Goal: Information Seeking & Learning: Learn about a topic

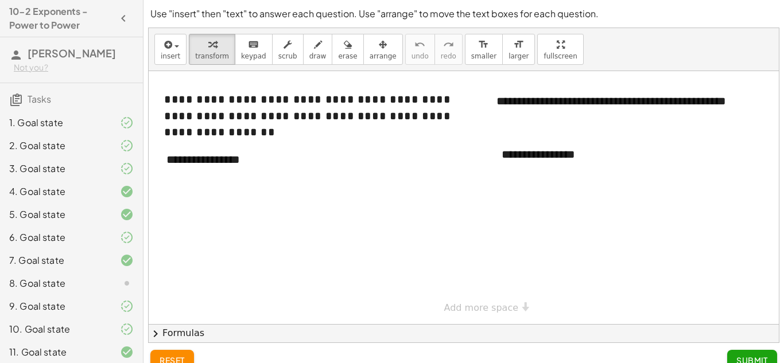
click at [131, 282] on icon at bounding box center [127, 284] width 14 height 14
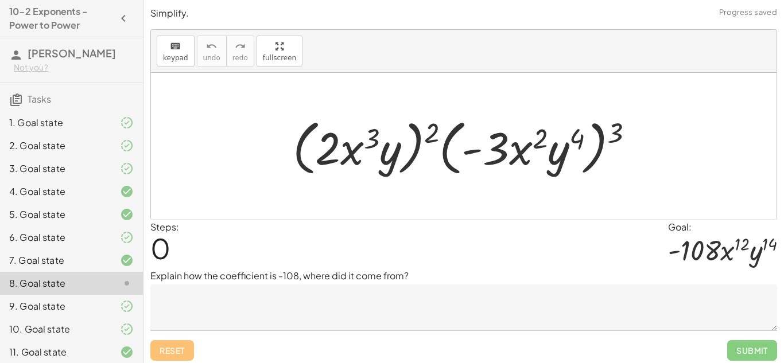
click at [248, 275] on p "Explain how the coefficient is -108, where did it come from?" at bounding box center [463, 276] width 627 height 14
drag, startPoint x: 609, startPoint y: 138, endPoint x: 566, endPoint y: 145, distance: 43.6
click at [566, 146] on div at bounding box center [468, 147] width 362 height 66
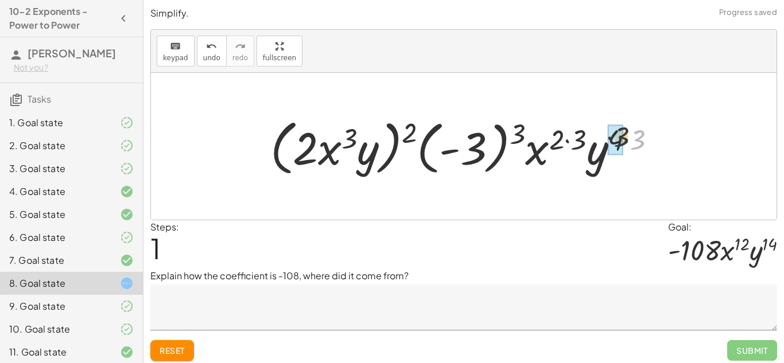
drag, startPoint x: 640, startPoint y: 142, endPoint x: 615, endPoint y: 139, distance: 26.0
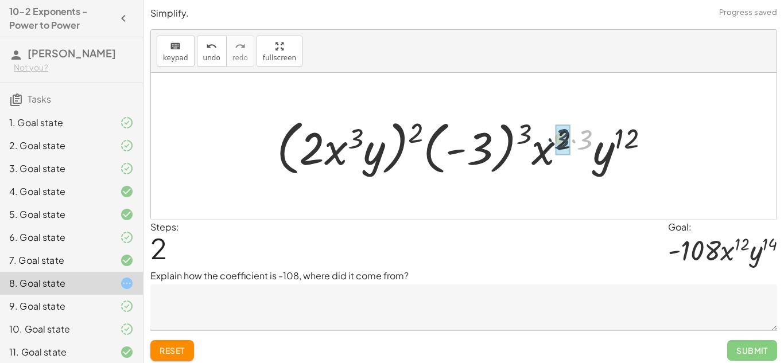
drag, startPoint x: 586, startPoint y: 137, endPoint x: 558, endPoint y: 136, distance: 28.1
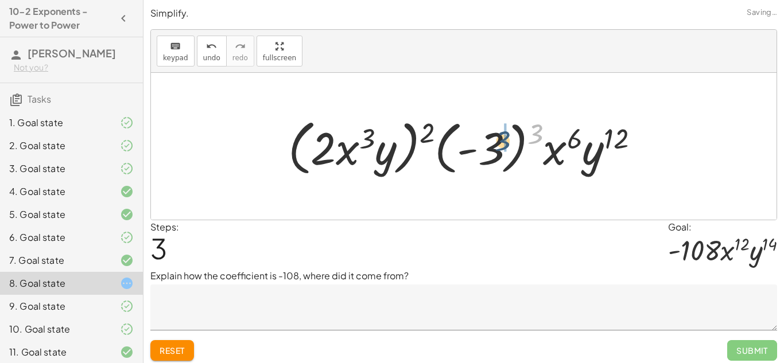
drag, startPoint x: 536, startPoint y: 130, endPoint x: 492, endPoint y: 137, distance: 44.8
click at [492, 137] on div at bounding box center [468, 147] width 372 height 66
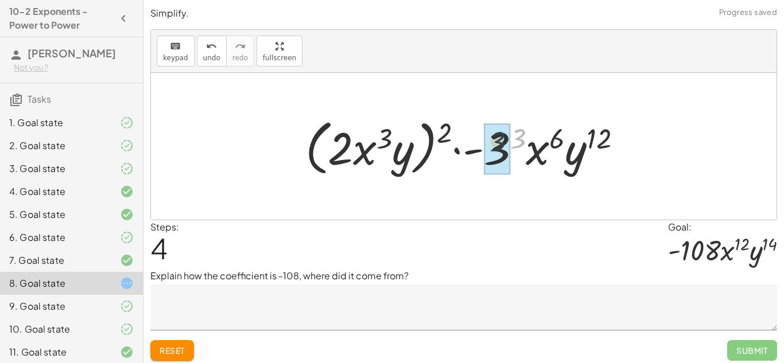
drag, startPoint x: 515, startPoint y: 142, endPoint x: 492, endPoint y: 144, distance: 23.1
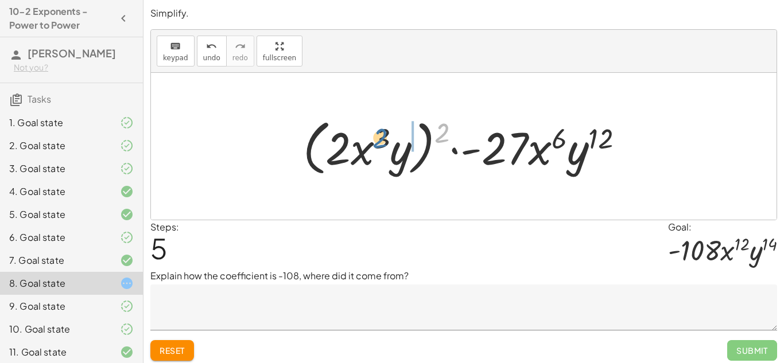
drag, startPoint x: 435, startPoint y: 127, endPoint x: 368, endPoint y: 133, distance: 66.8
click at [368, 133] on div at bounding box center [467, 147] width 341 height 66
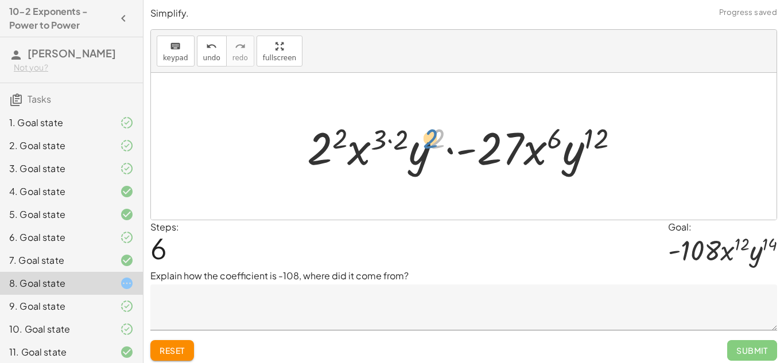
drag, startPoint x: 437, startPoint y: 144, endPoint x: 428, endPoint y: 144, distance: 8.6
click at [428, 144] on div at bounding box center [467, 146] width 333 height 59
drag, startPoint x: 409, startPoint y: 139, endPoint x: 382, endPoint y: 137, distance: 27.1
click at [382, 137] on div at bounding box center [467, 146] width 333 height 59
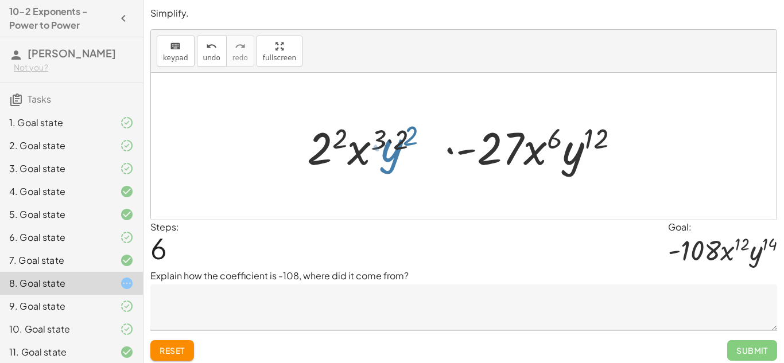
click at [382, 137] on div at bounding box center [467, 146] width 333 height 59
drag, startPoint x: 392, startPoint y: 141, endPoint x: 372, endPoint y: 139, distance: 20.2
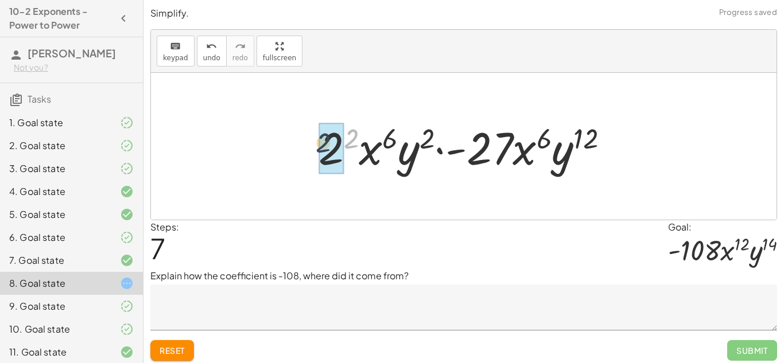
drag, startPoint x: 353, startPoint y: 132, endPoint x: 323, endPoint y: 137, distance: 30.2
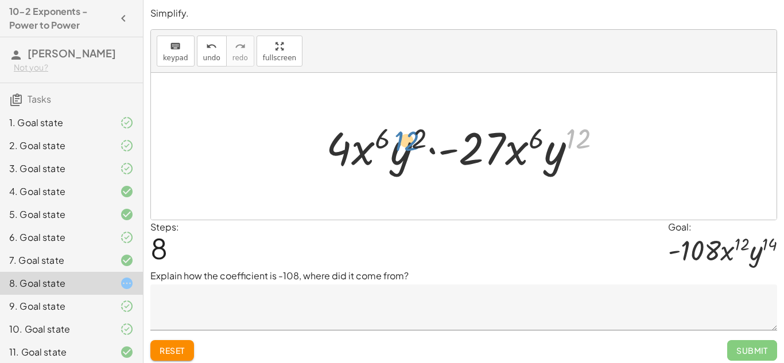
drag, startPoint x: 577, startPoint y: 140, endPoint x: 411, endPoint y: 142, distance: 166.4
click at [411, 142] on div at bounding box center [468, 146] width 296 height 59
drag, startPoint x: 417, startPoint y: 142, endPoint x: 567, endPoint y: 139, distance: 150.4
click at [567, 139] on div at bounding box center [468, 146] width 296 height 59
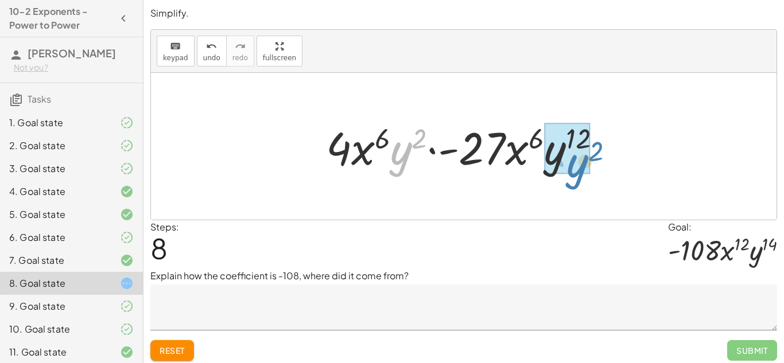
drag, startPoint x: 404, startPoint y: 145, endPoint x: 574, endPoint y: 154, distance: 170.7
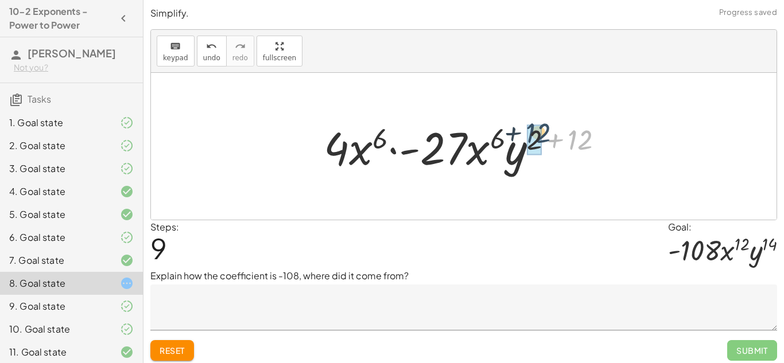
drag, startPoint x: 575, startPoint y: 149, endPoint x: 528, endPoint y: 142, distance: 47.0
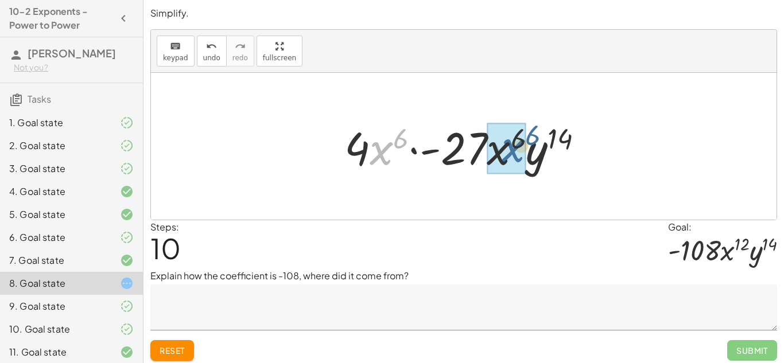
drag, startPoint x: 382, startPoint y: 156, endPoint x: 515, endPoint y: 154, distance: 133.7
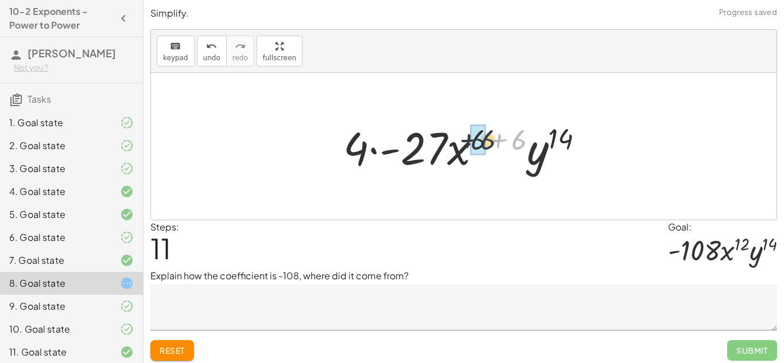
drag, startPoint x: 516, startPoint y: 147, endPoint x: 480, endPoint y: 149, distance: 36.7
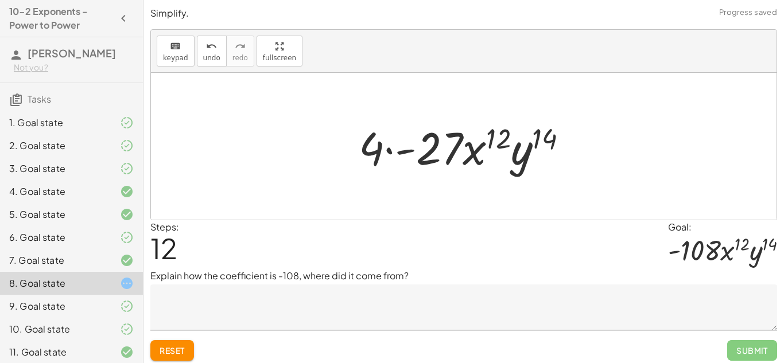
click at [391, 300] on textarea at bounding box center [463, 308] width 627 height 46
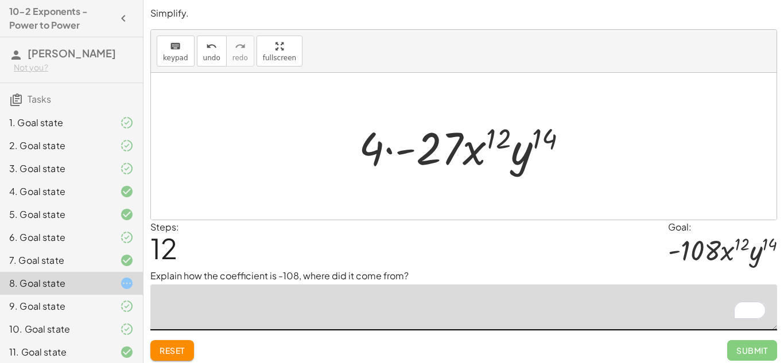
type textarea "*"
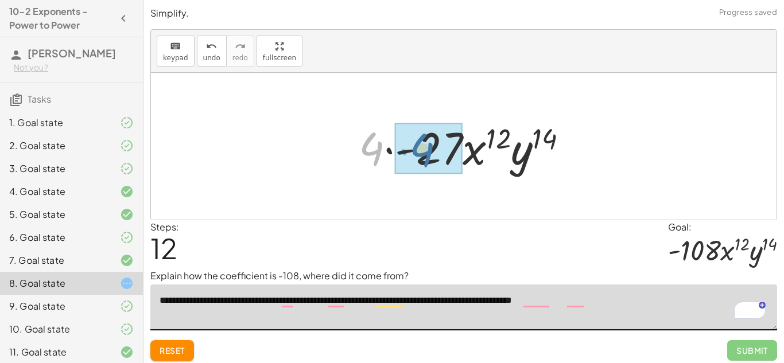
drag, startPoint x: 370, startPoint y: 149, endPoint x: 423, endPoint y: 150, distance: 53.9
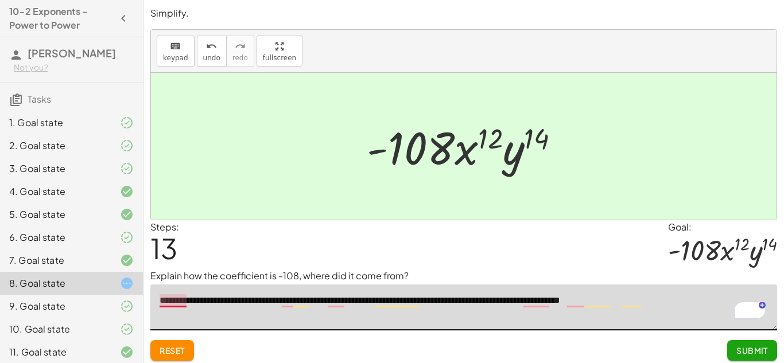
click at [169, 297] on textarea "**********" at bounding box center [463, 308] width 627 height 46
click at [286, 306] on textarea "**********" at bounding box center [463, 308] width 627 height 46
click at [308, 299] on textarea "**********" at bounding box center [463, 308] width 627 height 46
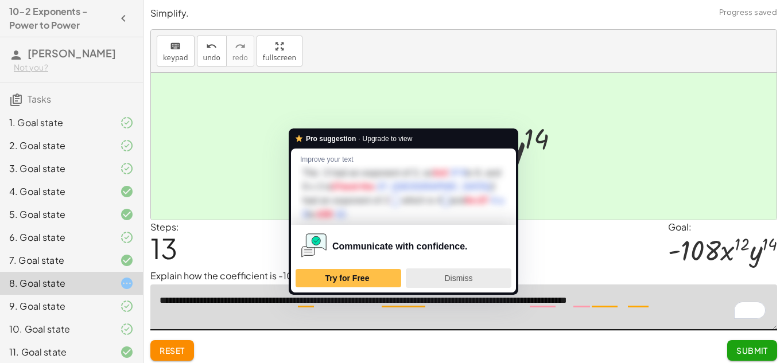
click at [458, 277] on span "Dismiss" at bounding box center [458, 278] width 28 height 9
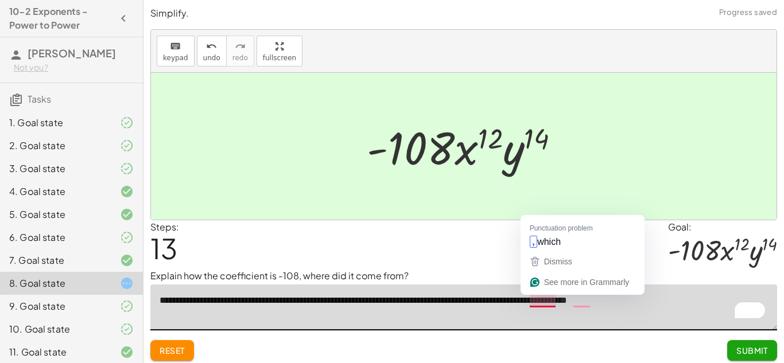
click at [539, 308] on textarea "**********" at bounding box center [463, 308] width 627 height 46
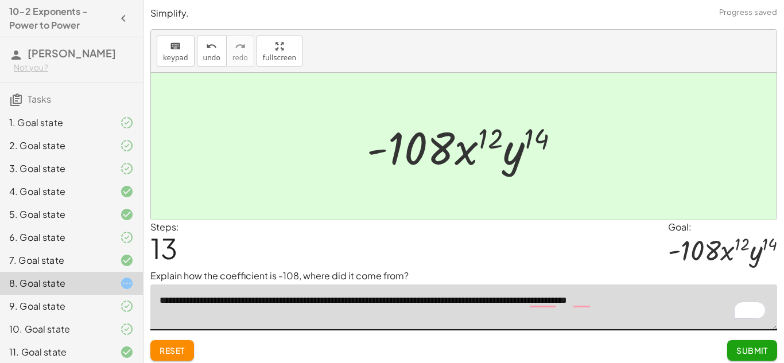
click at [541, 293] on textarea "**********" at bounding box center [463, 308] width 627 height 46
click at [546, 300] on textarea "**********" at bounding box center [463, 308] width 627 height 46
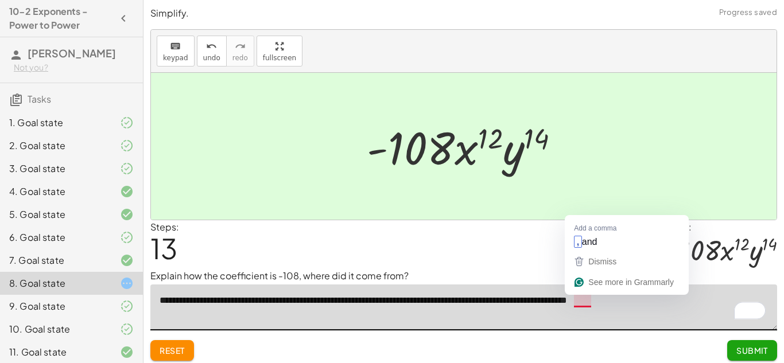
click at [583, 303] on textarea "**********" at bounding box center [463, 308] width 627 height 46
type textarea "**********"
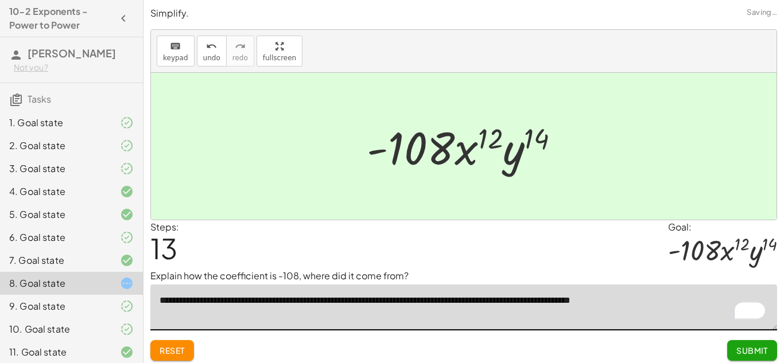
click at [662, 304] on textarea "**********" at bounding box center [463, 308] width 627 height 46
click at [738, 349] on span "Submit" at bounding box center [752, 350] width 32 height 10
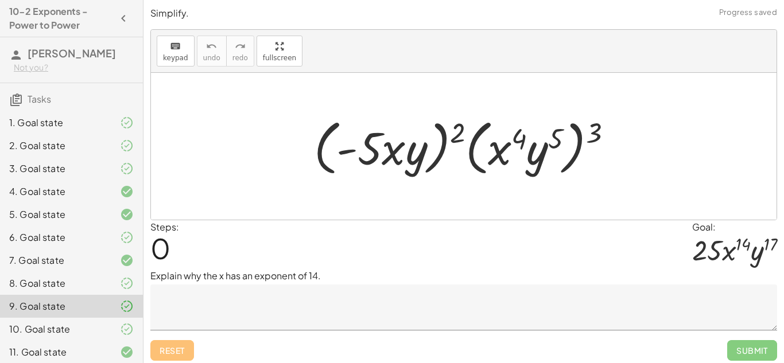
scroll to position [28, 0]
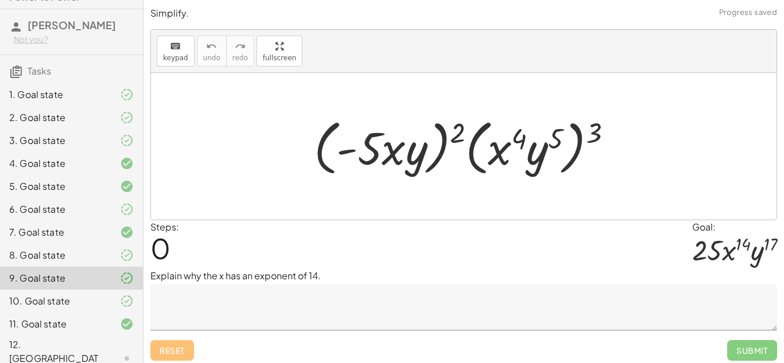
click at [86, 351] on div "12. [GEOGRAPHIC_DATA]" at bounding box center [55, 358] width 92 height 41
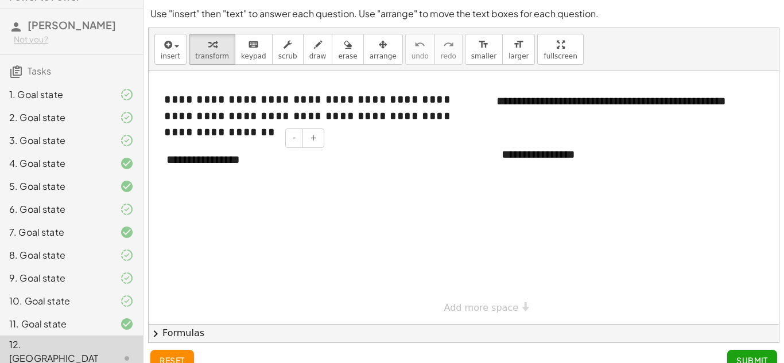
click at [295, 165] on div "**********" at bounding box center [241, 160] width 172 height 40
click at [384, 215] on div at bounding box center [478, 197] width 658 height 253
click at [280, 162] on div "**********" at bounding box center [241, 160] width 172 height 40
click at [346, 201] on div at bounding box center [478, 197] width 658 height 253
click at [605, 156] on div "**********" at bounding box center [576, 155] width 172 height 40
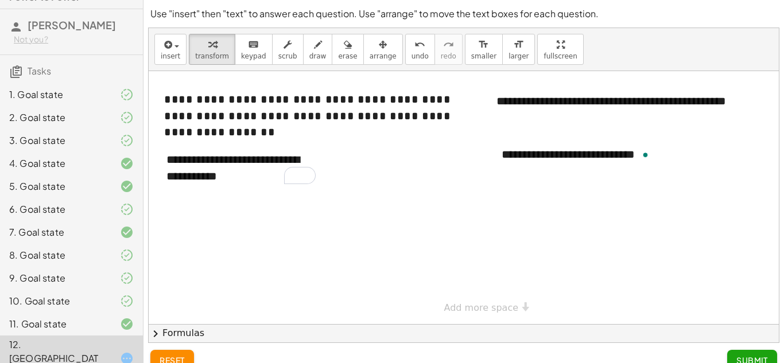
click at [332, 289] on div at bounding box center [478, 197] width 658 height 253
click at [647, 156] on div "Open Grammarly." at bounding box center [646, 155] width 6 height 6
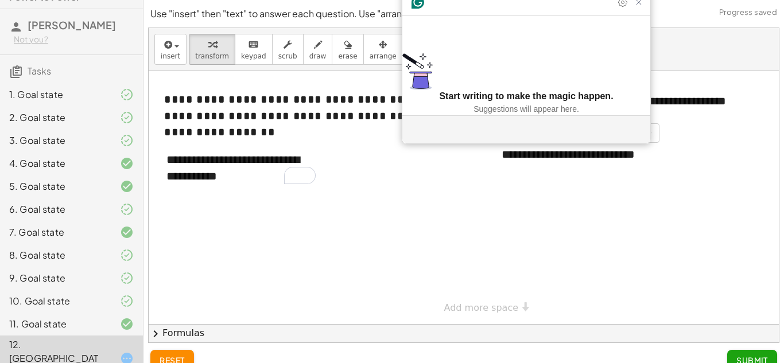
click at [643, 153] on div "**********" at bounding box center [576, 155] width 172 height 40
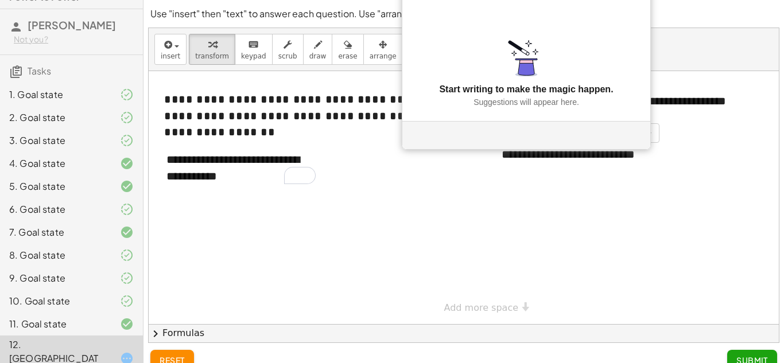
click at [652, 160] on div "**********" at bounding box center [576, 155] width 172 height 40
click at [632, 225] on div at bounding box center [478, 197] width 658 height 253
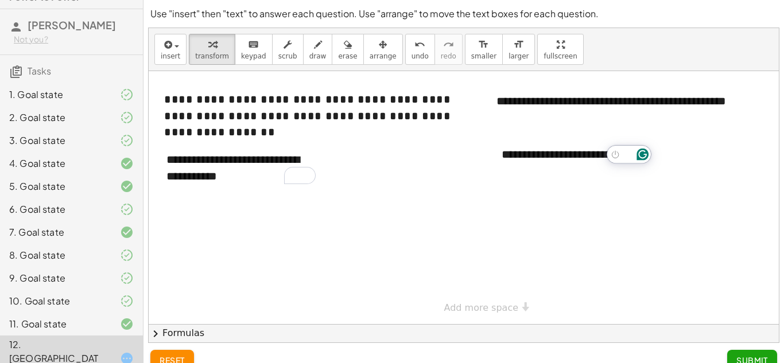
scroll to position [17, 0]
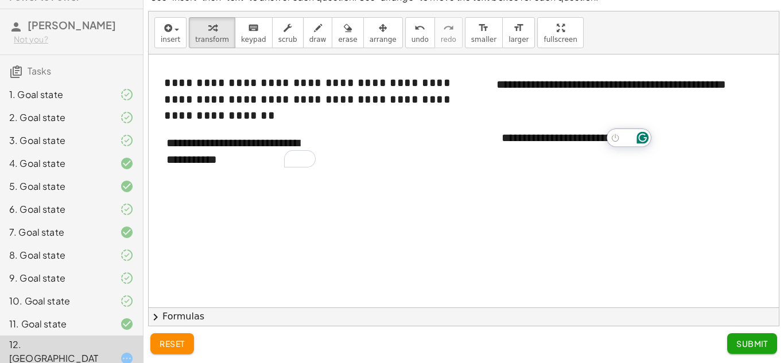
click at [465, 294] on div "**********" at bounding box center [478, 308] width 658 height 506
click at [411, 323] on button "chevron_right Formulas" at bounding box center [464, 317] width 630 height 18
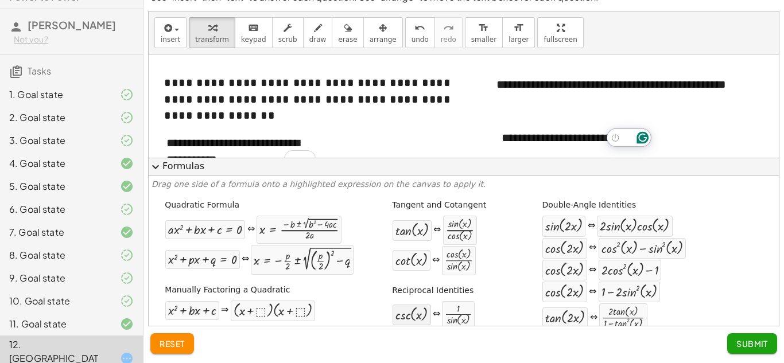
click at [401, 314] on div at bounding box center [411, 315] width 32 height 15
click at [160, 164] on span "expand_more" at bounding box center [156, 167] width 14 height 14
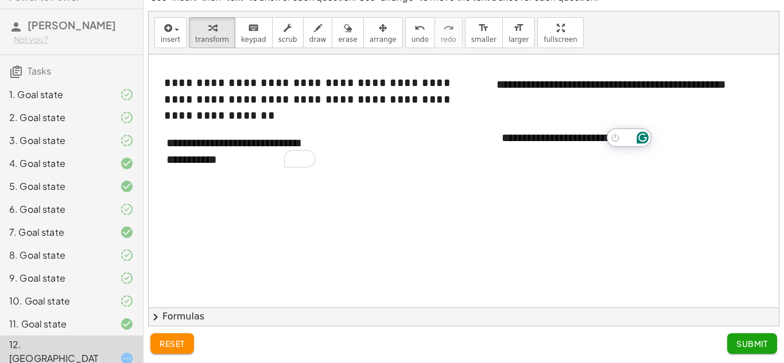
click at [741, 349] on button "Submit" at bounding box center [752, 343] width 50 height 21
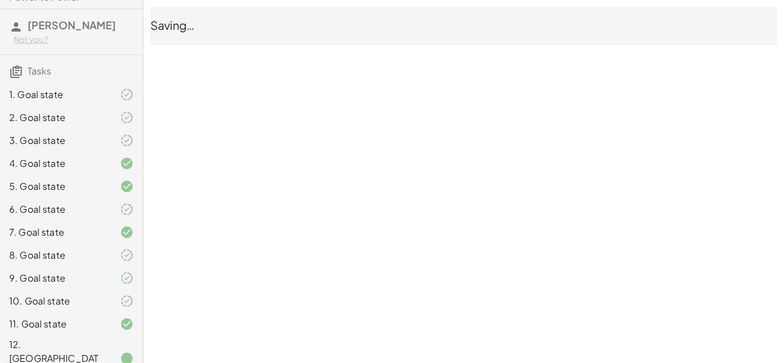
scroll to position [0, 0]
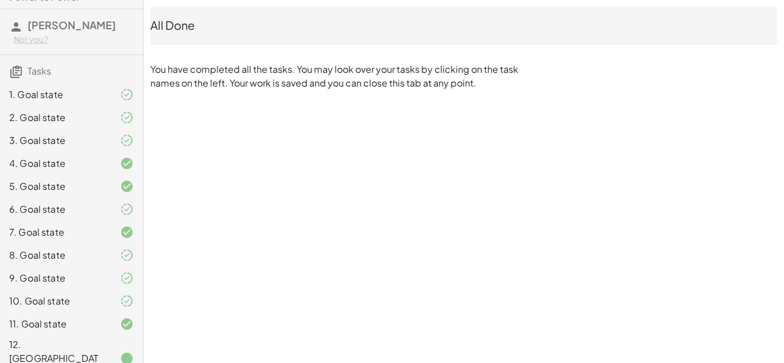
click at [360, 57] on div "All Done You have completed all the tasks. You may look over your tasks by clic…" at bounding box center [463, 48] width 640 height 97
click at [188, 11] on div "All Done" at bounding box center [463, 25] width 627 height 37
click at [187, 21] on div "All Done" at bounding box center [463, 25] width 627 height 16
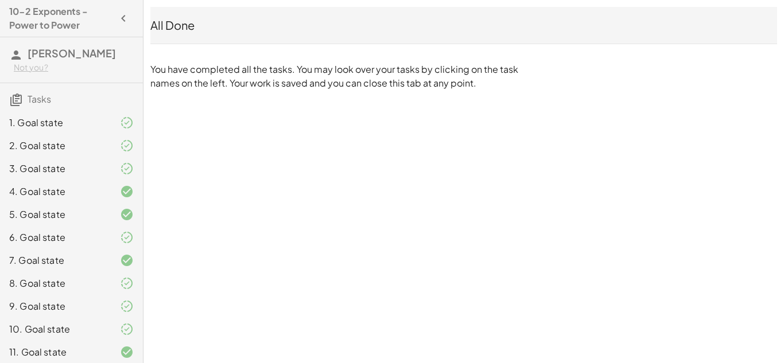
scroll to position [28, 0]
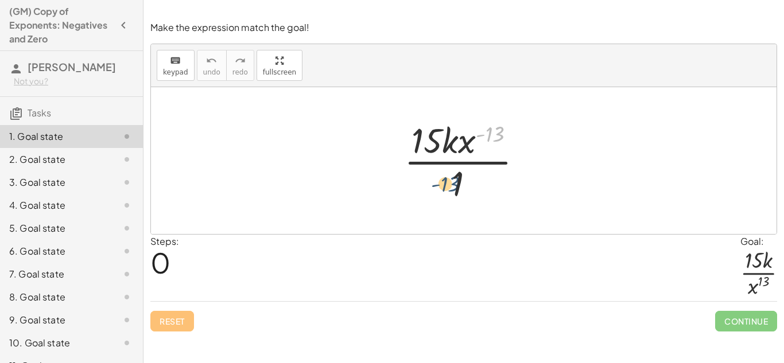
drag, startPoint x: 497, startPoint y: 129, endPoint x: 448, endPoint y: 184, distance: 74.3
click at [448, 184] on div at bounding box center [467, 160] width 139 height 88
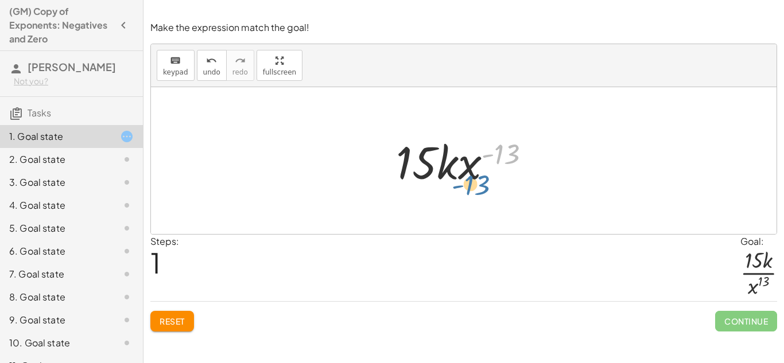
drag, startPoint x: 498, startPoint y: 157, endPoint x: 459, endPoint y: 181, distance: 45.9
click at [459, 181] on div at bounding box center [467, 160] width 155 height 59
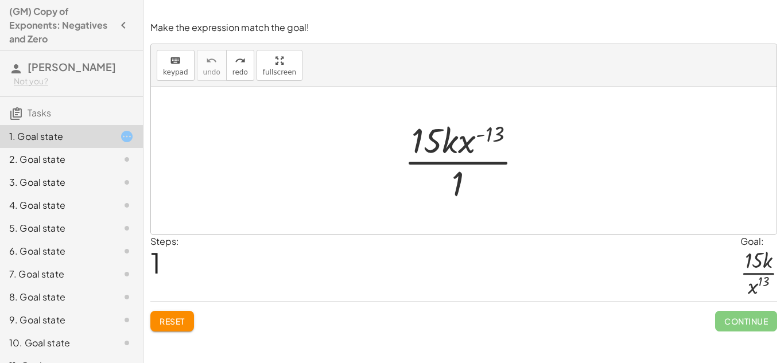
click at [460, 182] on div at bounding box center [467, 160] width 139 height 88
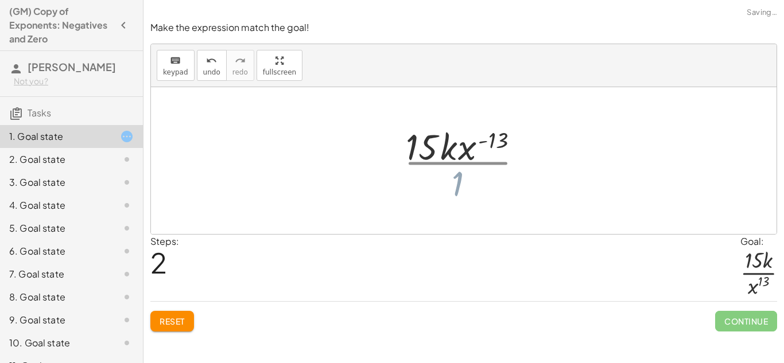
click at [460, 182] on div at bounding box center [467, 160] width 155 height 59
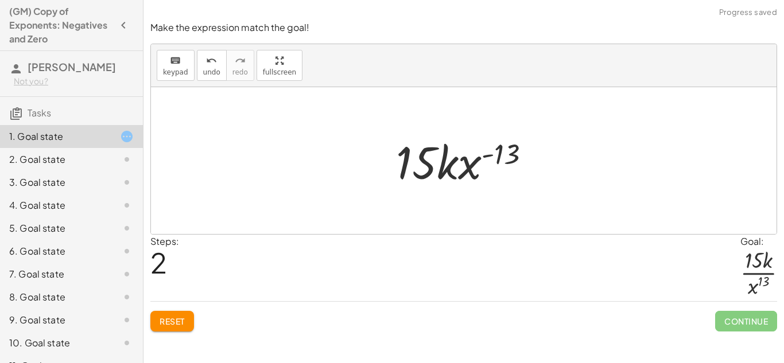
click at [460, 173] on div at bounding box center [467, 160] width 155 height 59
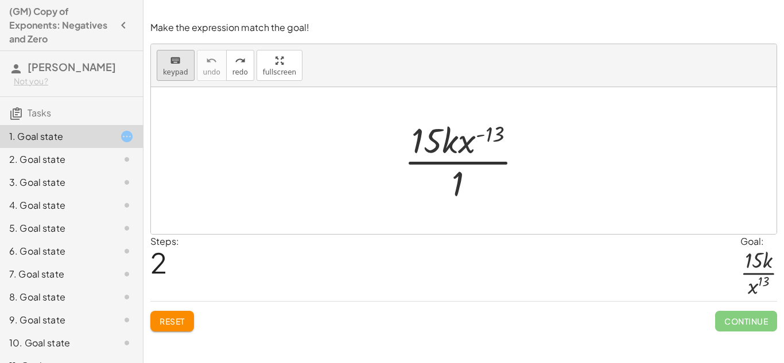
click at [180, 72] on span "keypad" at bounding box center [175, 72] width 25 height 8
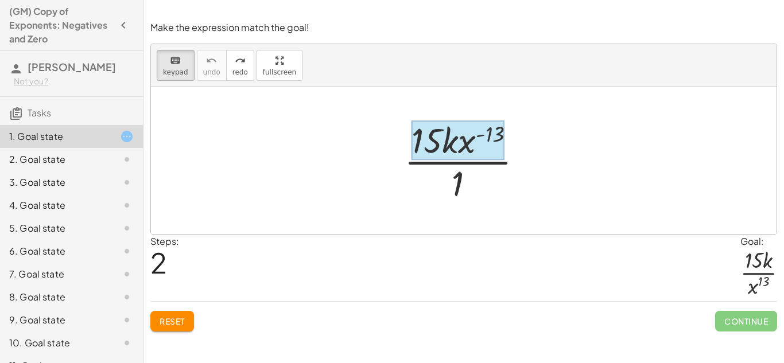
click at [490, 141] on div at bounding box center [457, 140] width 93 height 40
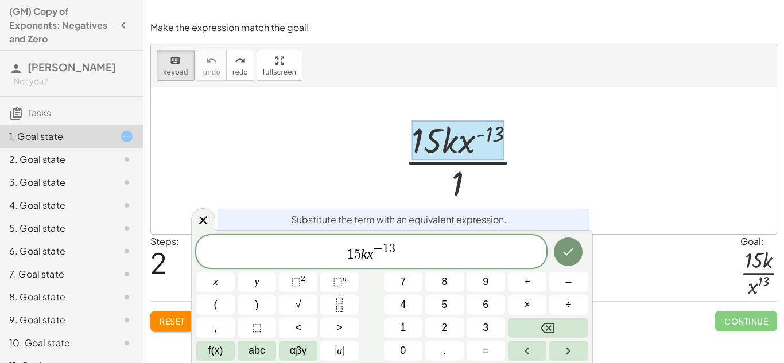
click at [508, 254] on span "1 5 k x − 1 3 ​" at bounding box center [371, 252] width 350 height 21
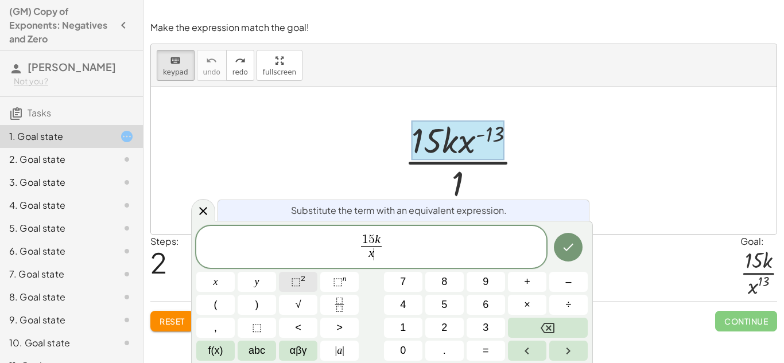
click at [298, 278] on span "⬚" at bounding box center [296, 281] width 10 height 11
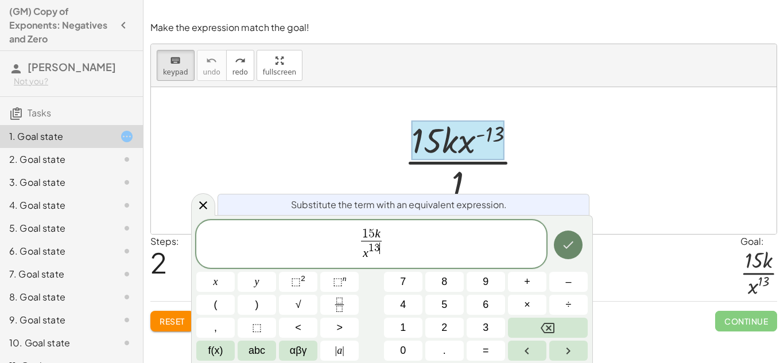
click at [576, 238] on button "Done" at bounding box center [568, 245] width 29 height 29
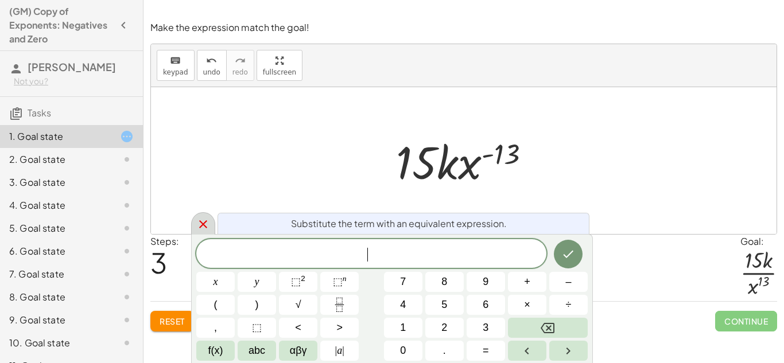
click at [200, 219] on icon at bounding box center [203, 224] width 14 height 14
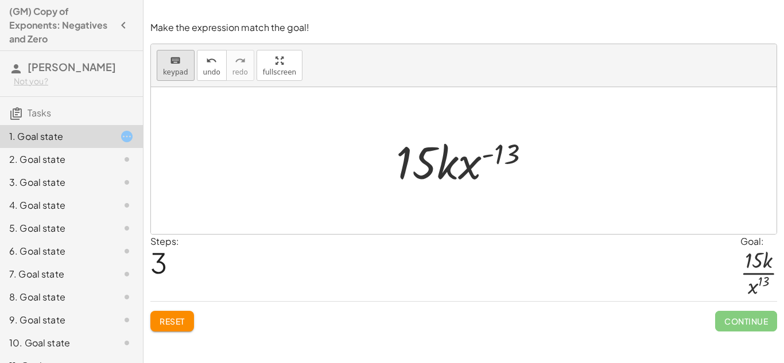
click at [163, 61] on div "keyboard" at bounding box center [175, 60] width 25 height 14
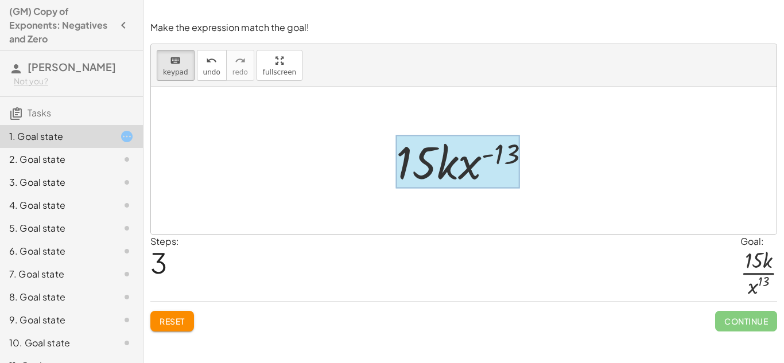
click at [496, 172] on div at bounding box center [457, 161] width 123 height 53
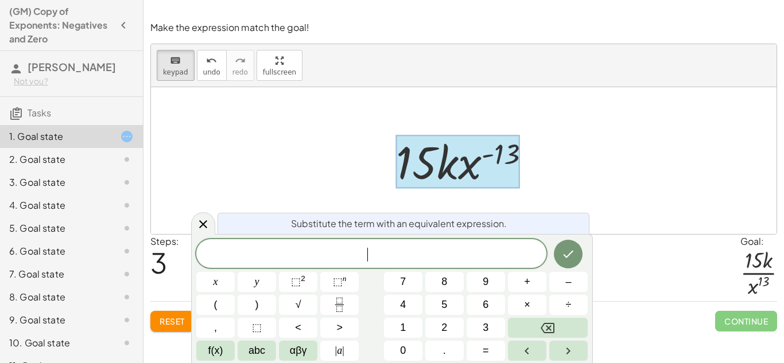
click at [160, 328] on button "Reset" at bounding box center [172, 321] width 44 height 21
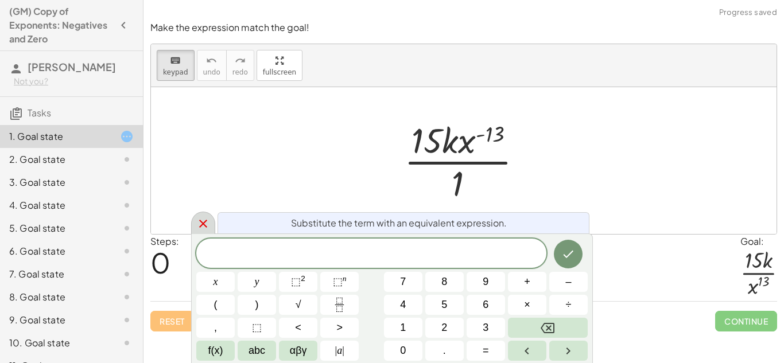
click at [205, 218] on icon at bounding box center [203, 224] width 14 height 14
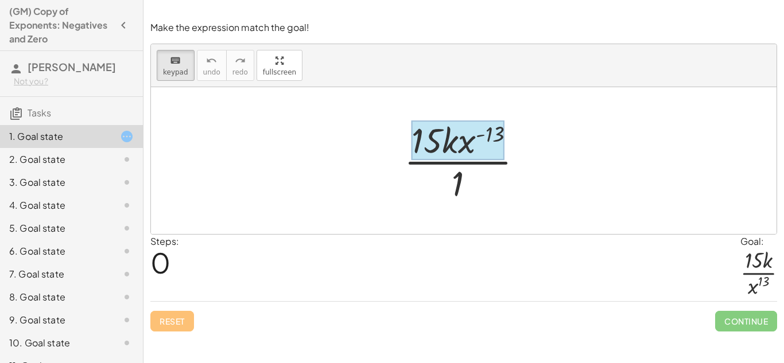
click at [497, 135] on div at bounding box center [457, 140] width 93 height 40
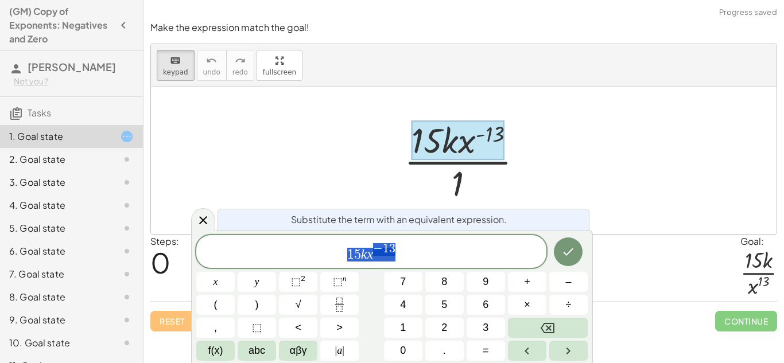
click at [464, 149] on div at bounding box center [457, 140] width 93 height 40
click at [535, 131] on div at bounding box center [467, 160] width 139 height 88
click at [199, 217] on icon at bounding box center [203, 220] width 14 height 14
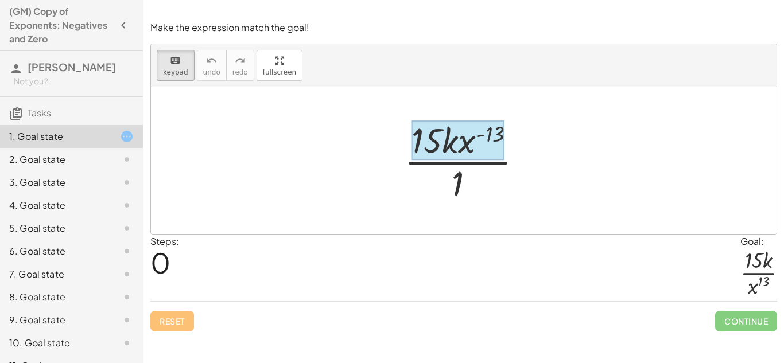
click at [462, 151] on div at bounding box center [457, 140] width 93 height 40
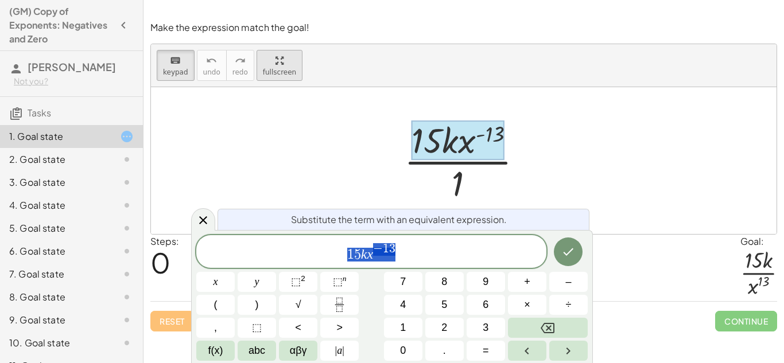
click at [268, 60] on div "button" at bounding box center [279, 60] width 33 height 14
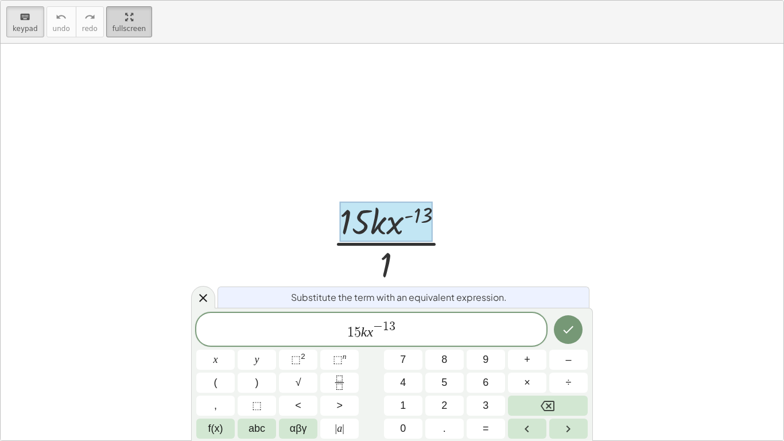
click at [116, 0] on html "(GM) Copy of Exponents: Negatives and Zero Emily Torres Not you? Tasks 1. Goal …" at bounding box center [392, 220] width 784 height 441
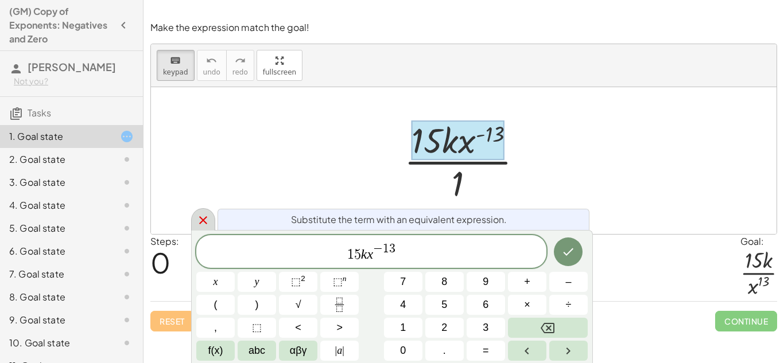
click at [208, 219] on icon at bounding box center [203, 220] width 14 height 14
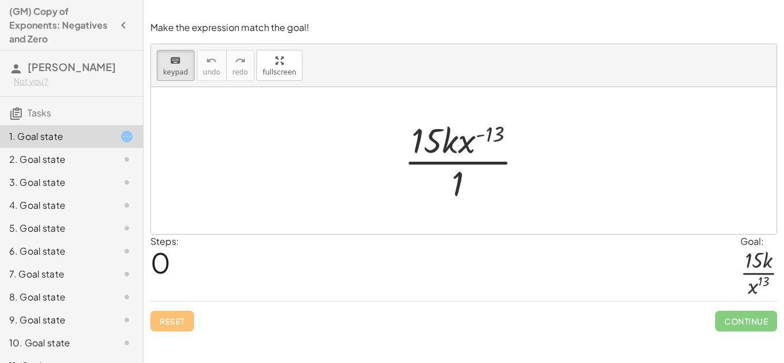
click at [277, 207] on div at bounding box center [463, 160] width 625 height 147
click at [322, 251] on div "Steps: 0 Goal: · 15 · k · x 13" at bounding box center [463, 268] width 627 height 67
click at [176, 76] on button "keyboard keypad" at bounding box center [176, 65] width 38 height 31
drag, startPoint x: 485, startPoint y: 134, endPoint x: 453, endPoint y: 186, distance: 61.6
click at [453, 186] on div at bounding box center [467, 160] width 139 height 88
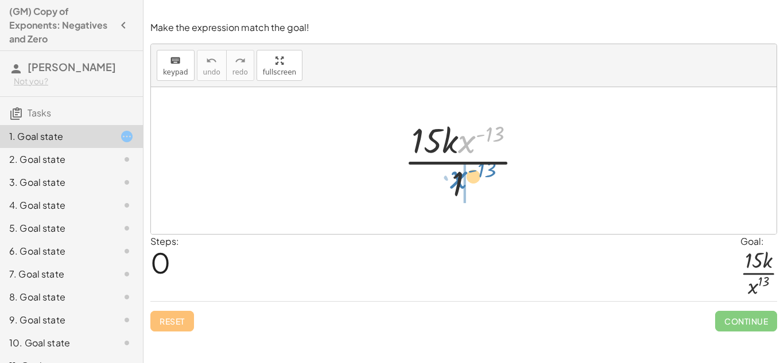
drag, startPoint x: 466, startPoint y: 150, endPoint x: 457, endPoint y: 191, distance: 42.2
click at [457, 191] on div at bounding box center [467, 160] width 139 height 88
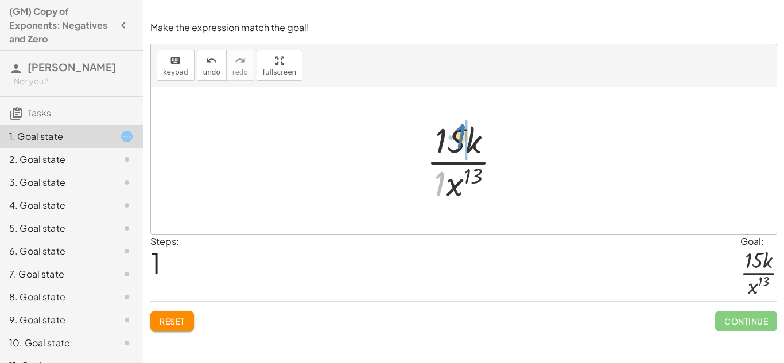
drag, startPoint x: 438, startPoint y: 183, endPoint x: 459, endPoint y: 136, distance: 51.4
click at [459, 136] on div at bounding box center [468, 160] width 95 height 88
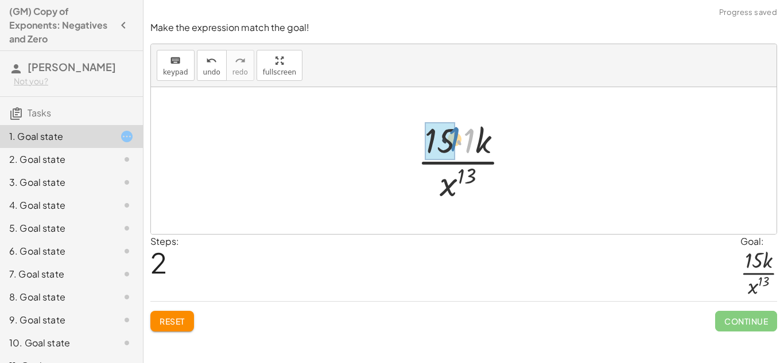
drag, startPoint x: 466, startPoint y: 141, endPoint x: 449, endPoint y: 139, distance: 17.3
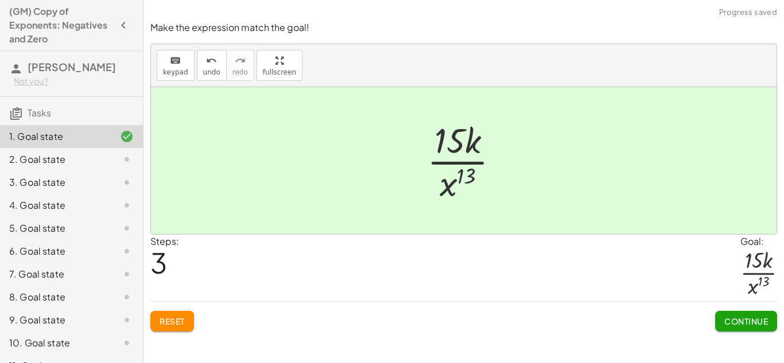
click at [741, 318] on span "Continue" at bounding box center [746, 321] width 44 height 10
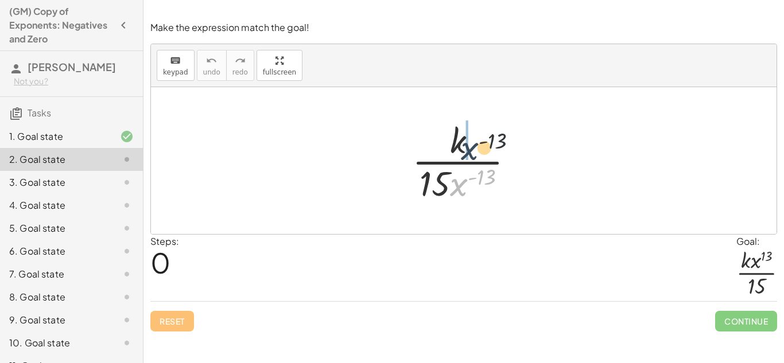
drag, startPoint x: 461, startPoint y: 185, endPoint x: 473, endPoint y: 145, distance: 42.7
click at [473, 145] on div at bounding box center [467, 160] width 123 height 88
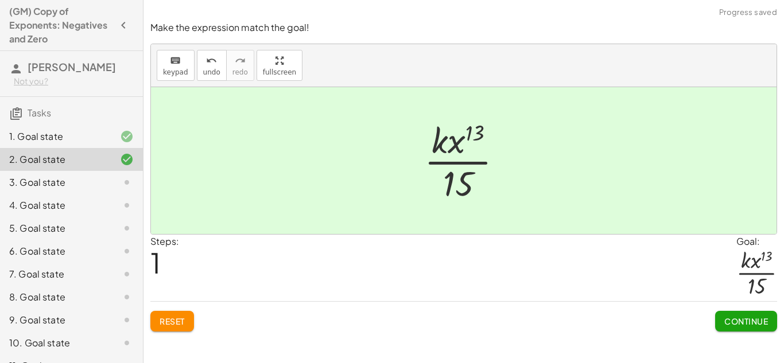
click at [744, 320] on span "Continue" at bounding box center [746, 321] width 44 height 10
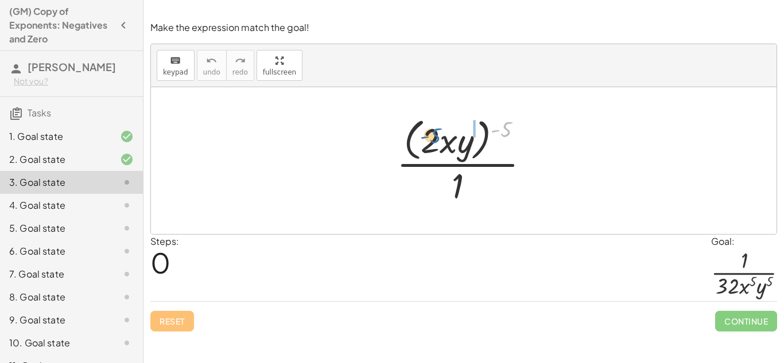
drag, startPoint x: 510, startPoint y: 127, endPoint x: 434, endPoint y: 138, distance: 77.0
click at [434, 138] on div at bounding box center [468, 161] width 154 height 94
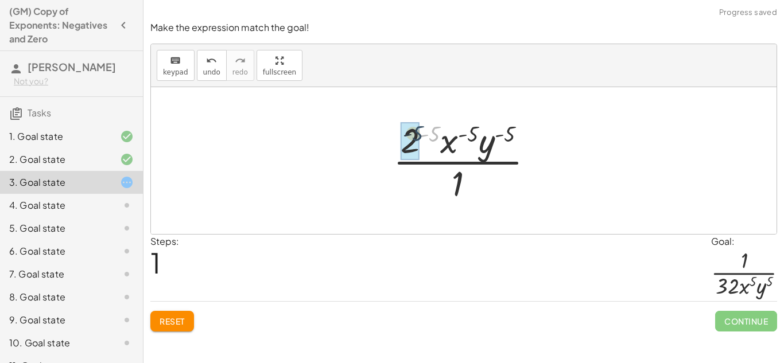
drag, startPoint x: 429, startPoint y: 137, endPoint x: 411, endPoint y: 137, distance: 17.8
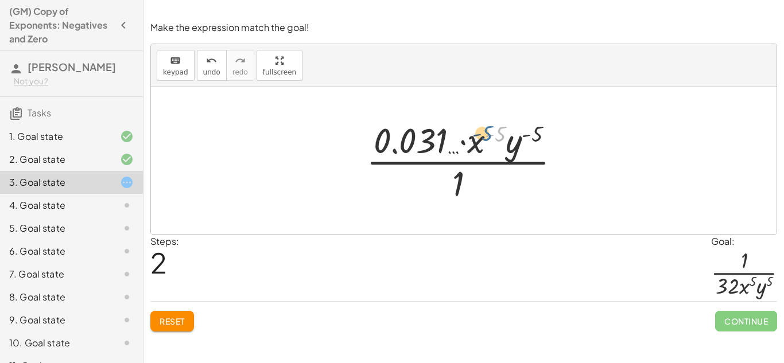
drag, startPoint x: 501, startPoint y: 137, endPoint x: 488, endPoint y: 137, distance: 13.8
click at [488, 137] on div at bounding box center [467, 160] width 215 height 88
drag, startPoint x: 480, startPoint y: 138, endPoint x: 437, endPoint y: 208, distance: 82.5
drag, startPoint x: 472, startPoint y: 146, endPoint x: 465, endPoint y: 204, distance: 58.3
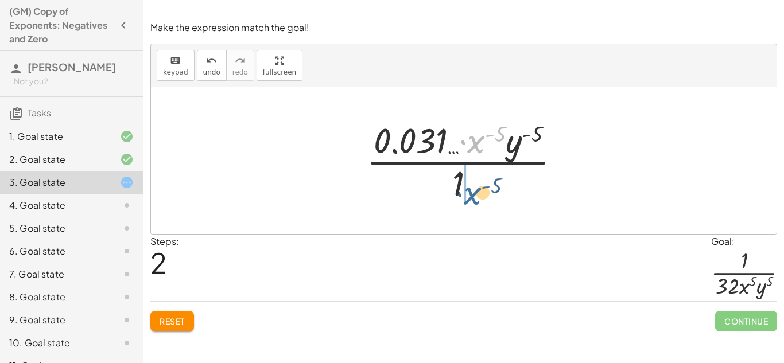
click at [465, 204] on div at bounding box center [467, 160] width 215 height 88
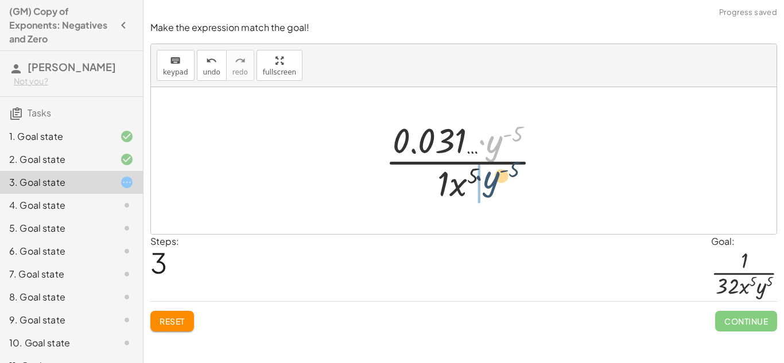
drag, startPoint x: 495, startPoint y: 137, endPoint x: 489, endPoint y: 188, distance: 51.4
click at [489, 188] on div at bounding box center [467, 160] width 177 height 88
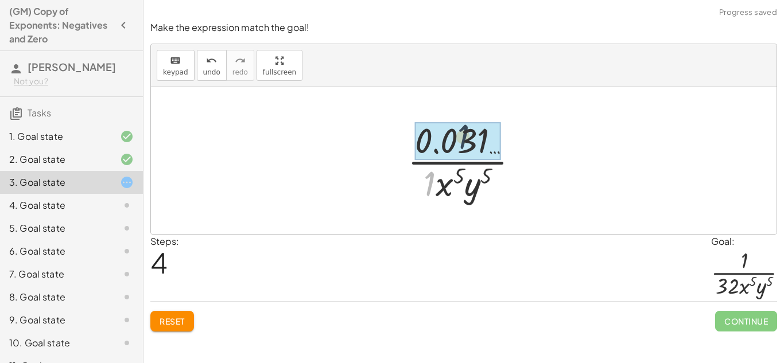
drag, startPoint x: 430, startPoint y: 174, endPoint x: 468, endPoint y: 123, distance: 64.0
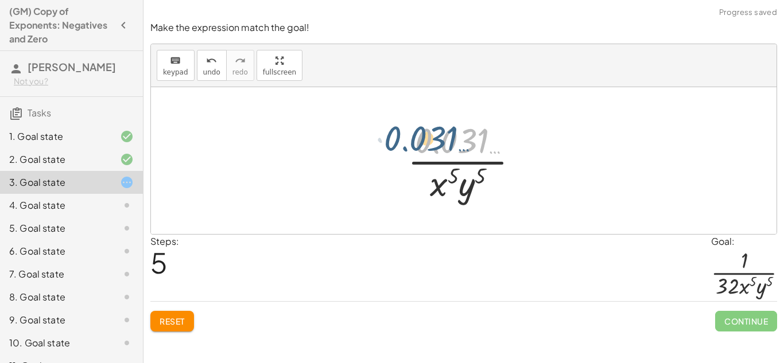
drag, startPoint x: 472, startPoint y: 141, endPoint x: 440, endPoint y: 138, distance: 32.2
click at [440, 138] on div at bounding box center [468, 160] width 132 height 88
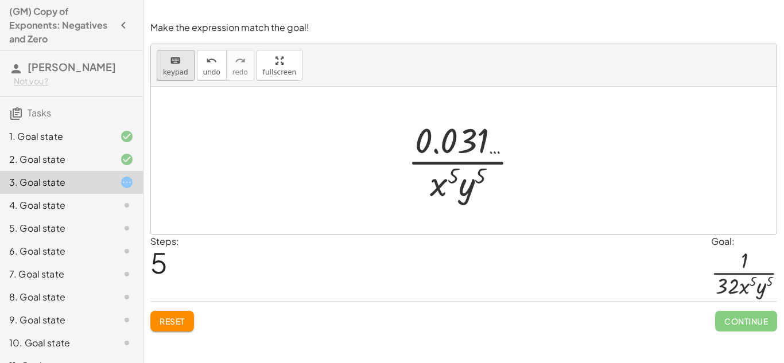
click at [180, 56] on icon "keyboard" at bounding box center [175, 61] width 11 height 14
click at [203, 73] on span "undo" at bounding box center [211, 72] width 17 height 8
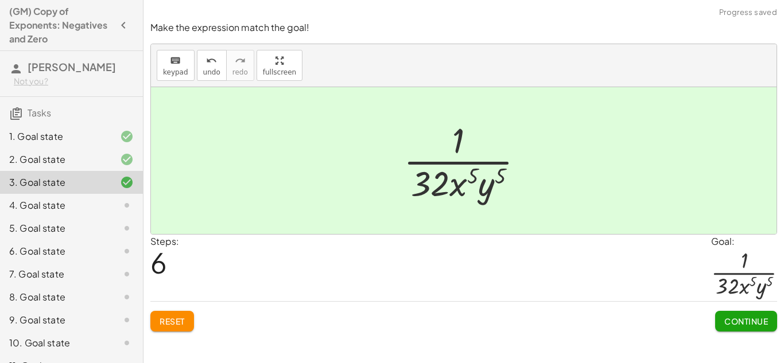
click at [754, 324] on span "Continue" at bounding box center [746, 321] width 44 height 10
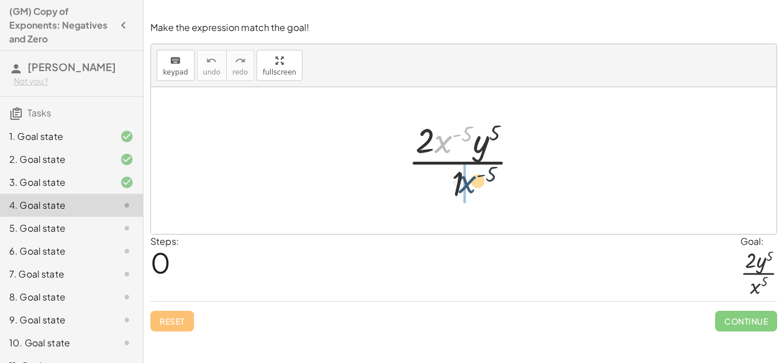
drag, startPoint x: 442, startPoint y: 141, endPoint x: 471, endPoint y: 193, distance: 59.6
click at [471, 193] on div at bounding box center [467, 160] width 131 height 88
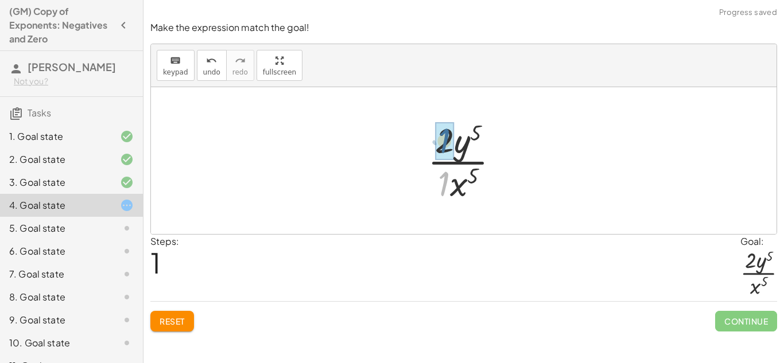
drag, startPoint x: 444, startPoint y: 175, endPoint x: 445, endPoint y: 130, distance: 44.8
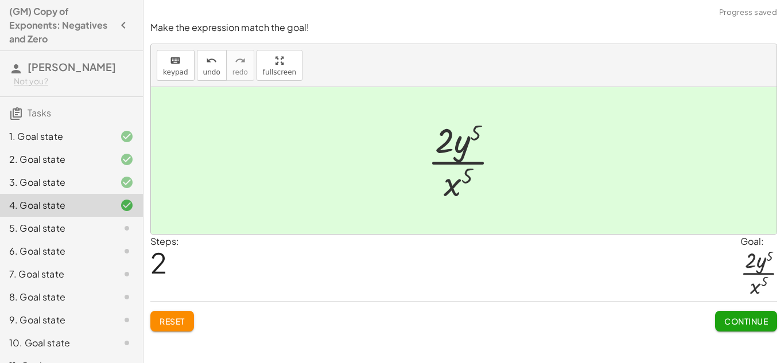
click at [729, 328] on button "Continue" at bounding box center [746, 321] width 62 height 21
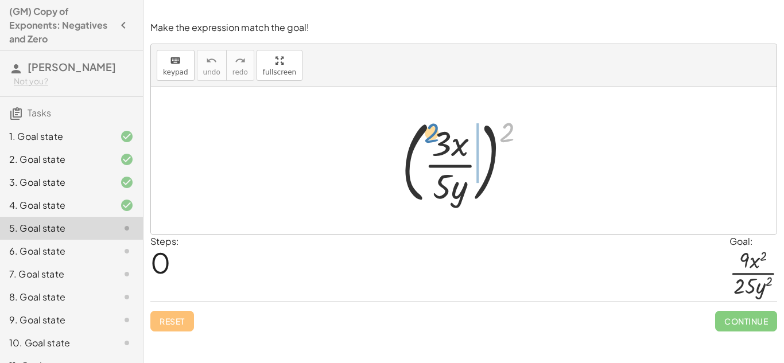
drag, startPoint x: 503, startPoint y: 134, endPoint x: 429, endPoint y: 135, distance: 74.6
click at [429, 135] on div at bounding box center [468, 160] width 145 height 95
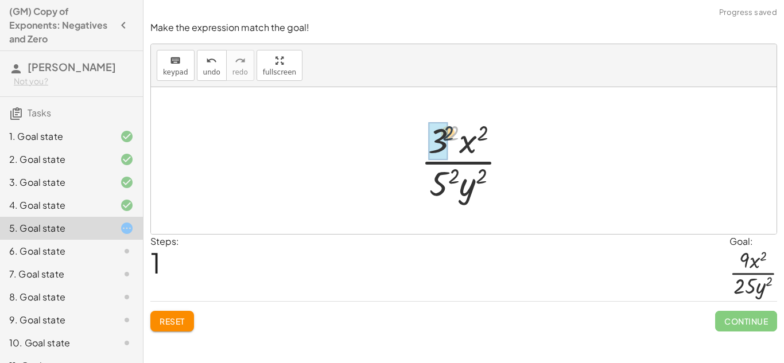
drag, startPoint x: 452, startPoint y: 133, endPoint x: 436, endPoint y: 132, distance: 15.5
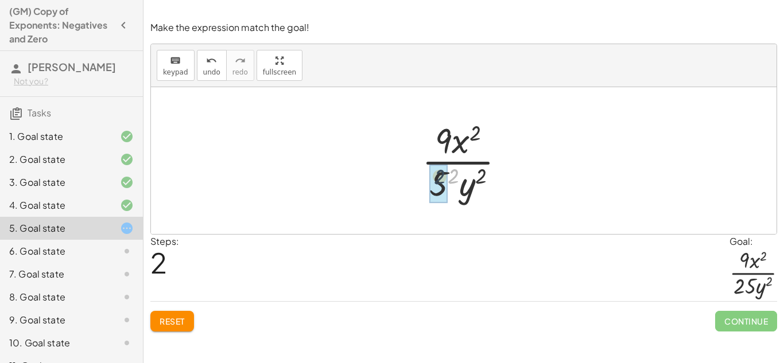
drag, startPoint x: 453, startPoint y: 177, endPoint x: 435, endPoint y: 177, distance: 18.4
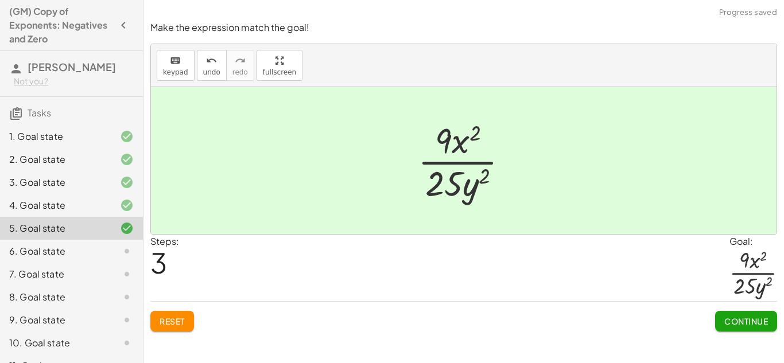
click at [729, 308] on div "Continue" at bounding box center [746, 317] width 62 height 30
click at [733, 316] on span "Continue" at bounding box center [746, 321] width 44 height 10
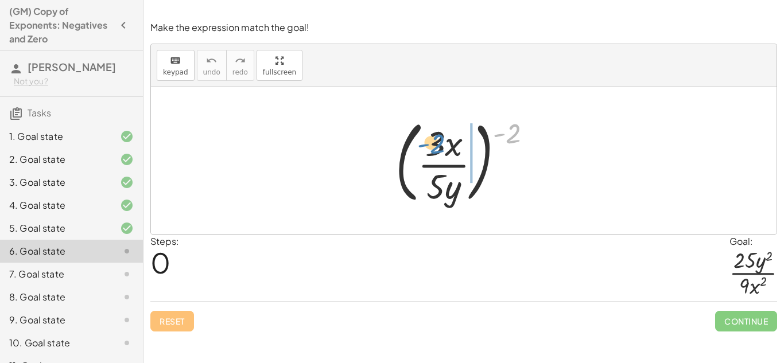
drag, startPoint x: 514, startPoint y: 137, endPoint x: 441, endPoint y: 147, distance: 73.7
click at [441, 147] on div at bounding box center [468, 160] width 157 height 95
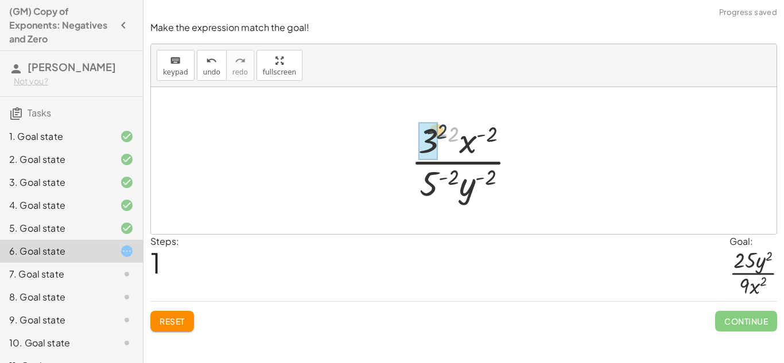
drag, startPoint x: 449, startPoint y: 138, endPoint x: 429, endPoint y: 135, distance: 19.7
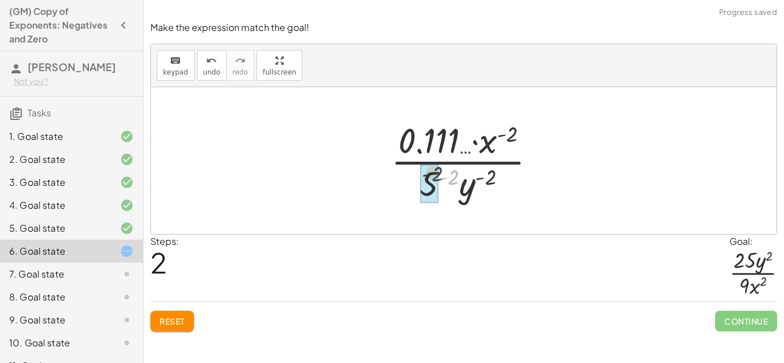
drag, startPoint x: 452, startPoint y: 183, endPoint x: 429, endPoint y: 178, distance: 23.5
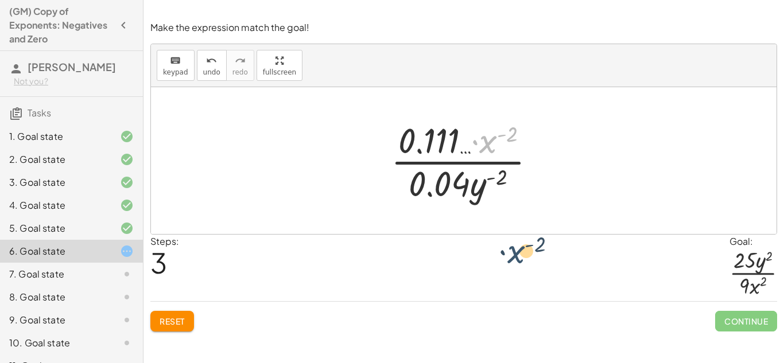
drag, startPoint x: 491, startPoint y: 138, endPoint x: 519, endPoint y: 248, distance: 114.1
drag, startPoint x: 488, startPoint y: 145, endPoint x: 495, endPoint y: 189, distance: 44.6
click at [495, 189] on div at bounding box center [468, 160] width 166 height 88
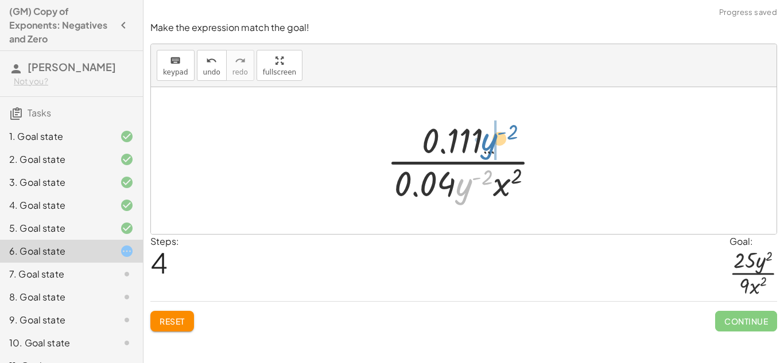
drag, startPoint x: 461, startPoint y: 186, endPoint x: 488, endPoint y: 139, distance: 54.2
click at [488, 139] on div at bounding box center [468, 160] width 174 height 88
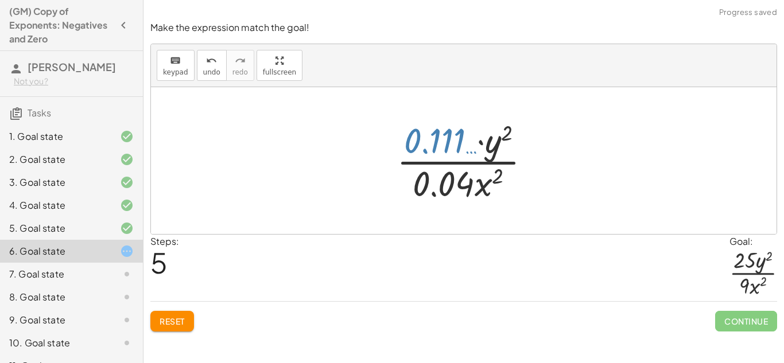
click at [459, 141] on div at bounding box center [468, 160] width 155 height 88
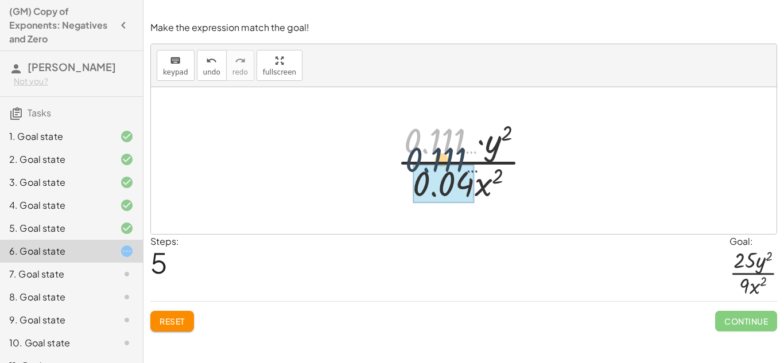
drag, startPoint x: 459, startPoint y: 141, endPoint x: 462, endPoint y: 191, distance: 50.6
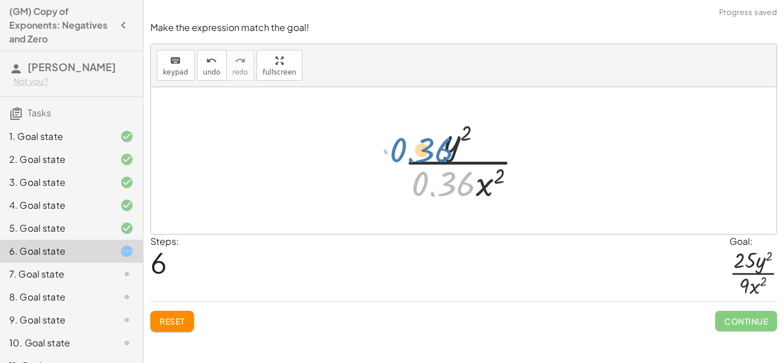
drag, startPoint x: 462, startPoint y: 192, endPoint x: 442, endPoint y: 159, distance: 38.7
click at [442, 159] on div at bounding box center [467, 160] width 139 height 88
click at [176, 317] on span "Reset" at bounding box center [172, 321] width 25 height 10
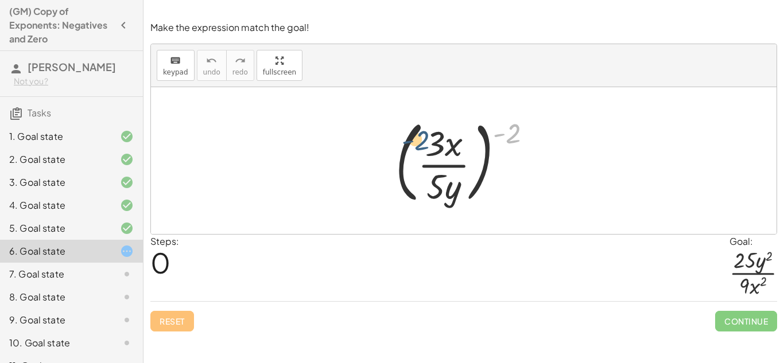
drag, startPoint x: 512, startPoint y: 139, endPoint x: 419, endPoint y: 146, distance: 93.2
click at [419, 146] on div at bounding box center [468, 160] width 157 height 95
drag, startPoint x: 518, startPoint y: 130, endPoint x: 441, endPoint y: 140, distance: 77.5
click at [441, 140] on div at bounding box center [468, 160] width 157 height 95
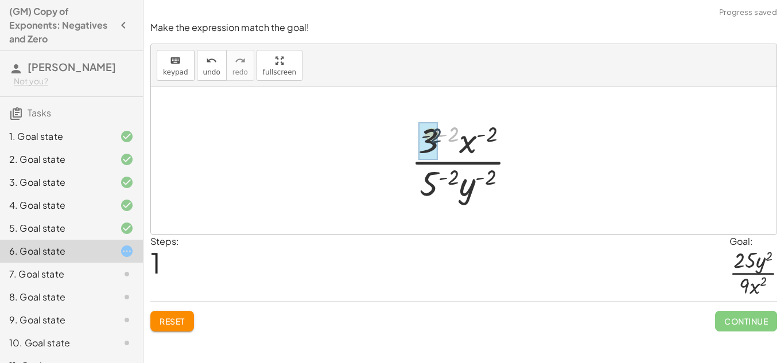
drag, startPoint x: 453, startPoint y: 132, endPoint x: 432, endPoint y: 133, distance: 20.7
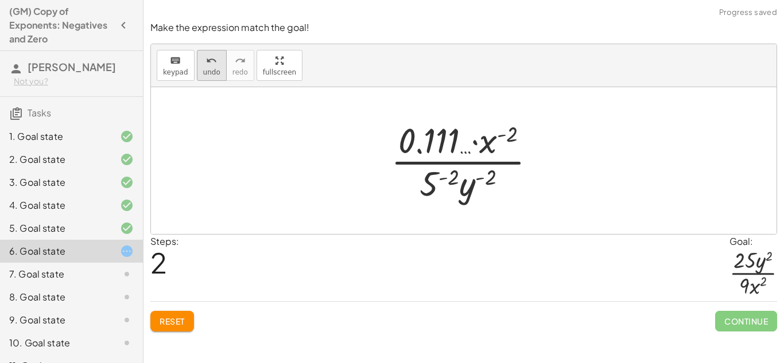
click at [213, 64] on icon "undo" at bounding box center [211, 61] width 11 height 14
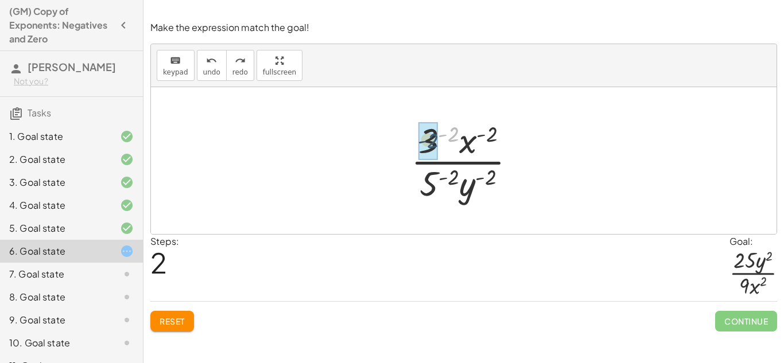
drag, startPoint x: 449, startPoint y: 135, endPoint x: 428, endPoint y: 142, distance: 22.1
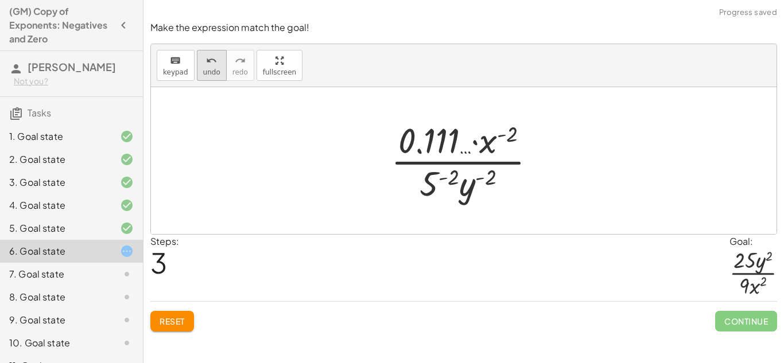
click at [207, 57] on icon "undo" at bounding box center [211, 61] width 11 height 14
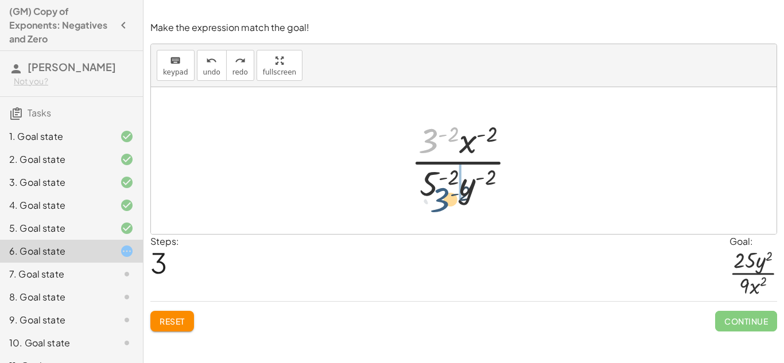
drag, startPoint x: 427, startPoint y: 143, endPoint x: 438, endPoint y: 203, distance: 61.2
click at [438, 203] on div at bounding box center [468, 160] width 126 height 88
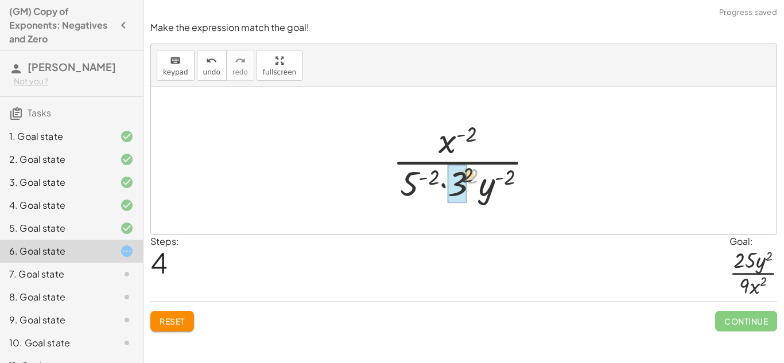
drag, startPoint x: 469, startPoint y: 174, endPoint x: 444, endPoint y: 170, distance: 24.9
click at [444, 170] on div at bounding box center [468, 160] width 162 height 88
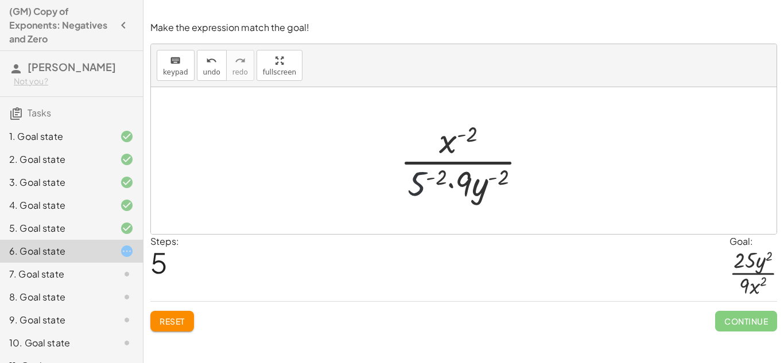
drag, startPoint x: 417, startPoint y: 182, endPoint x: 426, endPoint y: 151, distance: 31.8
click at [426, 151] on div at bounding box center [467, 160] width 147 height 88
drag, startPoint x: 419, startPoint y: 174, endPoint x: 412, endPoint y: 120, distance: 53.8
click at [412, 120] on div at bounding box center [467, 160] width 147 height 88
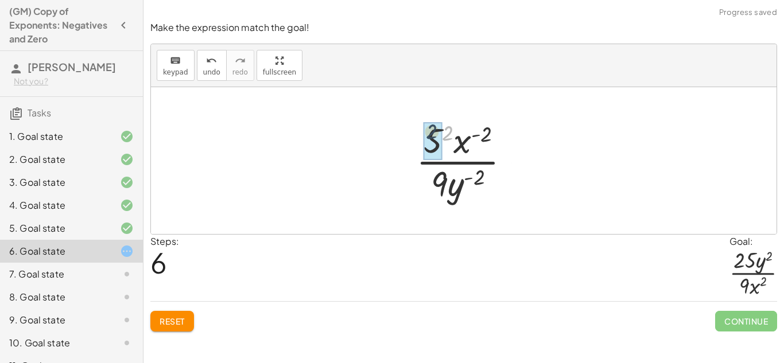
drag, startPoint x: 450, startPoint y: 137, endPoint x: 433, endPoint y: 135, distance: 17.3
click at [477, 179] on div at bounding box center [468, 160] width 122 height 88
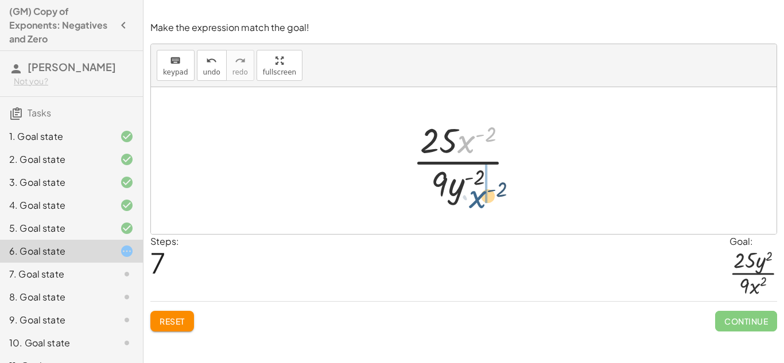
drag, startPoint x: 469, startPoint y: 149, endPoint x: 480, endPoint y: 207, distance: 59.0
click at [480, 207] on div "( · 3 · x · 5 · y ) ( - 2 ) · 3 ( - 2 ) · x ( - 2 ) · 5 ( - 2 ) · y ( - 2 ) · x…" at bounding box center [463, 161] width 137 height 94
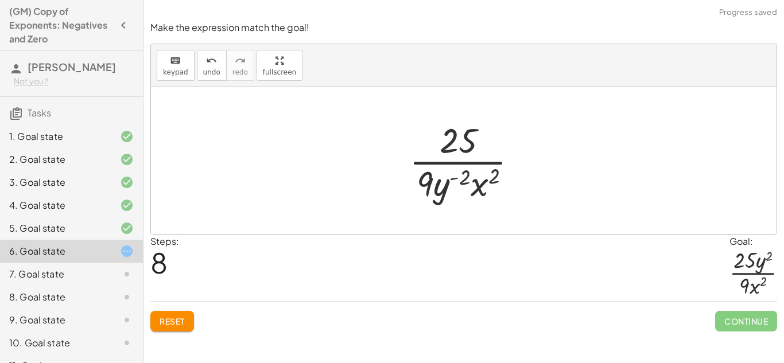
drag, startPoint x: 446, startPoint y: 186, endPoint x: 522, endPoint y: 142, distance: 87.4
click at [526, 140] on div at bounding box center [467, 160] width 129 height 88
drag, startPoint x: 439, startPoint y: 177, endPoint x: 486, endPoint y: 139, distance: 60.4
click at [486, 139] on div at bounding box center [467, 160] width 129 height 88
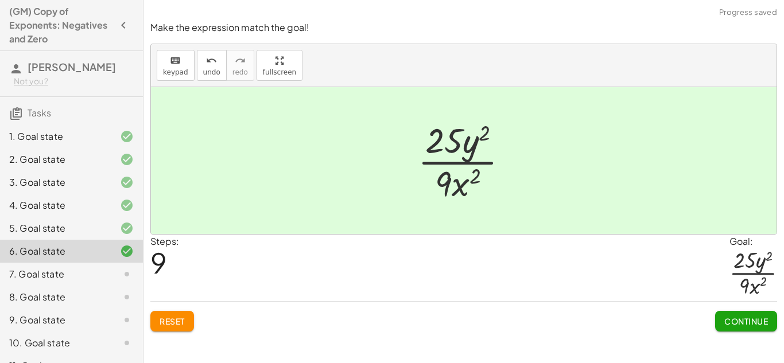
click at [740, 317] on span "Continue" at bounding box center [746, 321] width 44 height 10
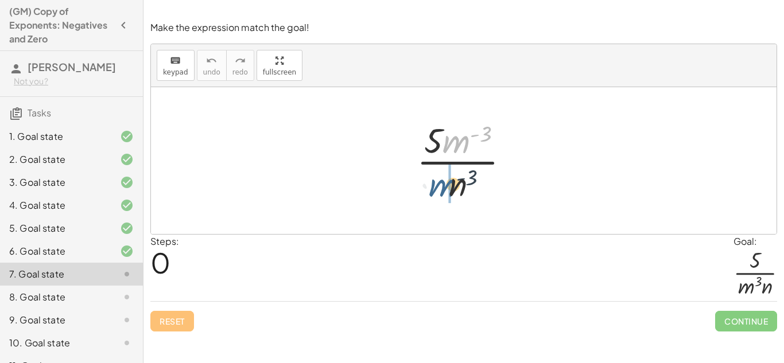
drag, startPoint x: 457, startPoint y: 142, endPoint x: 437, endPoint y: 203, distance: 64.6
click at [437, 203] on div at bounding box center [468, 160] width 114 height 88
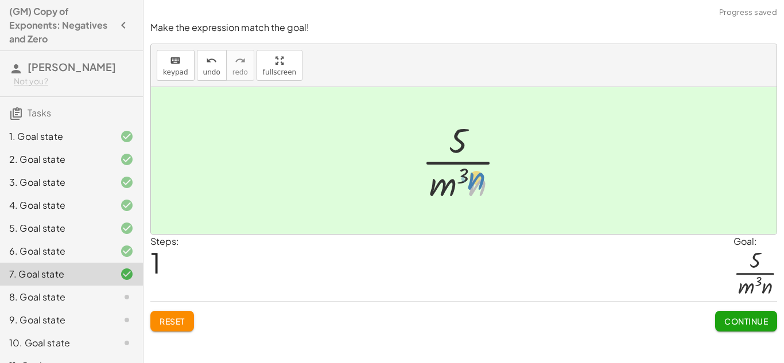
click at [482, 186] on div at bounding box center [468, 160] width 104 height 88
click at [741, 326] on span "Continue" at bounding box center [746, 321] width 44 height 10
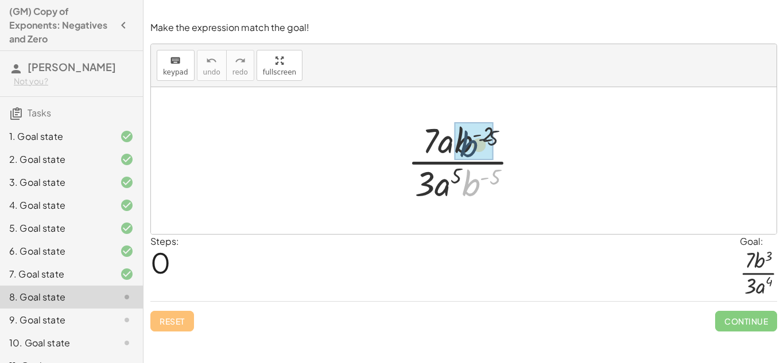
drag, startPoint x: 471, startPoint y: 186, endPoint x: 465, endPoint y: 141, distance: 45.7
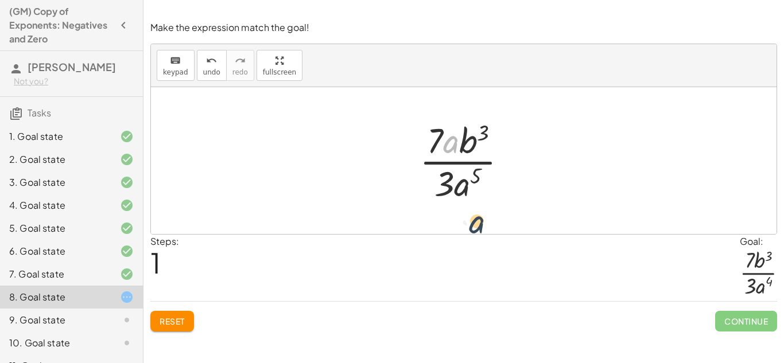
drag, startPoint x: 450, startPoint y: 145, endPoint x: 479, endPoint y: 230, distance: 88.9
click at [479, 230] on div at bounding box center [463, 160] width 625 height 147
drag, startPoint x: 453, startPoint y: 139, endPoint x: 471, endPoint y: 201, distance: 64.9
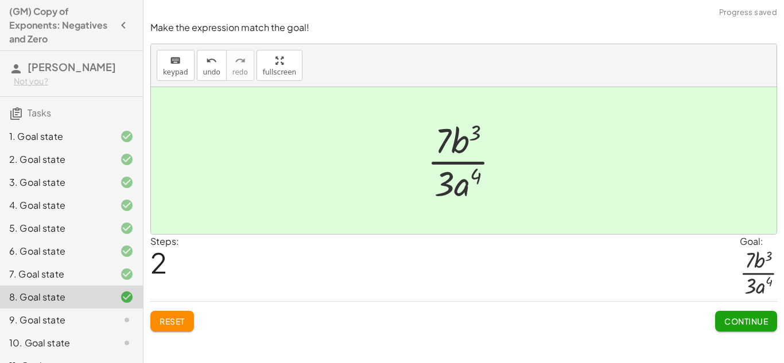
click at [763, 315] on button "Continue" at bounding box center [746, 321] width 62 height 21
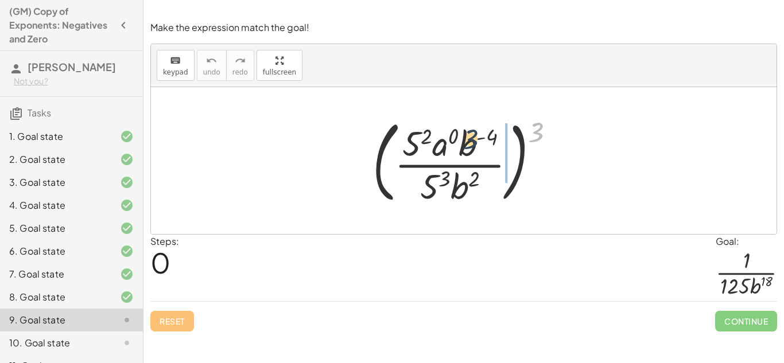
drag, startPoint x: 537, startPoint y: 134, endPoint x: 469, endPoint y: 142, distance: 68.2
click at [469, 142] on div at bounding box center [468, 160] width 203 height 95
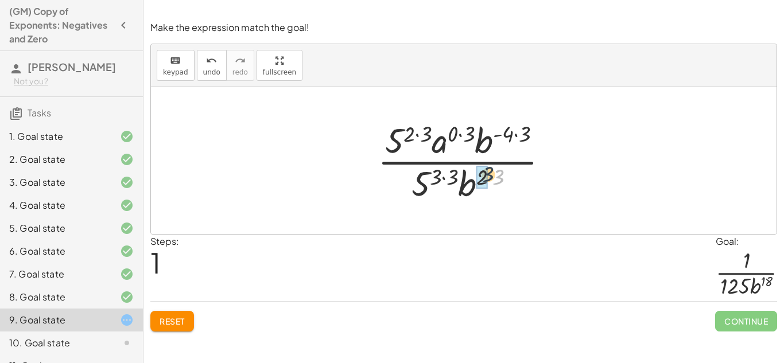
drag, startPoint x: 500, startPoint y: 182, endPoint x: 483, endPoint y: 179, distance: 18.1
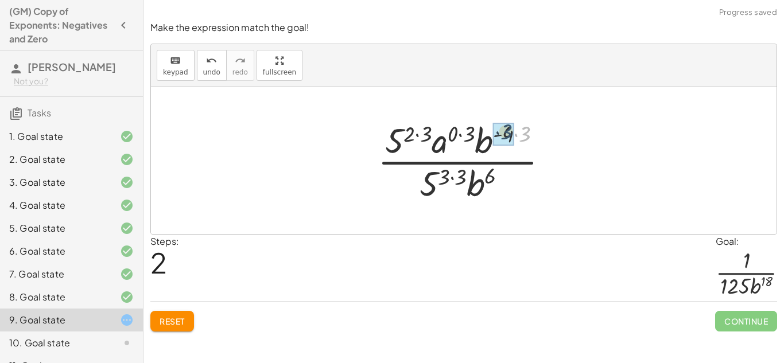
drag, startPoint x: 529, startPoint y: 137, endPoint x: 510, endPoint y: 135, distance: 19.6
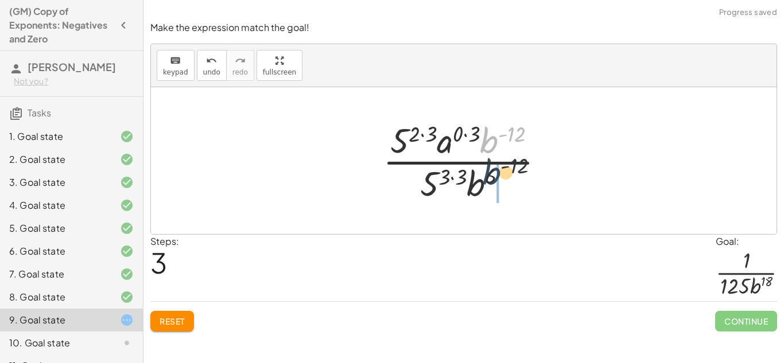
drag, startPoint x: 485, startPoint y: 137, endPoint x: 485, endPoint y: 187, distance: 49.9
click at [485, 187] on div at bounding box center [468, 160] width 182 height 88
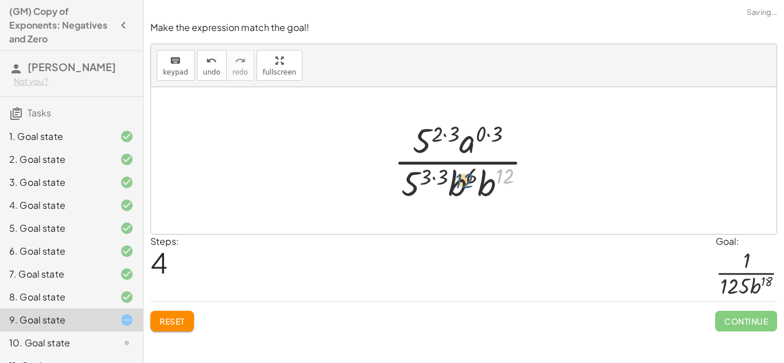
drag, startPoint x: 501, startPoint y: 174, endPoint x: 458, endPoint y: 178, distance: 42.7
click at [458, 178] on div at bounding box center [468, 160] width 160 height 88
drag, startPoint x: 481, startPoint y: 190, endPoint x: 461, endPoint y: 190, distance: 20.1
drag, startPoint x: 501, startPoint y: 181, endPoint x: 464, endPoint y: 177, distance: 38.0
click at [464, 177] on div at bounding box center [467, 160] width 161 height 88
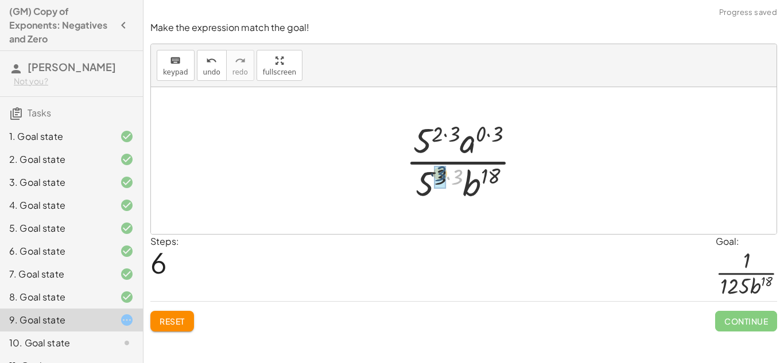
drag, startPoint x: 462, startPoint y: 182, endPoint x: 445, endPoint y: 178, distance: 17.6
drag, startPoint x: 454, startPoint y: 132, endPoint x: 433, endPoint y: 127, distance: 21.7
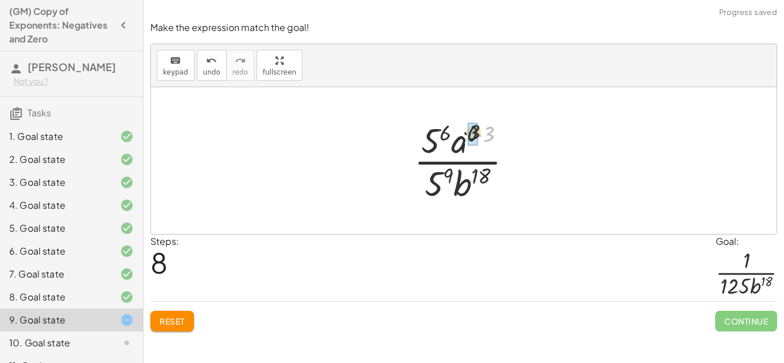
drag, startPoint x: 489, startPoint y: 132, endPoint x: 466, endPoint y: 129, distance: 22.6
drag, startPoint x: 470, startPoint y: 149, endPoint x: 451, endPoint y: 142, distance: 20.0
click at [451, 142] on div at bounding box center [467, 160] width 112 height 88
drag, startPoint x: 465, startPoint y: 147, endPoint x: 446, endPoint y: 147, distance: 18.4
click at [446, 147] on div at bounding box center [467, 160] width 112 height 88
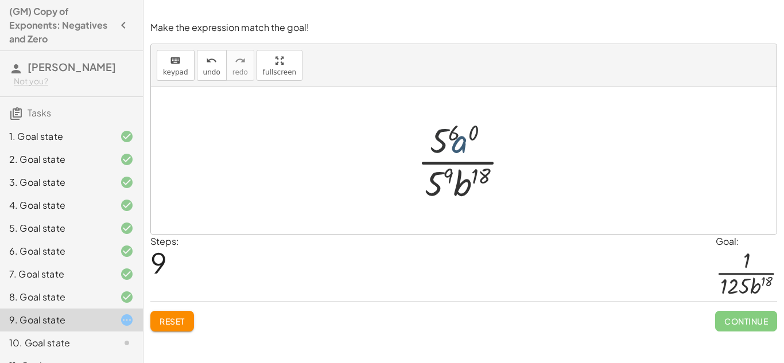
click at [446, 147] on div at bounding box center [467, 160] width 112 height 88
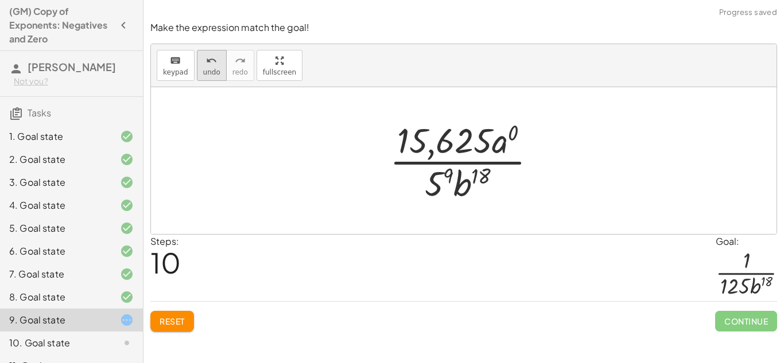
click at [213, 65] on icon "undo" at bounding box center [211, 61] width 11 height 14
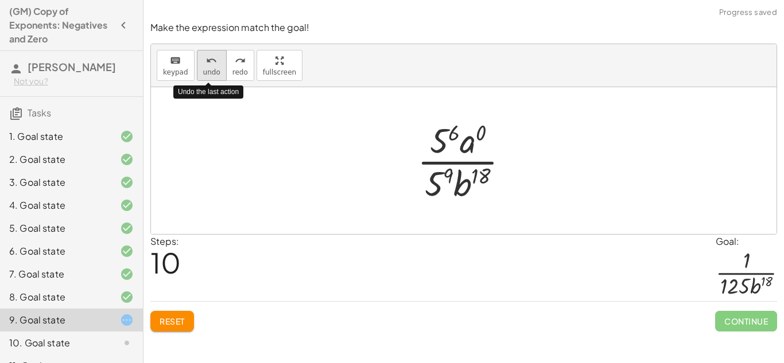
click at [213, 65] on icon "undo" at bounding box center [211, 61] width 11 height 14
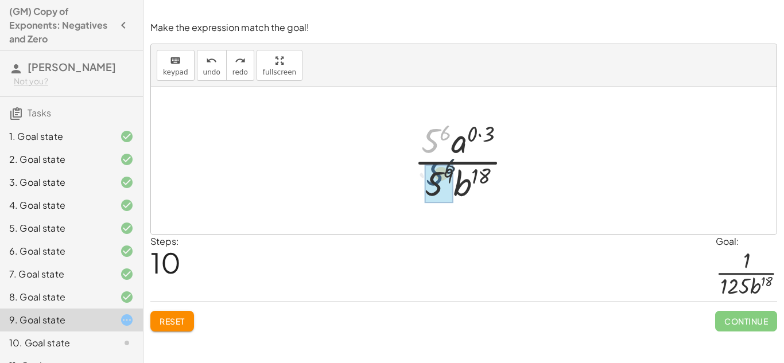
drag, startPoint x: 432, startPoint y: 135, endPoint x: 438, endPoint y: 181, distance: 46.3
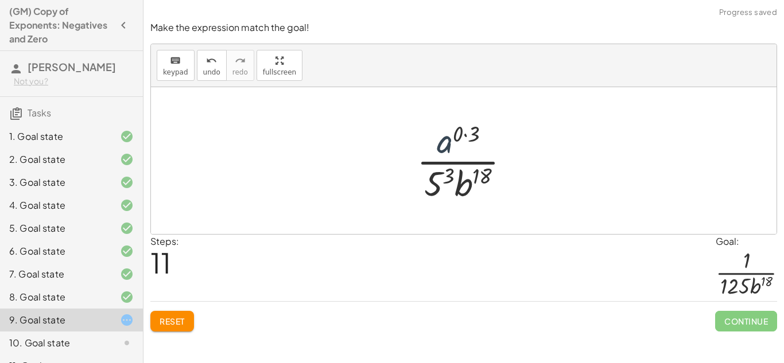
click at [442, 142] on div at bounding box center [468, 160] width 114 height 88
drag, startPoint x: 475, startPoint y: 128, endPoint x: 449, endPoint y: 127, distance: 25.3
click at [449, 127] on div at bounding box center [468, 160] width 114 height 88
click at [455, 178] on div at bounding box center [468, 160] width 134 height 88
drag, startPoint x: 477, startPoint y: 137, endPoint x: 485, endPoint y: 145, distance: 11.8
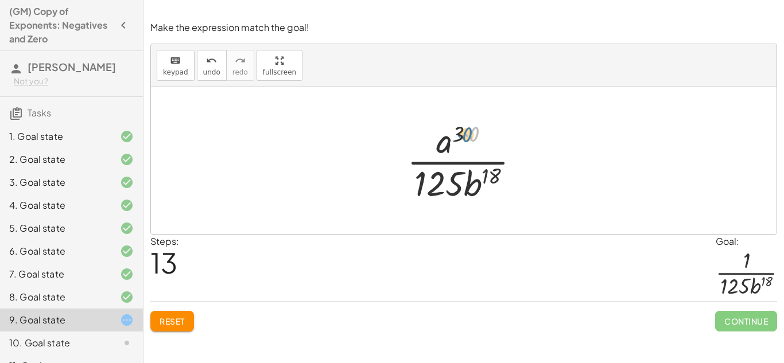
click at [485, 145] on div at bounding box center [468, 160] width 134 height 88
click at [454, 136] on div at bounding box center [468, 160] width 134 height 88
click at [466, 135] on div at bounding box center [468, 160] width 134 height 88
click at [465, 142] on div at bounding box center [468, 160] width 134 height 88
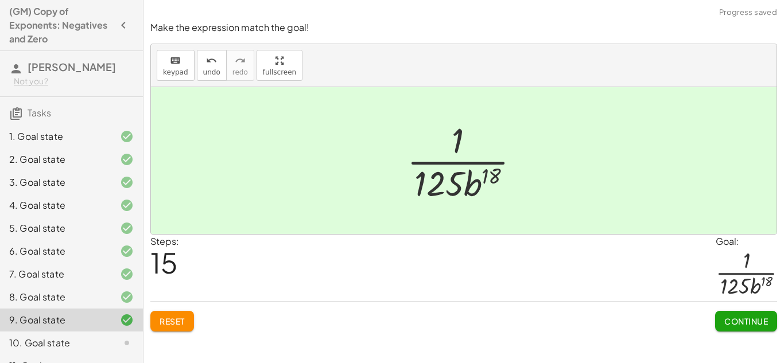
click at [737, 317] on span "Continue" at bounding box center [746, 321] width 44 height 10
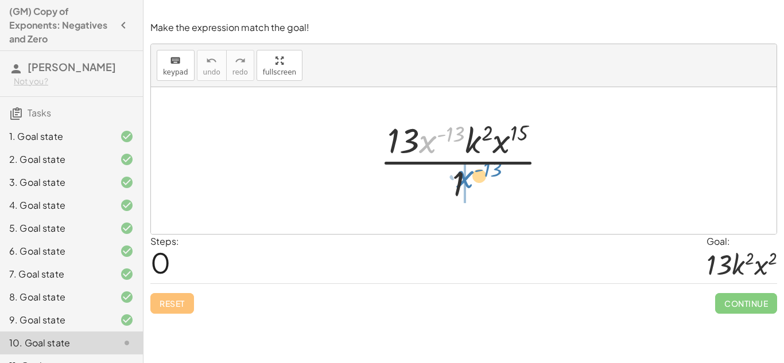
drag, startPoint x: 429, startPoint y: 146, endPoint x: 466, endPoint y: 182, distance: 51.5
click at [466, 182] on div at bounding box center [468, 160] width 188 height 88
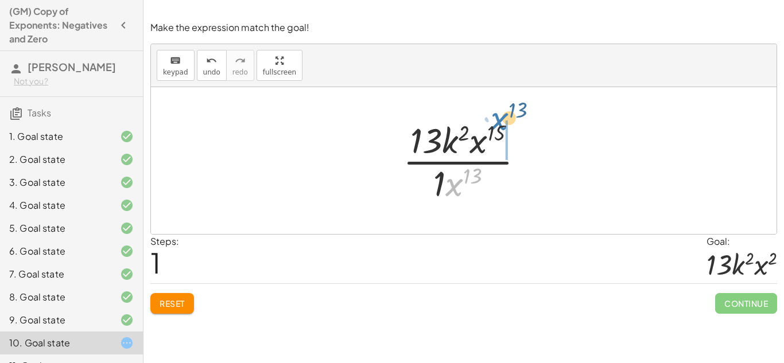
drag, startPoint x: 459, startPoint y: 184, endPoint x: 505, endPoint y: 117, distance: 80.9
click at [505, 117] on div at bounding box center [468, 160] width 142 height 88
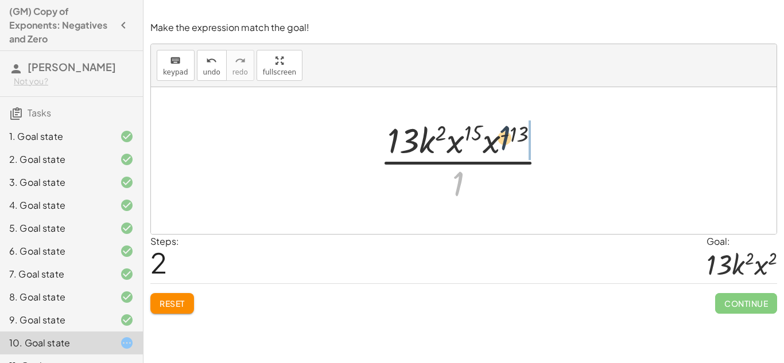
drag, startPoint x: 462, startPoint y: 179, endPoint x: 513, endPoint y: 130, distance: 71.0
click at [513, 130] on div at bounding box center [468, 160] width 188 height 88
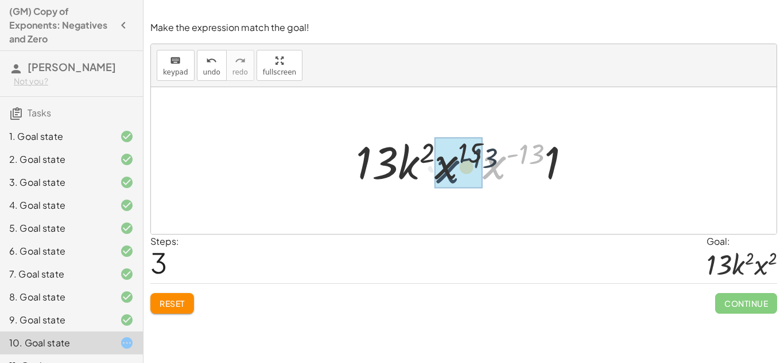
drag, startPoint x: 492, startPoint y: 175, endPoint x: 444, endPoint y: 179, distance: 48.4
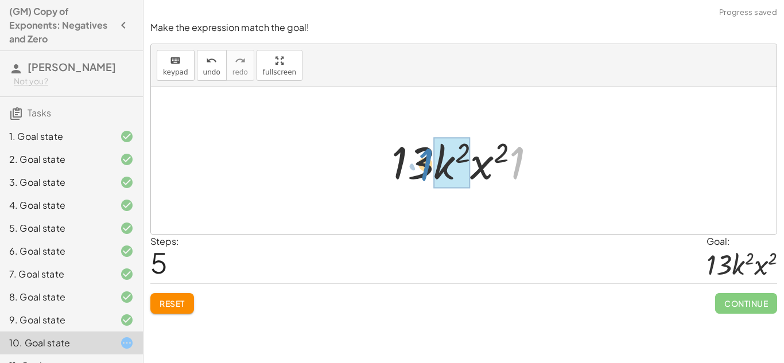
drag, startPoint x: 518, startPoint y: 177, endPoint x: 440, endPoint y: 187, distance: 79.3
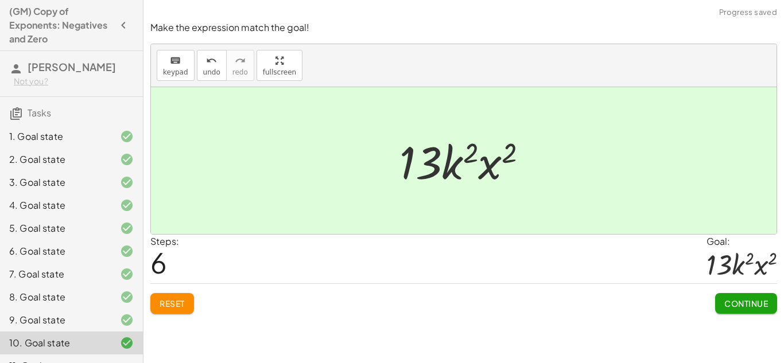
click at [720, 297] on button "Continue" at bounding box center [746, 303] width 62 height 21
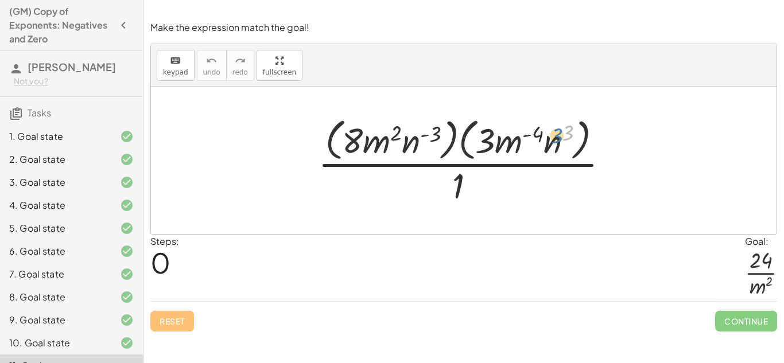
drag, startPoint x: 565, startPoint y: 134, endPoint x: 557, endPoint y: 138, distance: 8.2
click at [557, 138] on div at bounding box center [468, 161] width 312 height 94
drag, startPoint x: 492, startPoint y: 150, endPoint x: 356, endPoint y: 148, distance: 135.4
click at [356, 148] on div at bounding box center [468, 161] width 312 height 94
drag, startPoint x: 437, startPoint y: 136, endPoint x: 601, endPoint y: 141, distance: 163.6
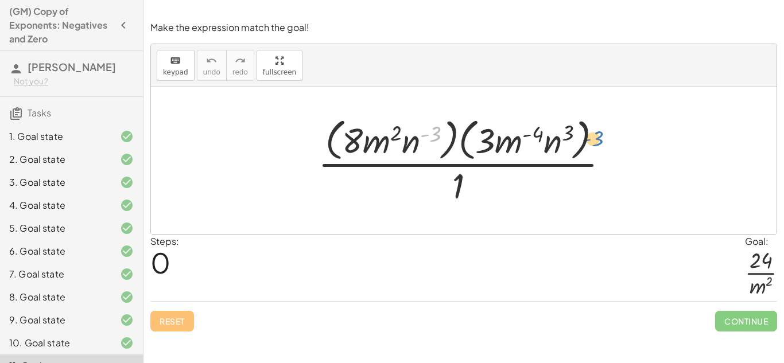
click at [601, 141] on div at bounding box center [468, 161] width 312 height 94
drag, startPoint x: 601, startPoint y: 141, endPoint x: 594, endPoint y: 139, distance: 6.7
click at [594, 139] on div at bounding box center [468, 161] width 312 height 94
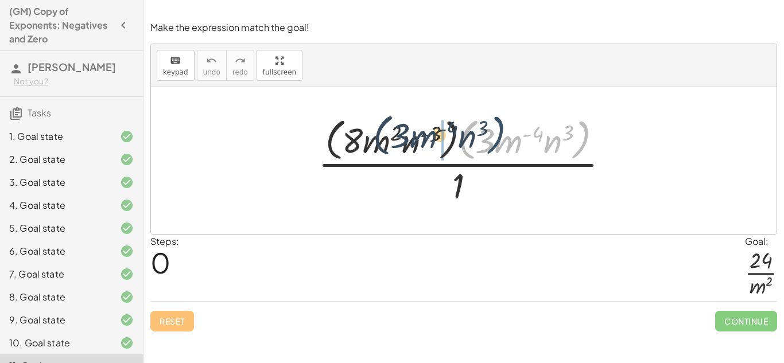
drag, startPoint x: 585, startPoint y: 146, endPoint x: 480, endPoint y: 142, distance: 105.1
click at [480, 142] on div at bounding box center [468, 161] width 312 height 94
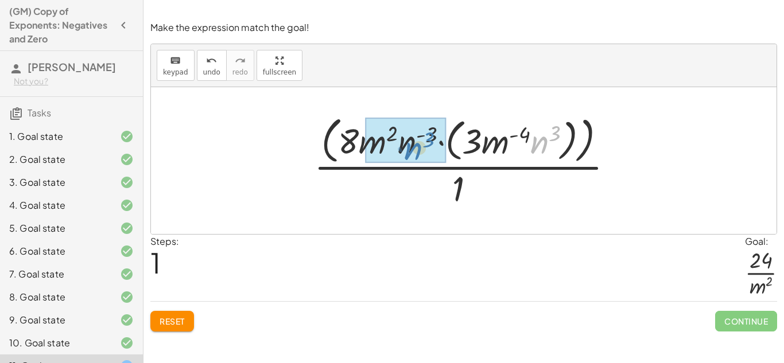
drag, startPoint x: 535, startPoint y: 147, endPoint x: 408, endPoint y: 153, distance: 127.5
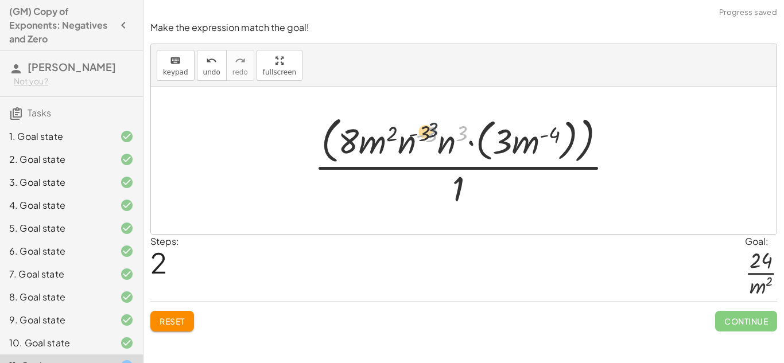
drag, startPoint x: 457, startPoint y: 134, endPoint x: 414, endPoint y: 131, distance: 43.7
click at [414, 131] on div at bounding box center [468, 160] width 320 height 99
drag, startPoint x: 449, startPoint y: 140, endPoint x: 403, endPoint y: 139, distance: 45.9
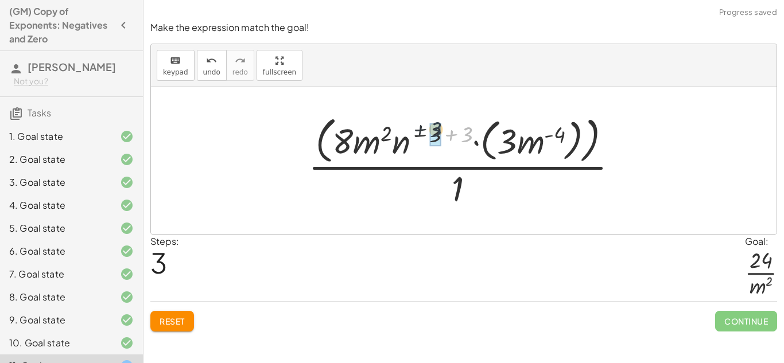
drag, startPoint x: 466, startPoint y: 134, endPoint x: 430, endPoint y: 129, distance: 35.9
click at [430, 129] on div at bounding box center [467, 160] width 331 height 99
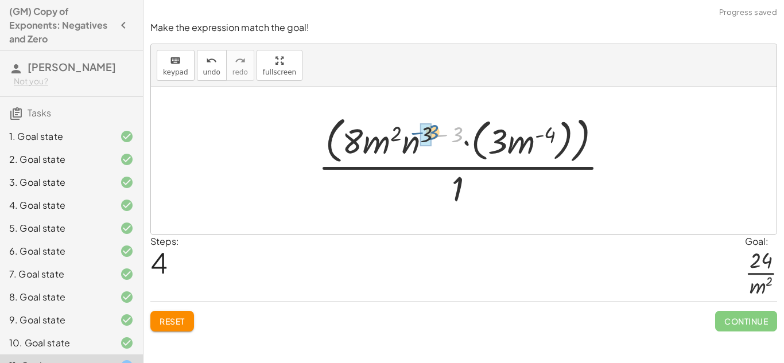
drag, startPoint x: 456, startPoint y: 137, endPoint x: 428, endPoint y: 136, distance: 27.6
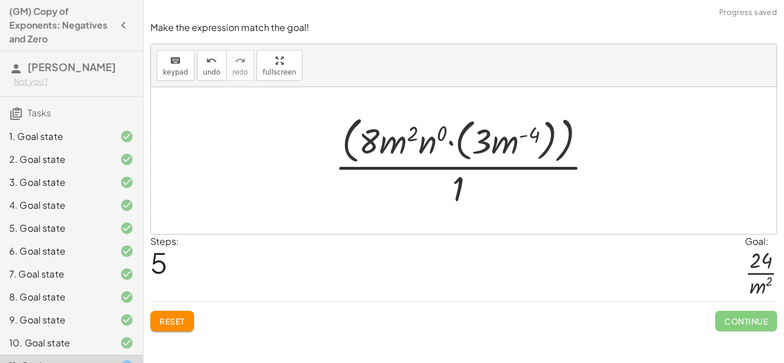
click at [430, 138] on div at bounding box center [468, 160] width 279 height 99
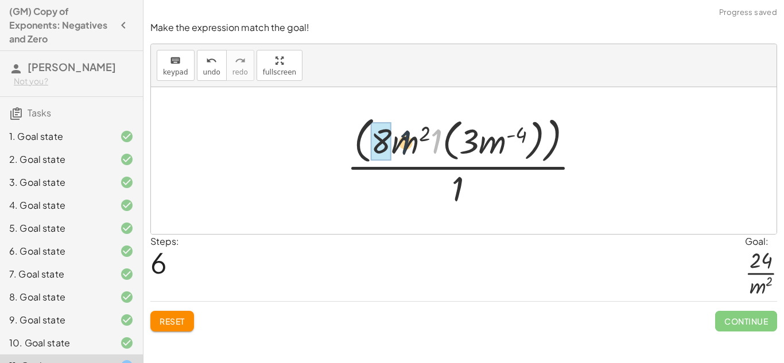
drag, startPoint x: 437, startPoint y: 141, endPoint x: 389, endPoint y: 144, distance: 48.3
click at [389, 144] on div at bounding box center [468, 160] width 254 height 99
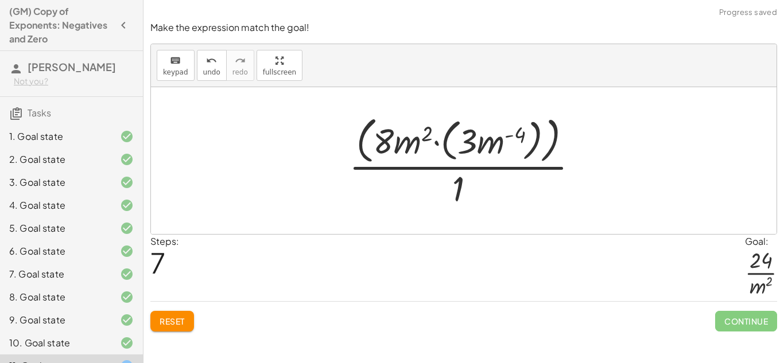
click at [378, 139] on div at bounding box center [468, 160] width 250 height 99
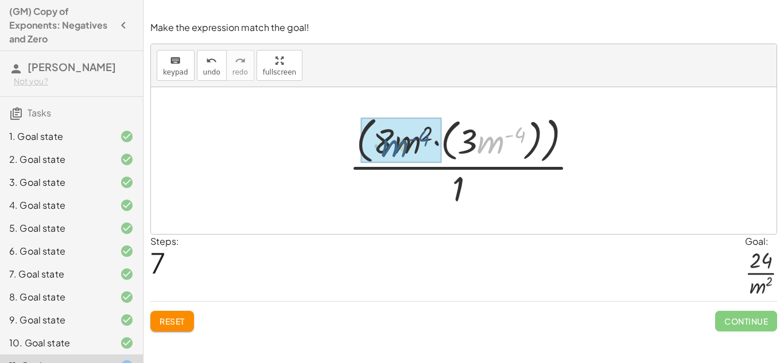
drag, startPoint x: 493, startPoint y: 148, endPoint x: 396, endPoint y: 153, distance: 97.1
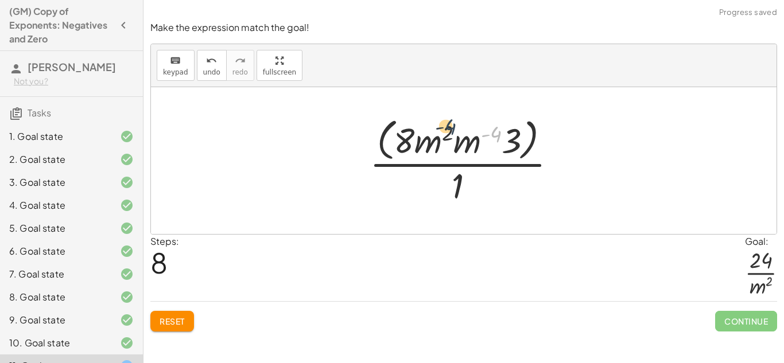
drag, startPoint x: 491, startPoint y: 137, endPoint x: 434, endPoint y: 131, distance: 57.2
click at [434, 131] on div at bounding box center [468, 161] width 208 height 94
drag, startPoint x: 444, startPoint y: 135, endPoint x: 493, endPoint y: 139, distance: 49.5
click at [493, 139] on div at bounding box center [468, 161] width 208 height 94
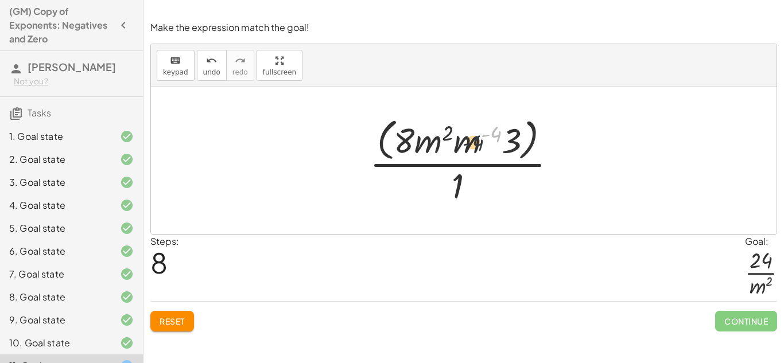
drag, startPoint x: 495, startPoint y: 135, endPoint x: 463, endPoint y: 149, distance: 35.0
click at [463, 149] on div at bounding box center [468, 161] width 208 height 94
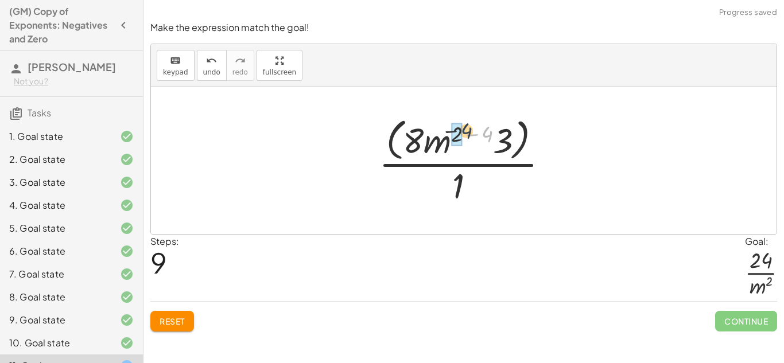
drag, startPoint x: 493, startPoint y: 138, endPoint x: 462, endPoint y: 133, distance: 31.4
click at [462, 133] on div at bounding box center [468, 161] width 190 height 94
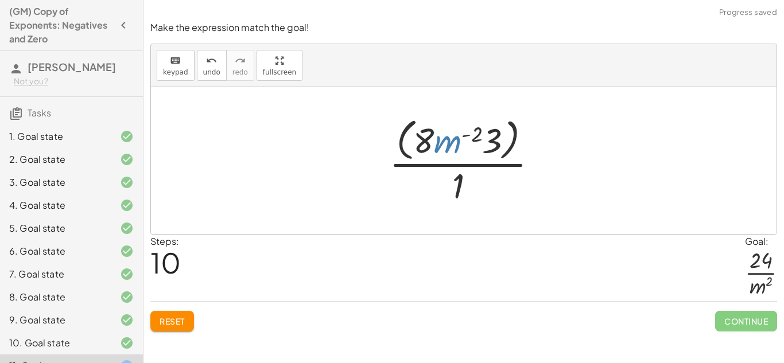
click at [444, 150] on div at bounding box center [467, 161] width 169 height 94
drag, startPoint x: 461, startPoint y: 187, endPoint x: 427, endPoint y: 151, distance: 48.7
click at [427, 151] on div at bounding box center [467, 161] width 169 height 94
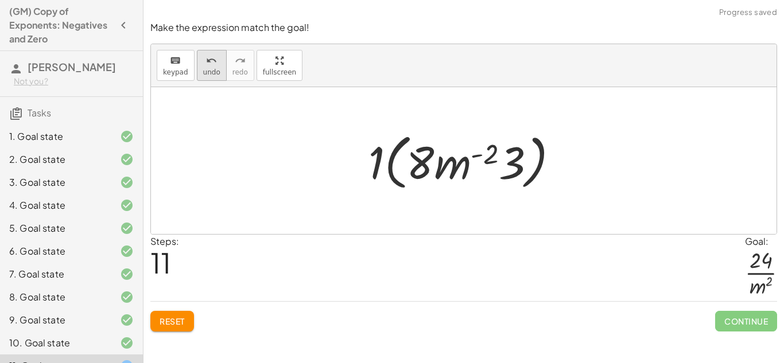
click at [220, 67] on button "undo undo" at bounding box center [212, 65] width 30 height 31
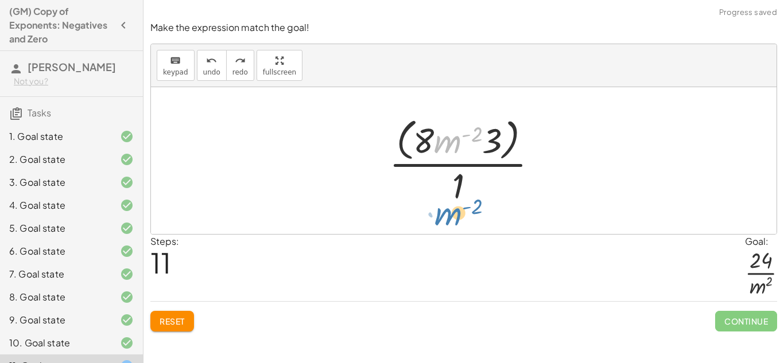
drag, startPoint x: 447, startPoint y: 149, endPoint x: 448, endPoint y: 231, distance: 82.1
click at [448, 231] on div "· ( · 8 · m 2 · n ( - 3 ) ) · ( · 3 · m ( - 4 ) · n 3 ) · 1 · ( · 8 · m 2 · n (…" at bounding box center [463, 160] width 625 height 147
drag, startPoint x: 449, startPoint y: 142, endPoint x: 470, endPoint y: 198, distance: 59.4
click at [470, 198] on div at bounding box center [467, 161] width 169 height 94
drag, startPoint x: 451, startPoint y: 139, endPoint x: 498, endPoint y: 193, distance: 72.0
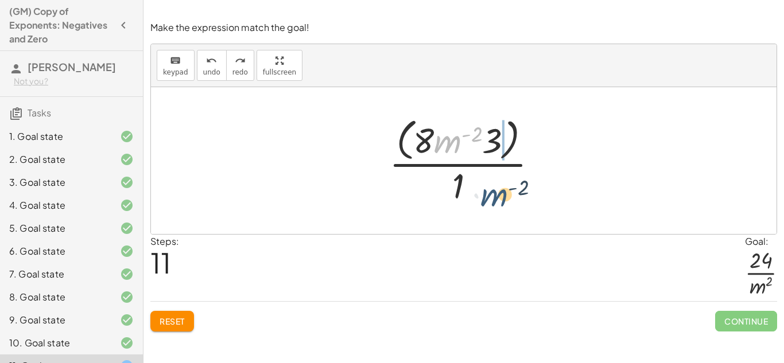
click at [498, 193] on div at bounding box center [467, 161] width 169 height 94
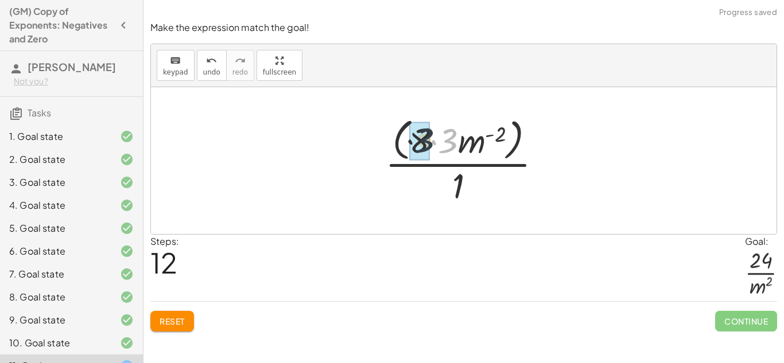
drag, startPoint x: 448, startPoint y: 135, endPoint x: 416, endPoint y: 134, distance: 31.6
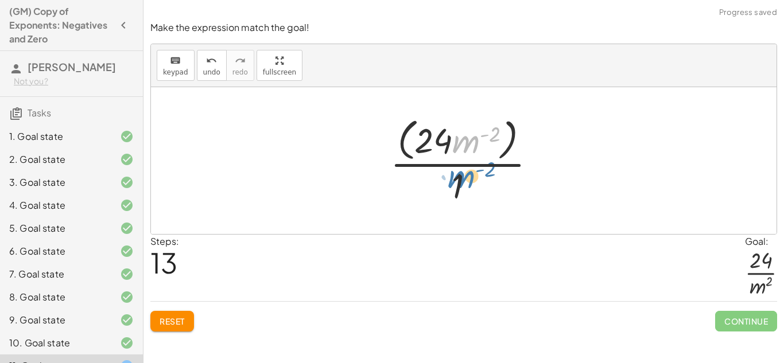
drag, startPoint x: 467, startPoint y: 138, endPoint x: 459, endPoint y: 178, distance: 41.5
click at [459, 178] on div at bounding box center [467, 161] width 166 height 94
drag, startPoint x: 475, startPoint y: 133, endPoint x: 455, endPoint y: 196, distance: 66.2
click at [455, 196] on div at bounding box center [467, 161] width 166 height 94
drag, startPoint x: 474, startPoint y: 147, endPoint x: 483, endPoint y: 190, distance: 44.4
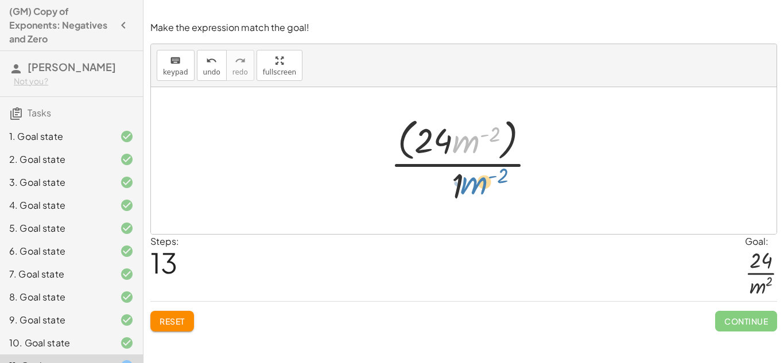
click at [483, 190] on div at bounding box center [467, 161] width 166 height 94
drag, startPoint x: 472, startPoint y: 144, endPoint x: 487, endPoint y: 192, distance: 50.5
click at [487, 192] on div at bounding box center [467, 161] width 166 height 94
drag, startPoint x: 472, startPoint y: 144, endPoint x: 453, endPoint y: 201, distance: 60.6
click at [453, 201] on div at bounding box center [467, 161] width 166 height 94
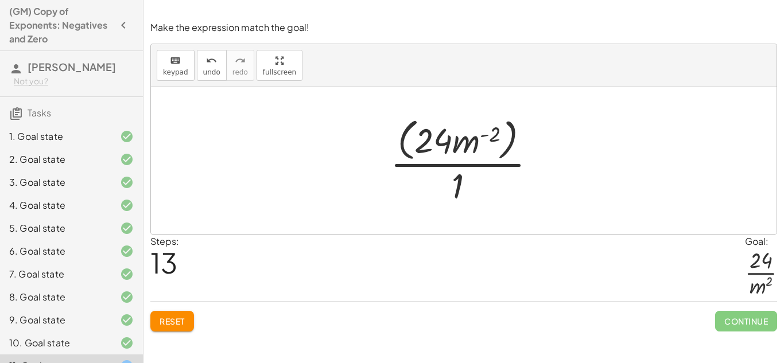
click at [503, 139] on div at bounding box center [467, 161] width 166 height 94
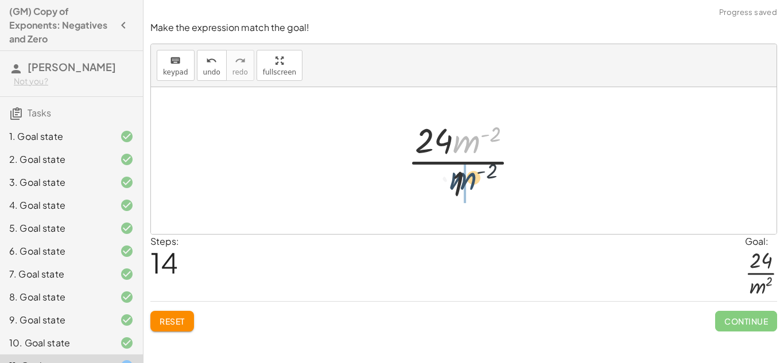
drag, startPoint x: 470, startPoint y: 134, endPoint x: 465, endPoint y: 176, distance: 41.6
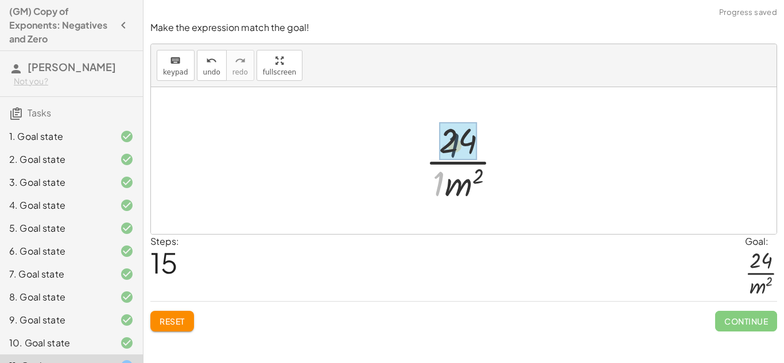
drag, startPoint x: 442, startPoint y: 179, endPoint x: 460, endPoint y: 135, distance: 47.3
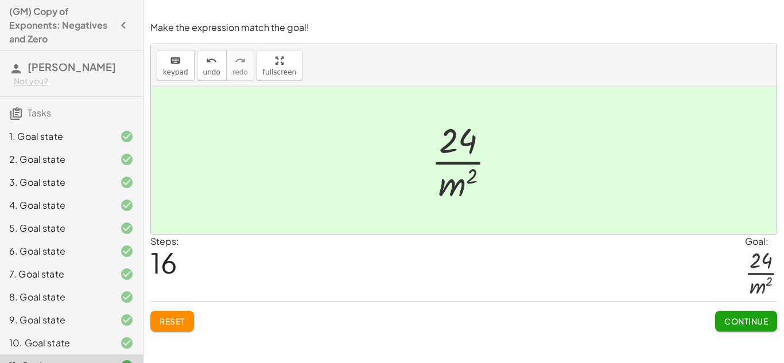
click at [740, 316] on span "Continue" at bounding box center [746, 321] width 44 height 10
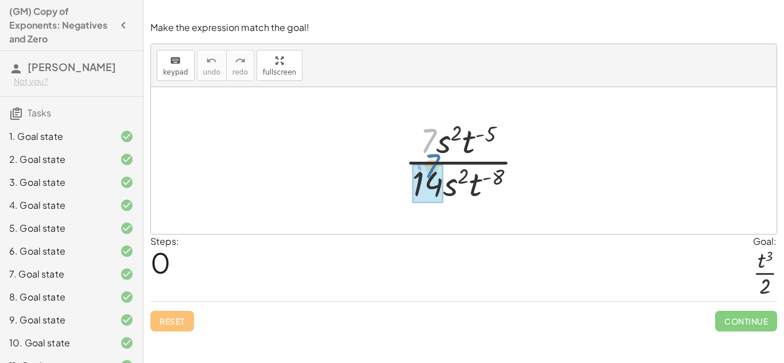
drag, startPoint x: 430, startPoint y: 141, endPoint x: 425, endPoint y: 136, distance: 6.9
click at [425, 136] on div at bounding box center [468, 160] width 139 height 88
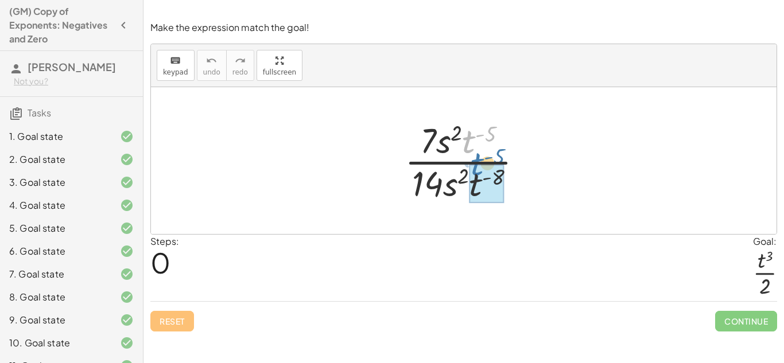
drag, startPoint x: 469, startPoint y: 139, endPoint x: 482, endPoint y: 175, distance: 38.3
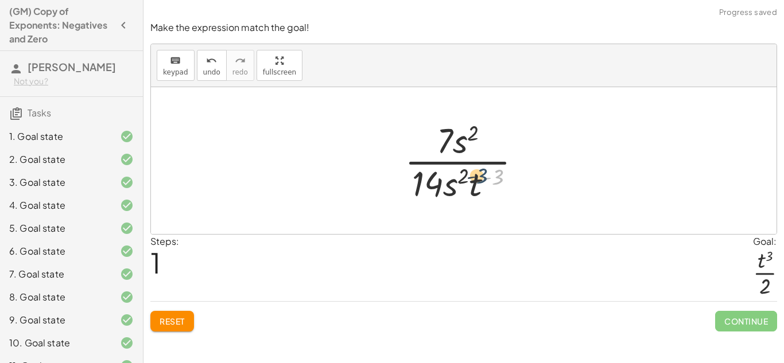
drag, startPoint x: 499, startPoint y: 184, endPoint x: 476, endPoint y: 184, distance: 23.0
click at [476, 184] on div at bounding box center [468, 160] width 138 height 88
drag, startPoint x: 478, startPoint y: 183, endPoint x: 487, endPoint y: 149, distance: 35.6
click at [487, 149] on div at bounding box center [468, 160] width 138 height 88
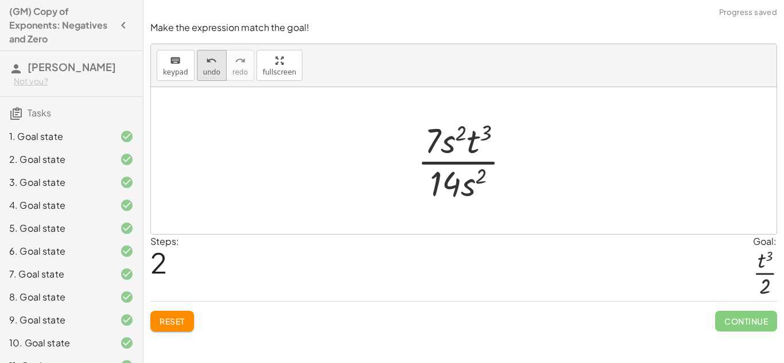
click at [203, 69] on span "undo" at bounding box center [211, 72] width 17 height 8
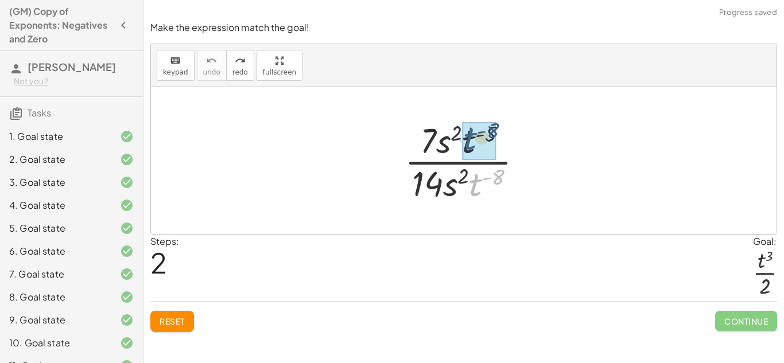
drag, startPoint x: 472, startPoint y: 176, endPoint x: 466, endPoint y: 126, distance: 50.2
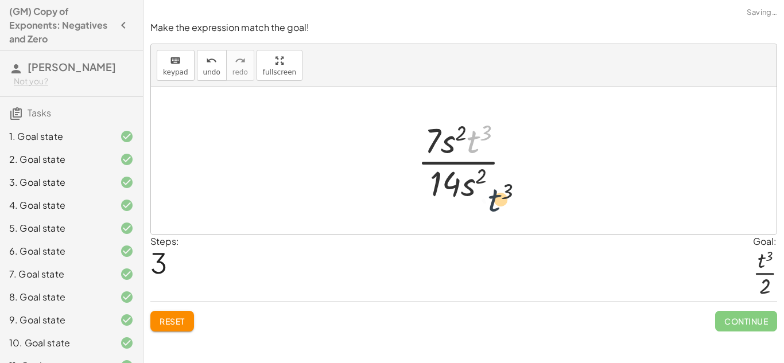
drag, startPoint x: 475, startPoint y: 136, endPoint x: 505, endPoint y: 219, distance: 88.4
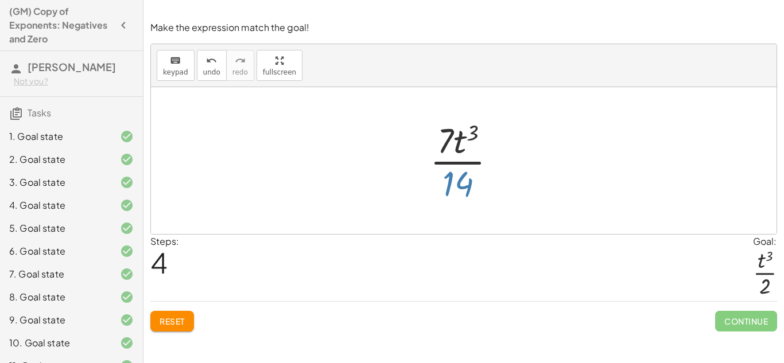
click at [461, 183] on div at bounding box center [467, 160] width 87 height 88
drag, startPoint x: 445, startPoint y: 128, endPoint x: 461, endPoint y: 199, distance: 72.4
click at [461, 199] on div at bounding box center [467, 160] width 87 height 88
click at [442, 138] on div at bounding box center [467, 160] width 87 height 88
drag, startPoint x: 442, startPoint y: 138, endPoint x: 451, endPoint y: 159, distance: 22.6
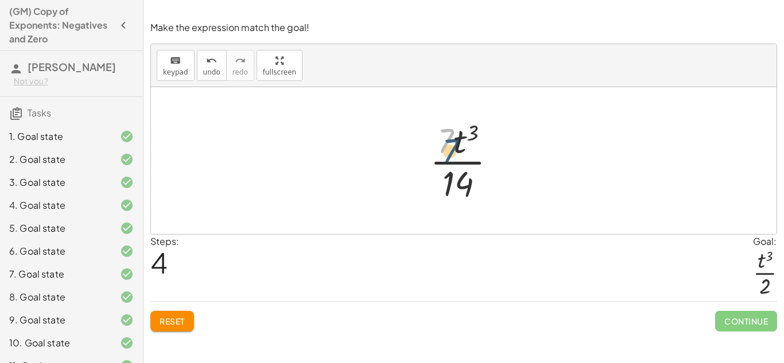
click at [451, 159] on div at bounding box center [467, 160] width 87 height 88
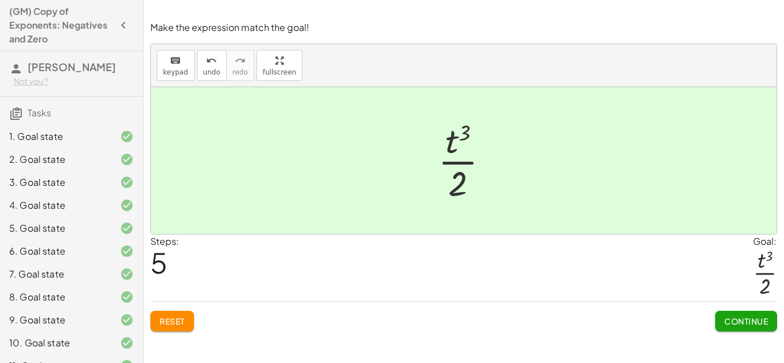
click at [760, 321] on span "Continue" at bounding box center [746, 321] width 44 height 10
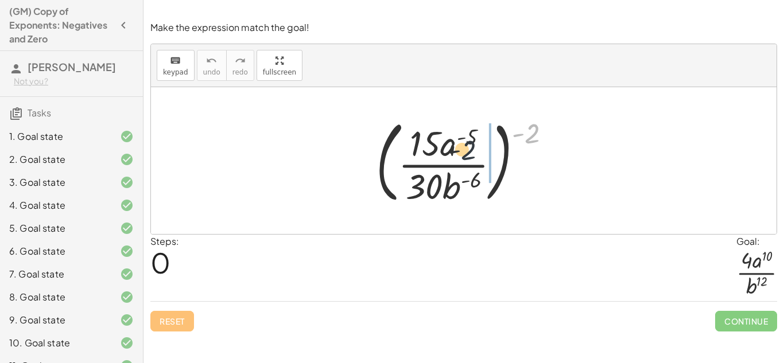
drag, startPoint x: 528, startPoint y: 131, endPoint x: 446, endPoint y: 151, distance: 83.9
click at [446, 151] on div at bounding box center [468, 160] width 196 height 95
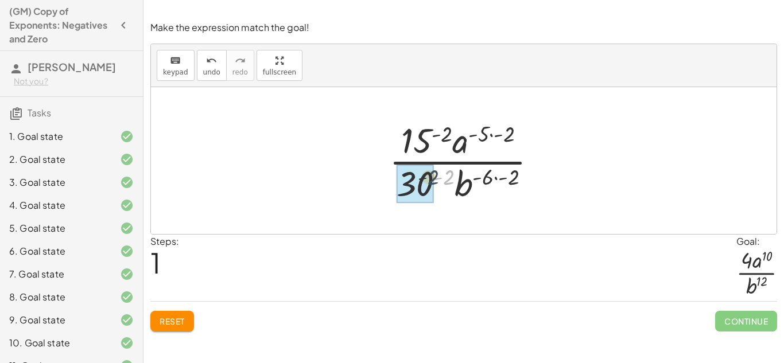
drag, startPoint x: 448, startPoint y: 183, endPoint x: 419, endPoint y: 183, distance: 28.7
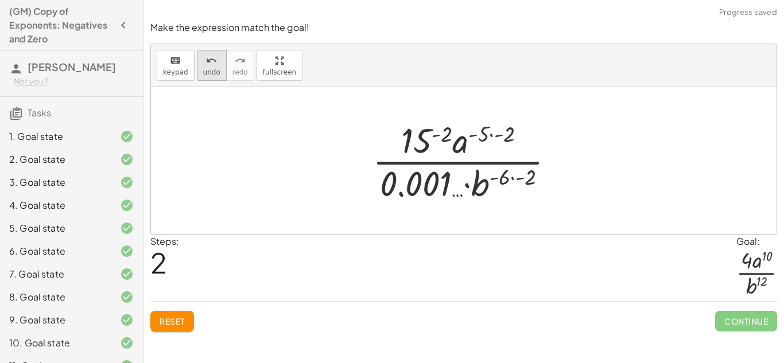
click at [223, 65] on button "undo undo" at bounding box center [212, 65] width 30 height 31
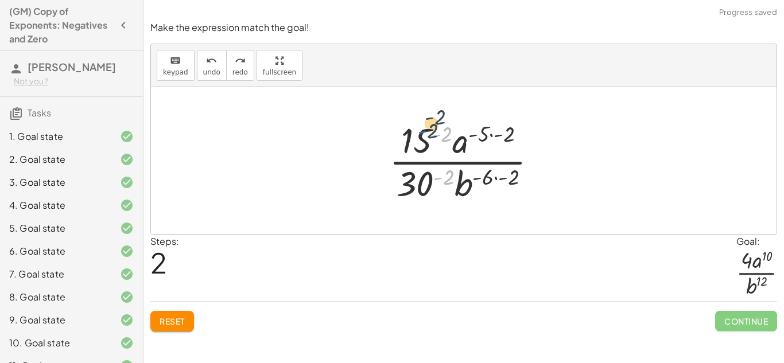
drag, startPoint x: 437, startPoint y: 175, endPoint x: 434, endPoint y: 151, distance: 23.7
click at [434, 151] on div at bounding box center [467, 160] width 169 height 88
drag, startPoint x: 445, startPoint y: 137, endPoint x: 413, endPoint y: 131, distance: 32.6
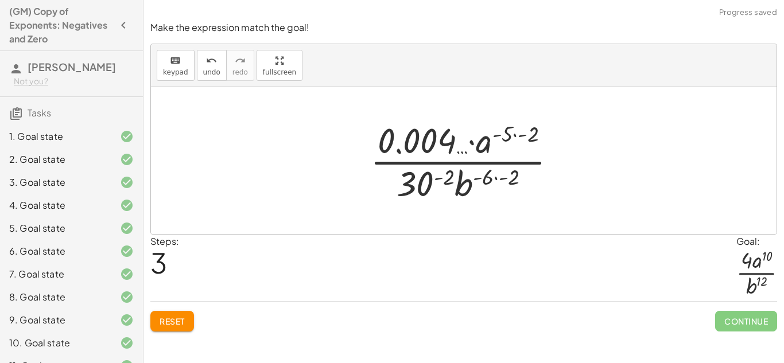
click at [410, 123] on div at bounding box center [467, 160] width 207 height 88
click at [206, 64] on icon "undo" at bounding box center [211, 61] width 11 height 14
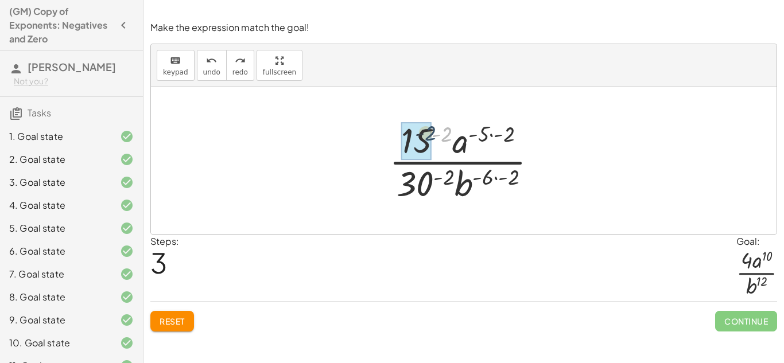
drag, startPoint x: 444, startPoint y: 141, endPoint x: 426, endPoint y: 141, distance: 17.8
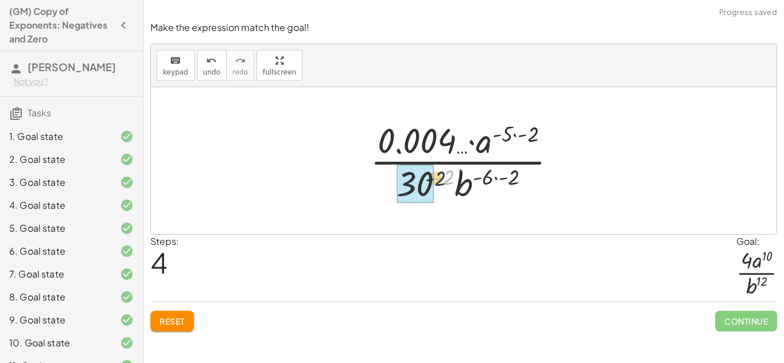
drag, startPoint x: 446, startPoint y: 169, endPoint x: 395, endPoint y: 177, distance: 51.0
click at [395, 177] on div at bounding box center [467, 160] width 207 height 88
drag, startPoint x: 453, startPoint y: 181, endPoint x: 417, endPoint y: 178, distance: 35.7
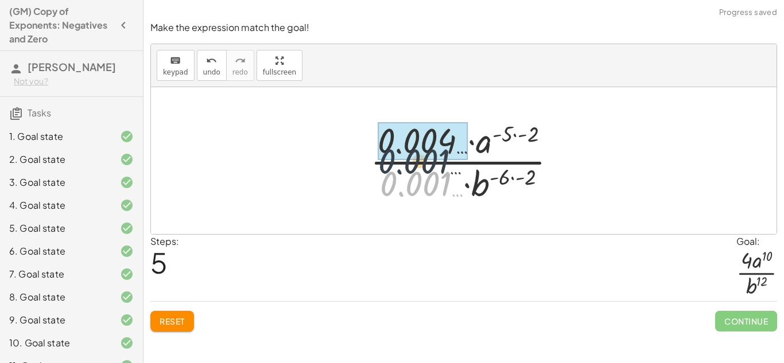
drag, startPoint x: 423, startPoint y: 183, endPoint x: 419, endPoint y: 134, distance: 49.5
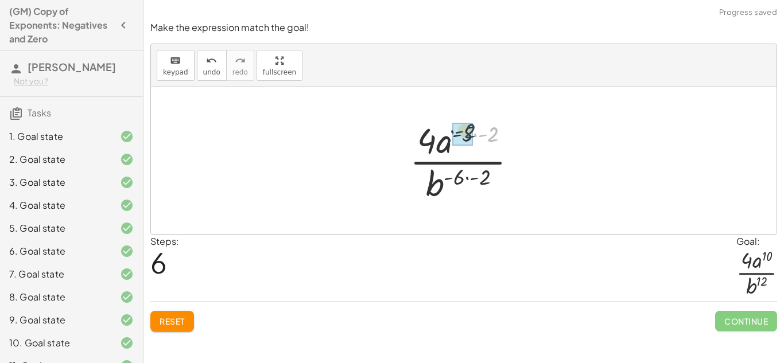
drag, startPoint x: 489, startPoint y: 139, endPoint x: 462, endPoint y: 135, distance: 26.7
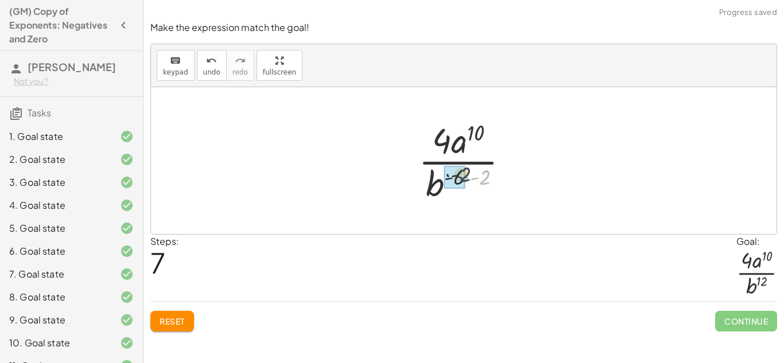
drag, startPoint x: 485, startPoint y: 182, endPoint x: 456, endPoint y: 179, distance: 28.8
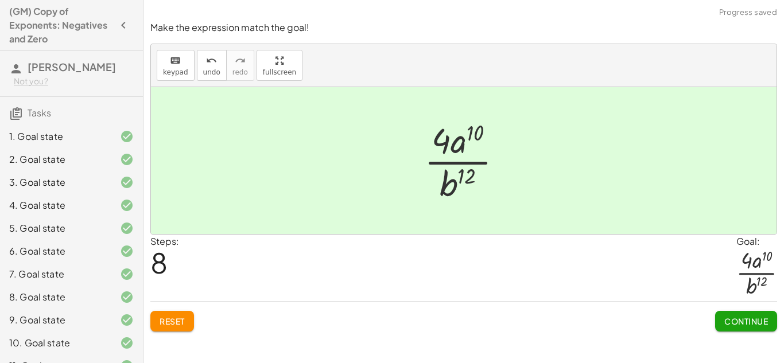
click at [745, 320] on span "Continue" at bounding box center [746, 321] width 44 height 10
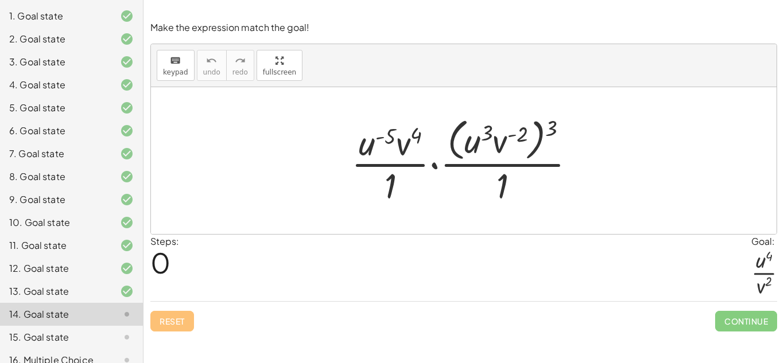
scroll to position [180, 0]
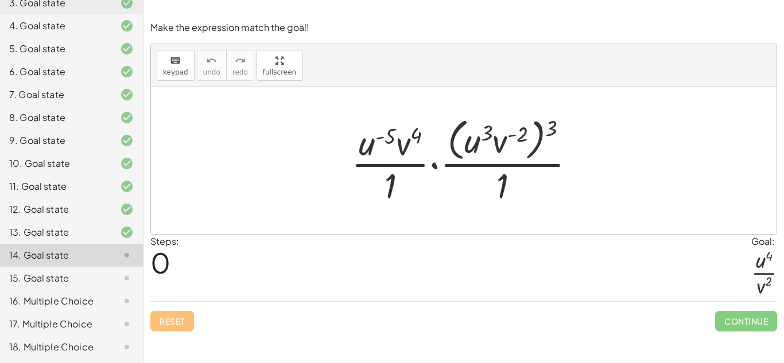
drag, startPoint x: 550, startPoint y: 132, endPoint x: 512, endPoint y: 134, distance: 37.9
click at [512, 134] on div at bounding box center [467, 161] width 245 height 94
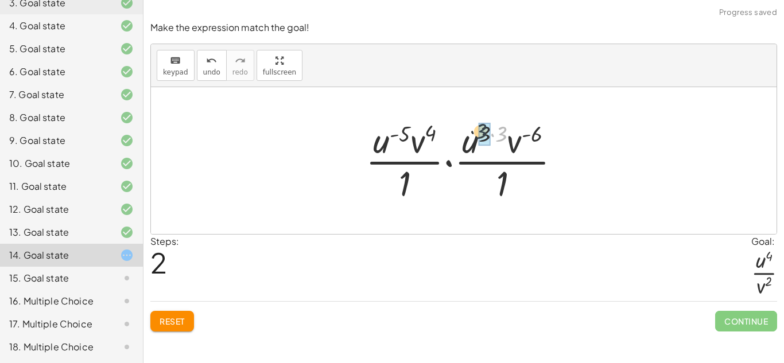
drag, startPoint x: 504, startPoint y: 131, endPoint x: 479, endPoint y: 129, distance: 25.4
drag, startPoint x: 498, startPoint y: 138, endPoint x: 479, endPoint y: 135, distance: 19.6
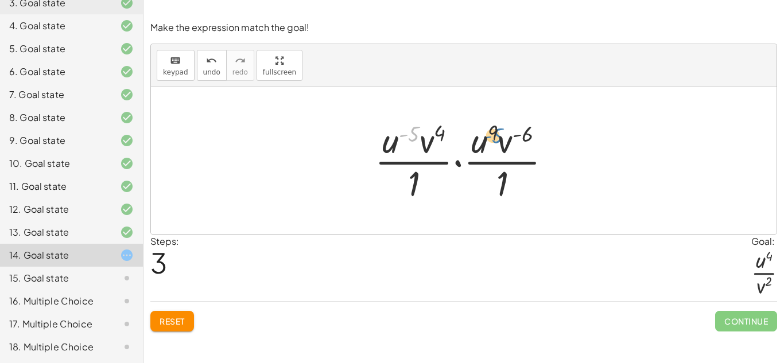
drag, startPoint x: 413, startPoint y: 131, endPoint x: 499, endPoint y: 133, distance: 85.5
click at [499, 133] on div at bounding box center [467, 160] width 197 height 88
drag, startPoint x: 422, startPoint y: 163, endPoint x: 433, endPoint y: 162, distance: 10.3
click at [433, 162] on div at bounding box center [467, 160] width 197 height 88
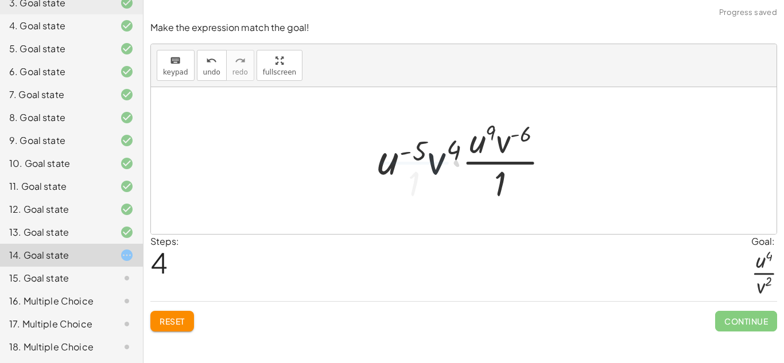
click at [436, 163] on div at bounding box center [468, 160] width 193 height 88
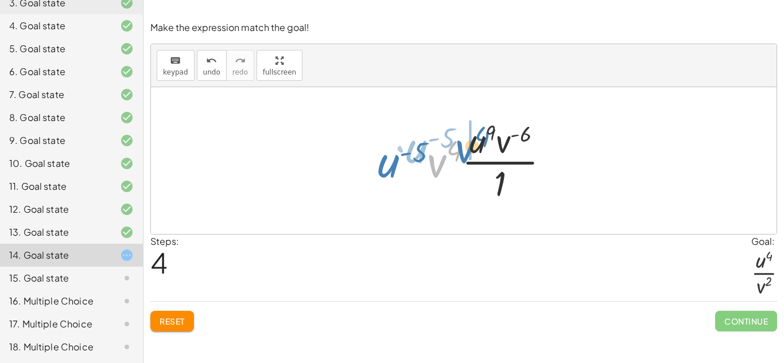
drag, startPoint x: 438, startPoint y: 165, endPoint x: 475, endPoint y: 148, distance: 40.3
click at [475, 148] on div at bounding box center [468, 160] width 193 height 88
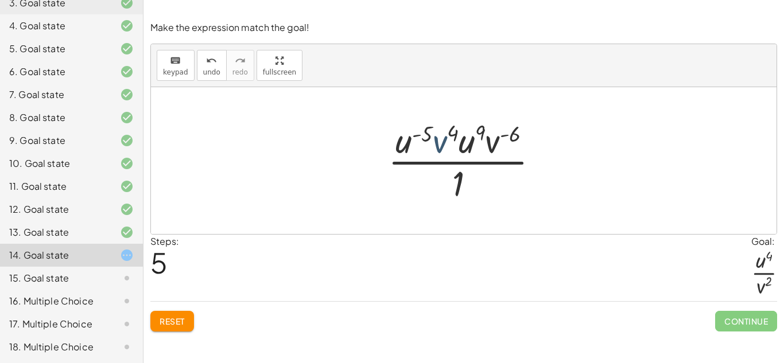
click at [451, 142] on div at bounding box center [468, 160] width 172 height 88
drag, startPoint x: 447, startPoint y: 141, endPoint x: 529, endPoint y: 147, distance: 82.3
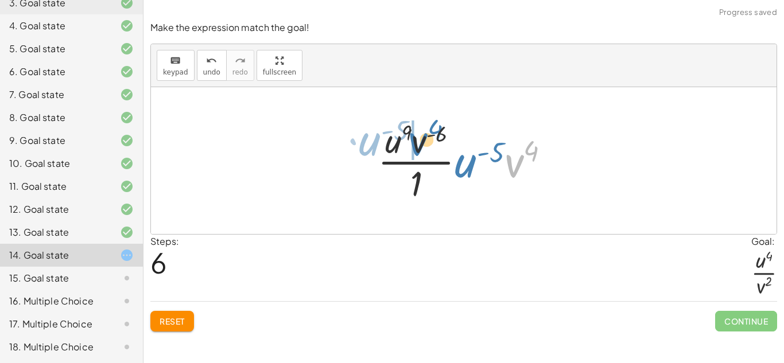
drag, startPoint x: 510, startPoint y: 163, endPoint x: 410, endPoint y: 142, distance: 102.6
click at [410, 142] on div at bounding box center [468, 160] width 193 height 88
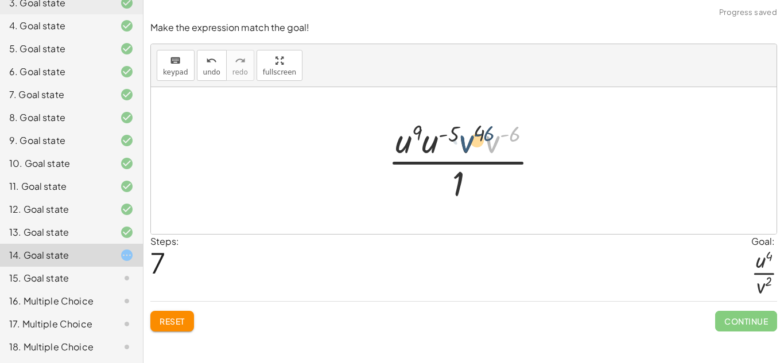
drag, startPoint x: 491, startPoint y: 145, endPoint x: 462, endPoint y: 145, distance: 28.7
click at [462, 145] on div at bounding box center [468, 160] width 172 height 88
drag, startPoint x: 515, startPoint y: 133, endPoint x: 471, endPoint y: 136, distance: 43.7
click at [471, 136] on div at bounding box center [468, 160] width 172 height 88
drag, startPoint x: 497, startPoint y: 146, endPoint x: 465, endPoint y: 142, distance: 32.4
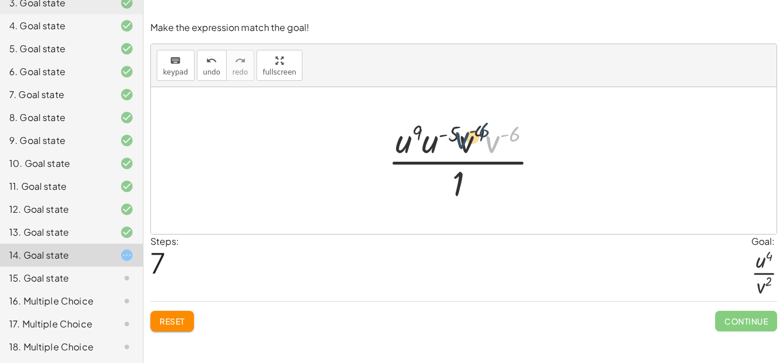
click at [465, 142] on div at bounding box center [468, 160] width 172 height 88
drag, startPoint x: 468, startPoint y: 144, endPoint x: 501, endPoint y: 144, distance: 33.3
click at [501, 144] on div at bounding box center [468, 160] width 172 height 88
drag, startPoint x: 471, startPoint y: 143, endPoint x: 395, endPoint y: 143, distance: 75.2
drag, startPoint x: 497, startPoint y: 141, endPoint x: 470, endPoint y: 221, distance: 84.9
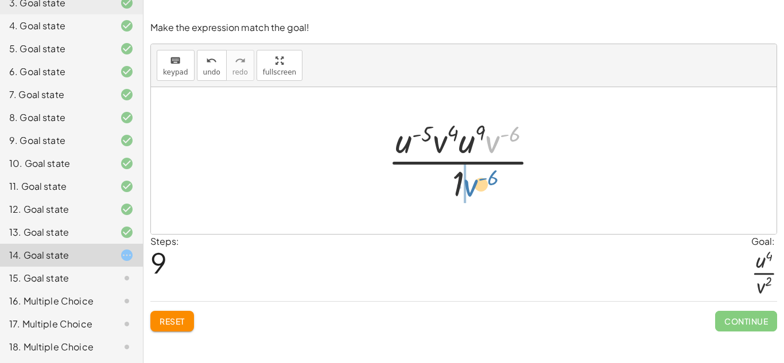
drag, startPoint x: 489, startPoint y: 143, endPoint x: 468, endPoint y: 182, distance: 44.7
click at [468, 182] on div at bounding box center [468, 160] width 172 height 88
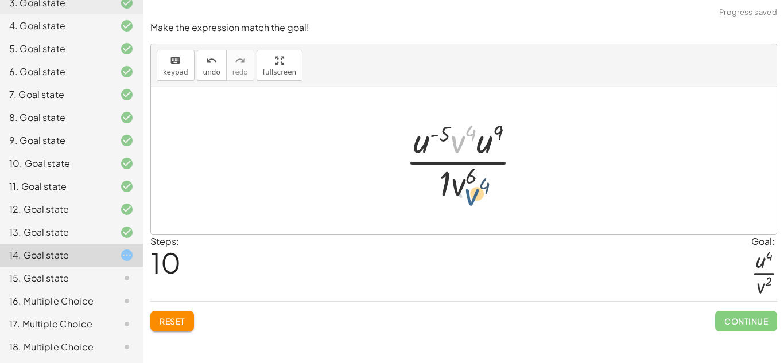
drag, startPoint x: 461, startPoint y: 137, endPoint x: 476, endPoint y: 191, distance: 55.8
click at [476, 191] on div at bounding box center [468, 160] width 136 height 88
drag, startPoint x: 458, startPoint y: 141, endPoint x: 465, endPoint y: 155, distance: 15.9
click at [465, 155] on div at bounding box center [468, 160] width 136 height 88
drag, startPoint x: 455, startPoint y: 133, endPoint x: 480, endPoint y: 183, distance: 55.9
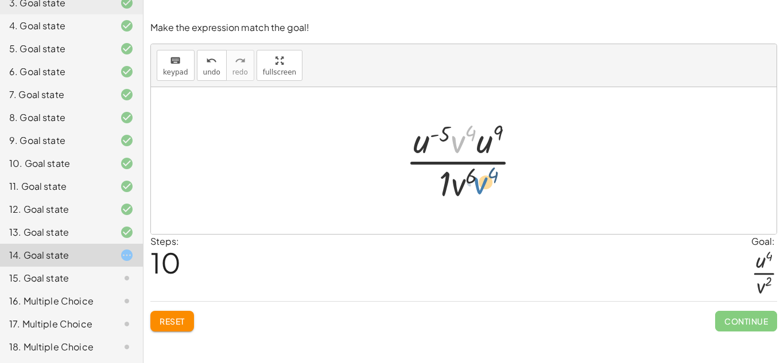
click at [480, 183] on div at bounding box center [468, 160] width 136 height 88
drag, startPoint x: 457, startPoint y: 139, endPoint x: 459, endPoint y: 185, distance: 46.5
click at [459, 185] on div at bounding box center [468, 160] width 136 height 88
drag, startPoint x: 458, startPoint y: 142, endPoint x: 462, endPoint y: 171, distance: 29.0
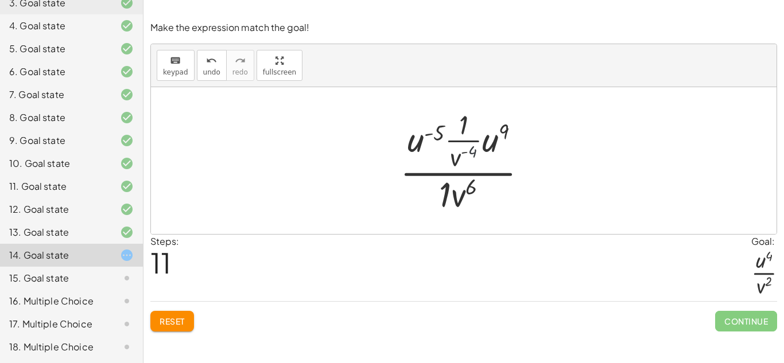
drag, startPoint x: 472, startPoint y: 155, endPoint x: 466, endPoint y: 135, distance: 20.2
click at [466, 135] on div at bounding box center [468, 161] width 148 height 111
drag, startPoint x: 448, startPoint y: 186, endPoint x: 435, endPoint y: 143, distance: 44.8
click at [435, 143] on div at bounding box center [468, 161] width 148 height 111
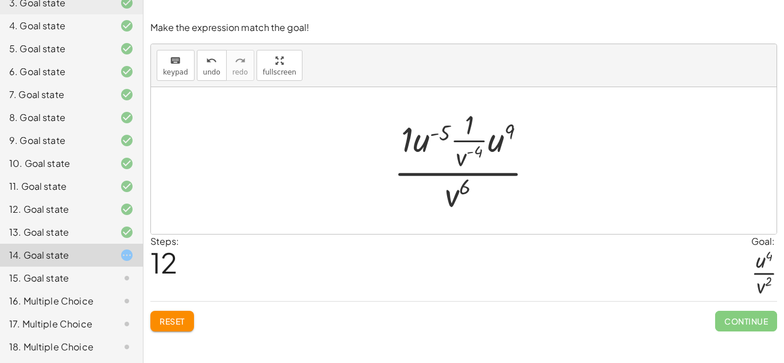
click at [462, 139] on div at bounding box center [468, 161] width 160 height 111
drag, startPoint x: 461, startPoint y: 164, endPoint x: 491, endPoint y: 234, distance: 76.3
click at [0, 0] on div "Make the expression match the goal! keyboard keypad undo undo redo redo fullscr…" at bounding box center [0, 0] width 0 height 0
click at [463, 131] on div at bounding box center [468, 161] width 160 height 111
drag, startPoint x: 463, startPoint y: 131, endPoint x: 453, endPoint y: 226, distance: 95.2
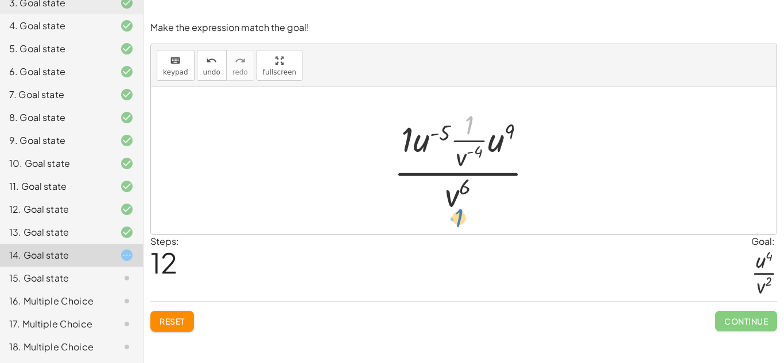
click at [453, 226] on div "· · u ( - 5 ) · v 4 · 1 · · ( · u 3 · v ( - 2 ) ) 3 · 1 · · u ( - 5 ) · v 4 · 1…" at bounding box center [463, 160] width 625 height 147
drag, startPoint x: 495, startPoint y: 143, endPoint x: 422, endPoint y: 144, distance: 72.9
click at [422, 144] on div at bounding box center [468, 161] width 160 height 111
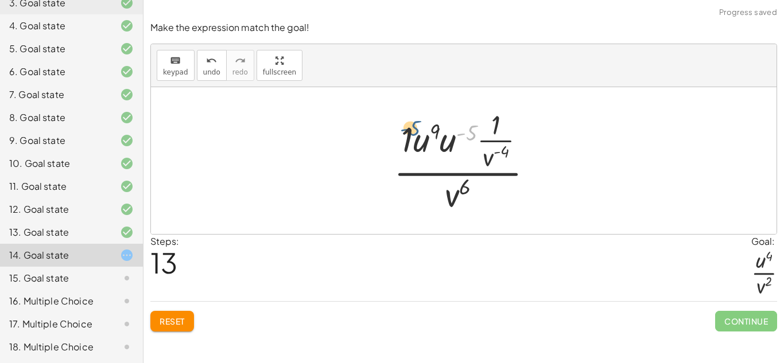
drag, startPoint x: 466, startPoint y: 135, endPoint x: 420, endPoint y: 136, distance: 46.5
click at [420, 136] on div at bounding box center [468, 161] width 160 height 111
drag, startPoint x: 420, startPoint y: 137, endPoint x: 526, endPoint y: 176, distance: 112.9
click at [526, 176] on div at bounding box center [468, 161] width 160 height 111
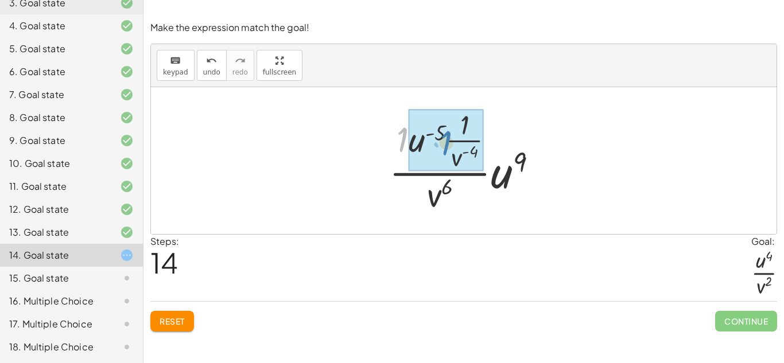
drag, startPoint x: 400, startPoint y: 143, endPoint x: 442, endPoint y: 145, distance: 41.9
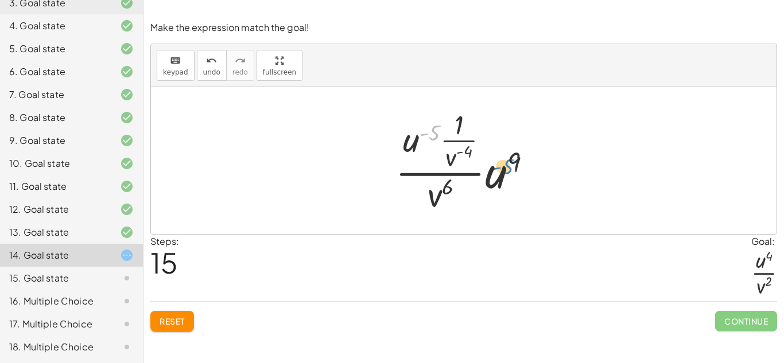
drag, startPoint x: 431, startPoint y: 130, endPoint x: 506, endPoint y: 158, distance: 80.1
click at [506, 158] on div at bounding box center [468, 161] width 157 height 111
drag, startPoint x: 514, startPoint y: 160, endPoint x: 417, endPoint y: 133, distance: 100.8
click at [417, 133] on div at bounding box center [468, 161] width 157 height 111
drag, startPoint x: 493, startPoint y: 173, endPoint x: 396, endPoint y: 139, distance: 102.7
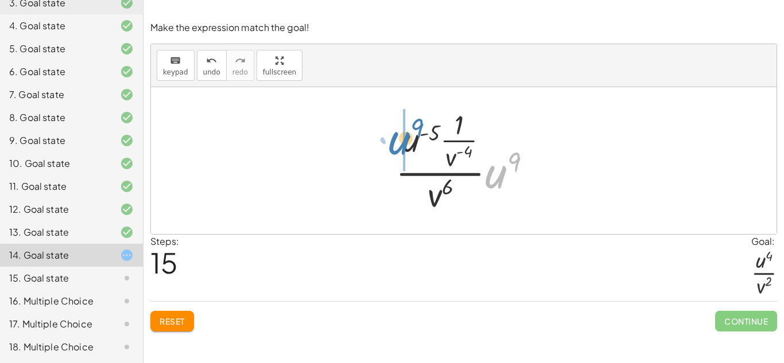
click at [396, 139] on div at bounding box center [468, 161] width 157 height 111
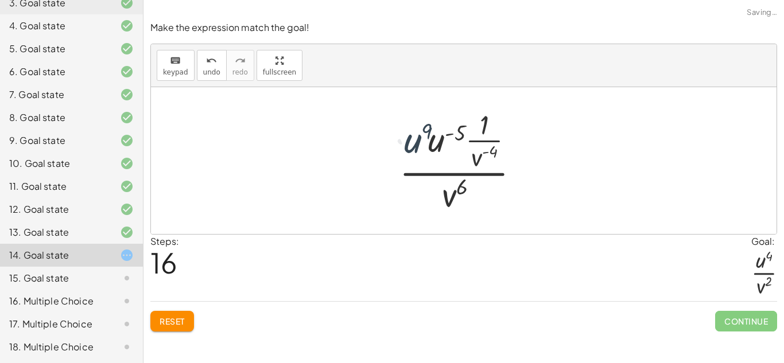
click at [396, 139] on div at bounding box center [468, 161] width 148 height 111
click at [176, 311] on button "Reset" at bounding box center [172, 321] width 44 height 21
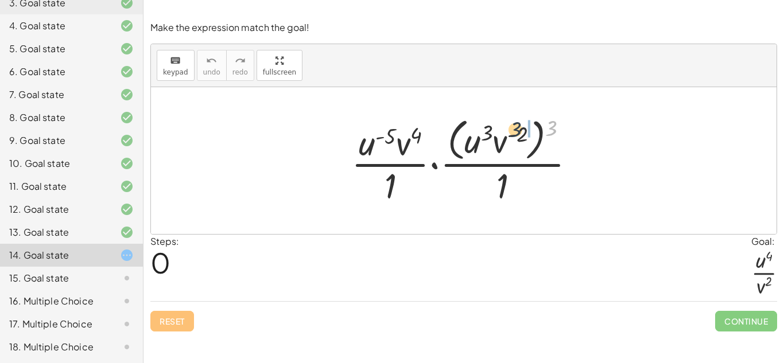
drag, startPoint x: 549, startPoint y: 125, endPoint x: 499, endPoint y: 130, distance: 49.6
click at [499, 130] on div at bounding box center [467, 161] width 245 height 94
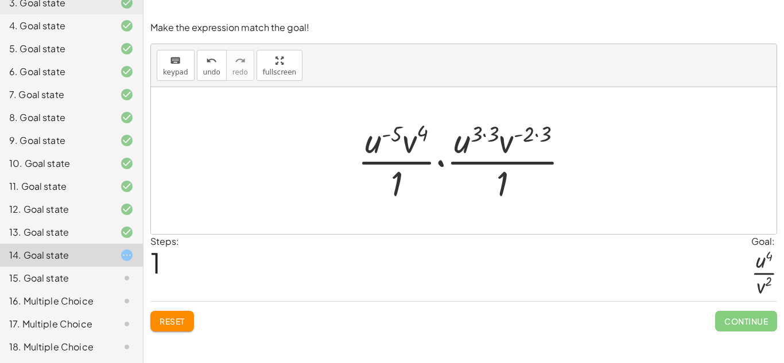
click at [489, 129] on div at bounding box center [468, 160] width 232 height 88
drag, startPoint x: 396, startPoint y: 179, endPoint x: 528, endPoint y: 192, distance: 132.6
click at [528, 192] on div at bounding box center [468, 160] width 232 height 88
drag, startPoint x: 502, startPoint y: 175, endPoint x: 430, endPoint y: 177, distance: 71.7
click at [430, 177] on div at bounding box center [468, 160] width 232 height 88
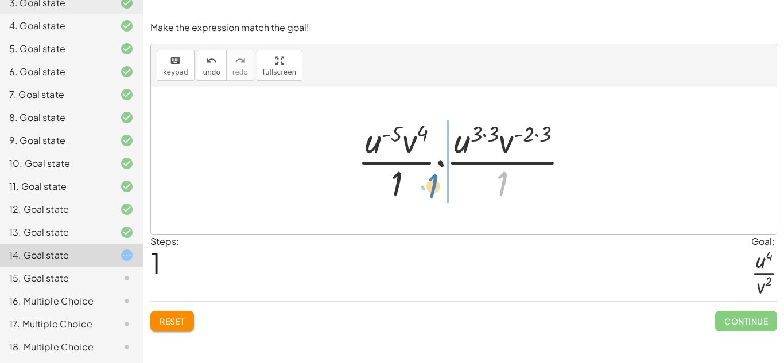
click at [430, 177] on div at bounding box center [468, 160] width 232 height 88
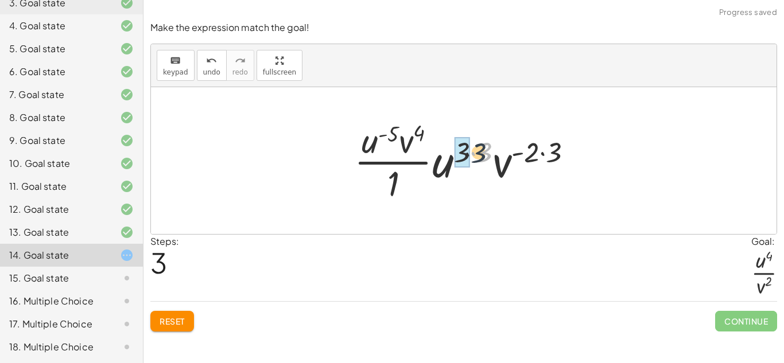
drag, startPoint x: 483, startPoint y: 151, endPoint x: 458, endPoint y: 153, distance: 24.7
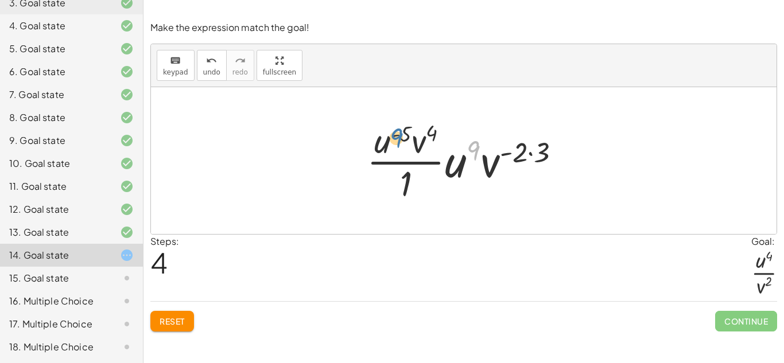
drag, startPoint x: 476, startPoint y: 147, endPoint x: 396, endPoint y: 134, distance: 80.3
click at [396, 134] on div at bounding box center [468, 160] width 215 height 88
click at [460, 164] on div at bounding box center [468, 160] width 215 height 88
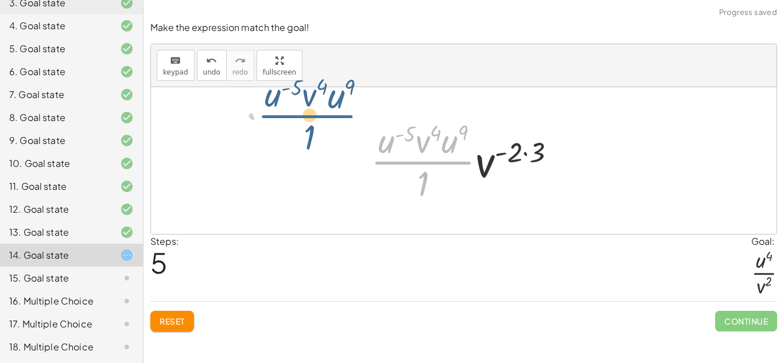
drag, startPoint x: 460, startPoint y: 164, endPoint x: 345, endPoint y: 117, distance: 124.3
click at [345, 117] on div "· · u ( - 5 ) · v 4 · 1 · · ( · u 3 · v ( - 2 ) ) 3 · 1 · · u ( - 5 ) · v 4 · 1…" at bounding box center [463, 160] width 625 height 147
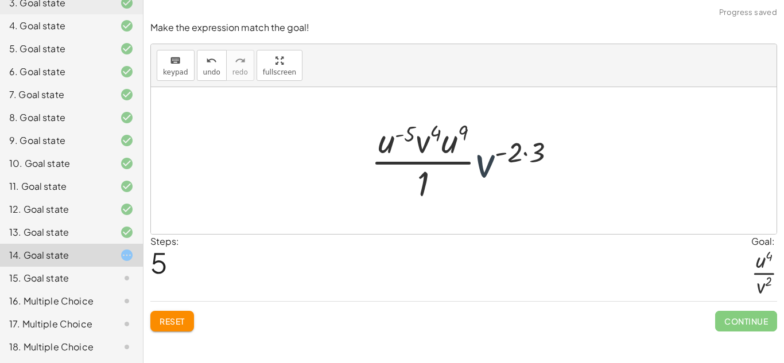
click at [486, 166] on div at bounding box center [467, 160] width 205 height 88
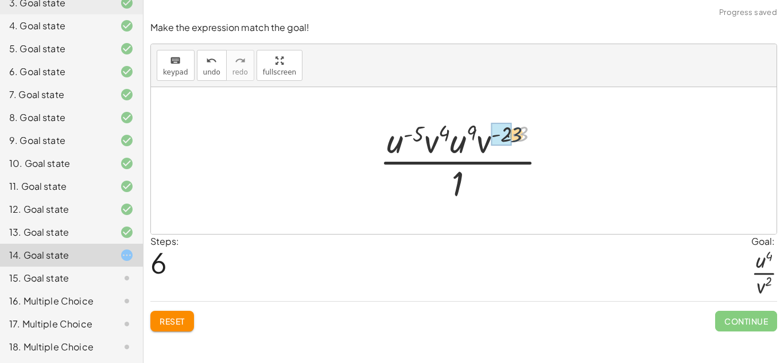
drag, startPoint x: 523, startPoint y: 130, endPoint x: 502, endPoint y: 131, distance: 21.3
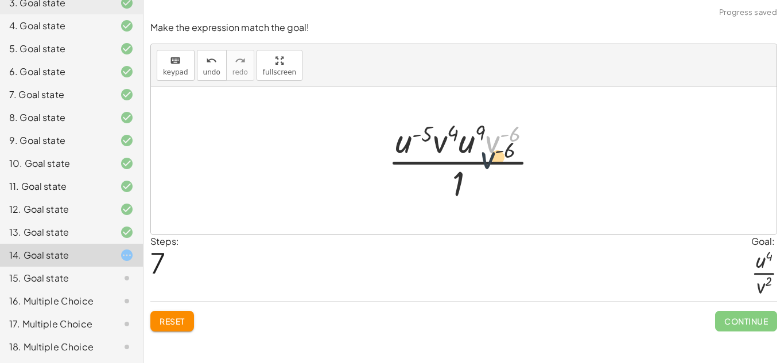
drag, startPoint x: 495, startPoint y: 143, endPoint x: 476, endPoint y: 189, distance: 50.4
click at [476, 189] on div at bounding box center [468, 160] width 172 height 88
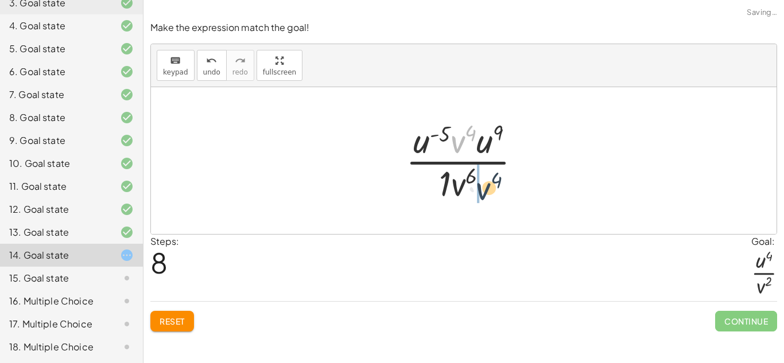
drag, startPoint x: 460, startPoint y: 144, endPoint x: 487, endPoint y: 195, distance: 58.0
click at [487, 195] on div at bounding box center [468, 160] width 136 height 88
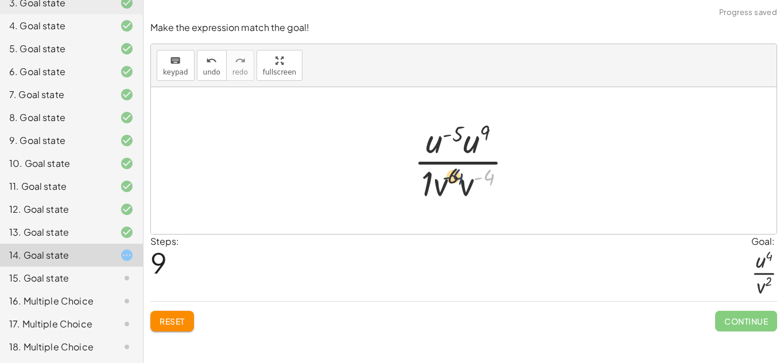
drag, startPoint x: 487, startPoint y: 176, endPoint x: 448, endPoint y: 176, distance: 39.6
click at [448, 176] on div at bounding box center [468, 160] width 120 height 88
drag, startPoint x: 447, startPoint y: 177, endPoint x: 488, endPoint y: 178, distance: 41.3
drag, startPoint x: 488, startPoint y: 178, endPoint x: 446, endPoint y: 177, distance: 41.9
click at [446, 177] on div at bounding box center [467, 160] width 115 height 88
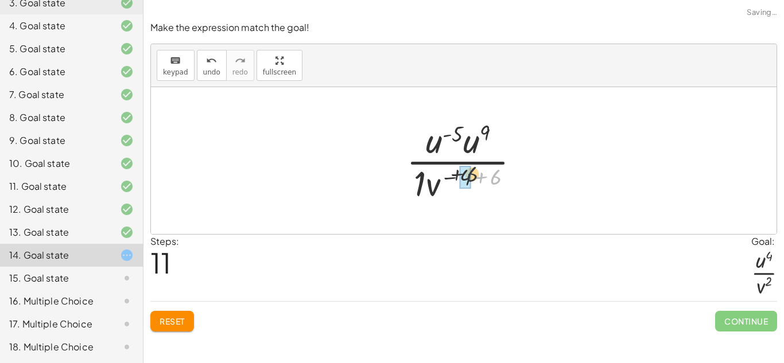
drag, startPoint x: 494, startPoint y: 182, endPoint x: 465, endPoint y: 178, distance: 29.5
click at [444, 173] on div at bounding box center [468, 160] width 110 height 88
drag, startPoint x: 488, startPoint y: 133, endPoint x: 468, endPoint y: 137, distance: 20.9
click at [468, 137] on div at bounding box center [468, 160] width 110 height 88
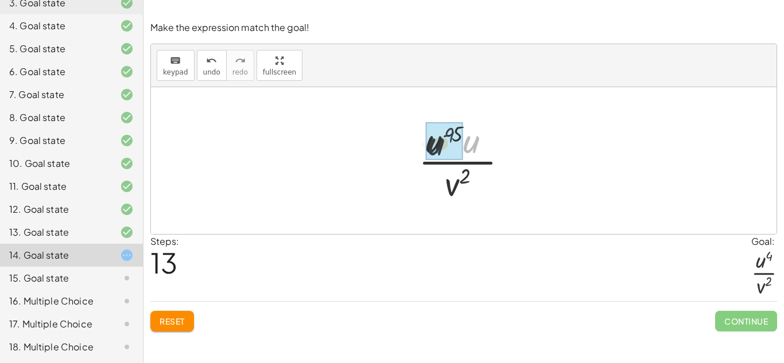
drag, startPoint x: 472, startPoint y: 141, endPoint x: 434, endPoint y: 144, distance: 38.6
drag, startPoint x: 488, startPoint y: 135, endPoint x: 454, endPoint y: 134, distance: 33.3
click at [454, 134] on div at bounding box center [468, 160] width 123 height 88
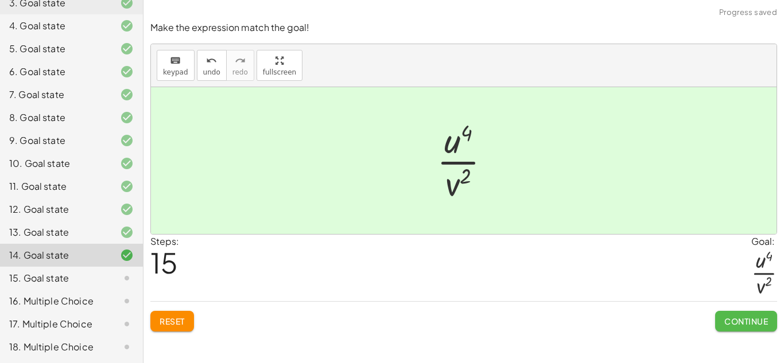
click at [733, 323] on span "Continue" at bounding box center [746, 321] width 44 height 10
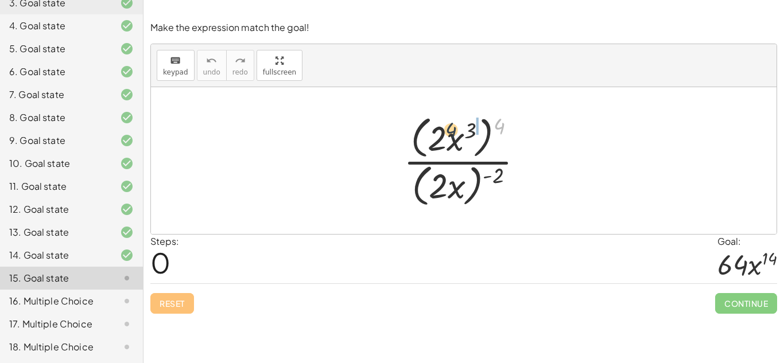
drag, startPoint x: 495, startPoint y: 123, endPoint x: 445, endPoint y: 127, distance: 50.7
click at [445, 127] on div at bounding box center [468, 160] width 141 height 99
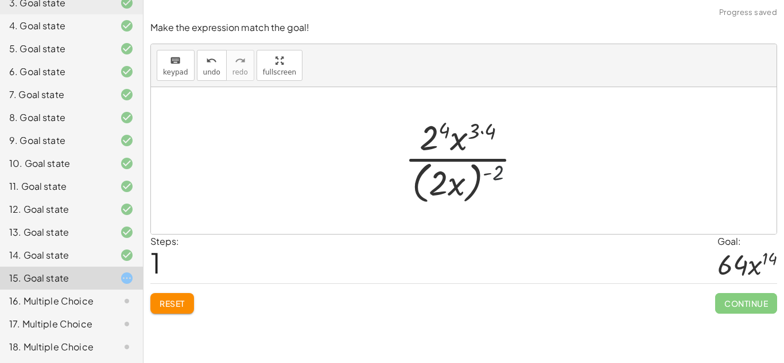
drag, startPoint x: 499, startPoint y: 175, endPoint x: 452, endPoint y: 174, distance: 47.6
click at [452, 174] on div at bounding box center [468, 161] width 138 height 94
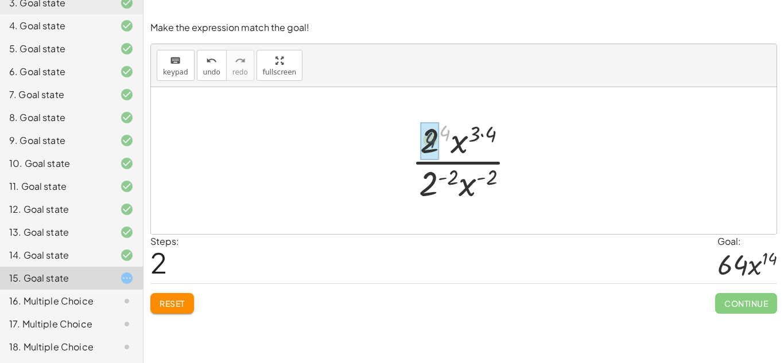
drag, startPoint x: 441, startPoint y: 134, endPoint x: 423, endPoint y: 142, distance: 19.0
click at [426, 144] on div at bounding box center [468, 160] width 125 height 88
click at [430, 188] on div at bounding box center [468, 160] width 125 height 88
drag, startPoint x: 452, startPoint y: 172, endPoint x: 428, endPoint y: 174, distance: 24.3
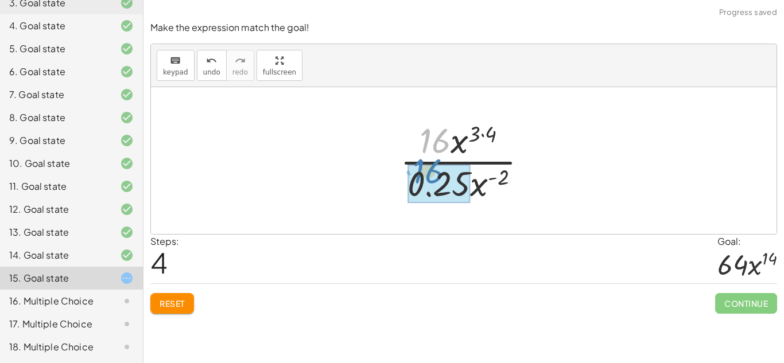
drag, startPoint x: 431, startPoint y: 142, endPoint x: 419, endPoint y: 184, distance: 43.0
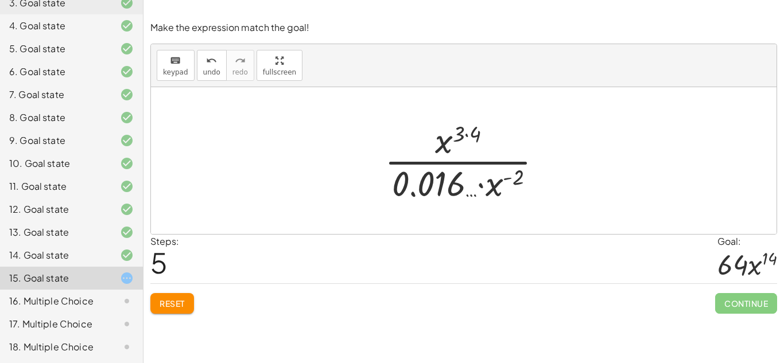
click at [168, 296] on button "Reset" at bounding box center [172, 303] width 44 height 21
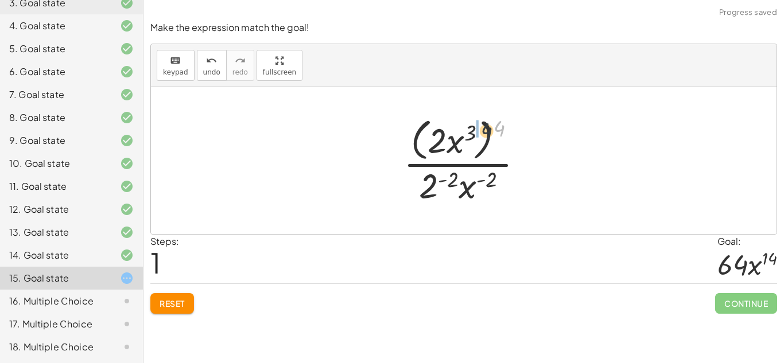
drag, startPoint x: 496, startPoint y: 123, endPoint x: 450, endPoint y: 132, distance: 46.7
click at [450, 132] on div at bounding box center [468, 161] width 141 height 94
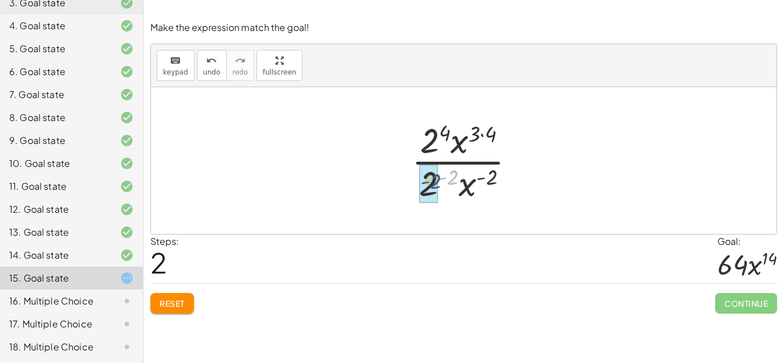
drag, startPoint x: 452, startPoint y: 173, endPoint x: 433, endPoint y: 177, distance: 18.8
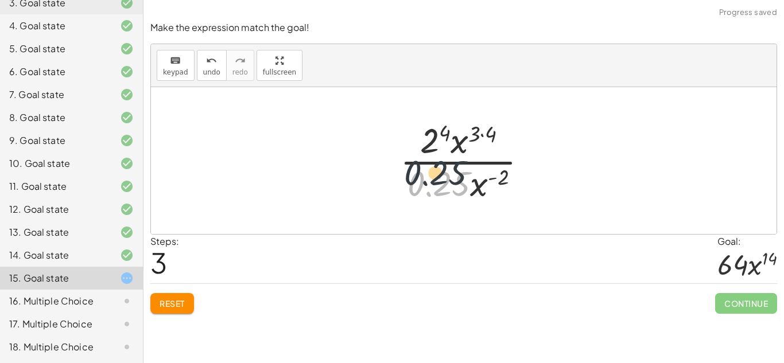
drag, startPoint x: 449, startPoint y: 191, endPoint x: 425, endPoint y: 119, distance: 76.0
click at [425, 119] on div at bounding box center [468, 160] width 148 height 88
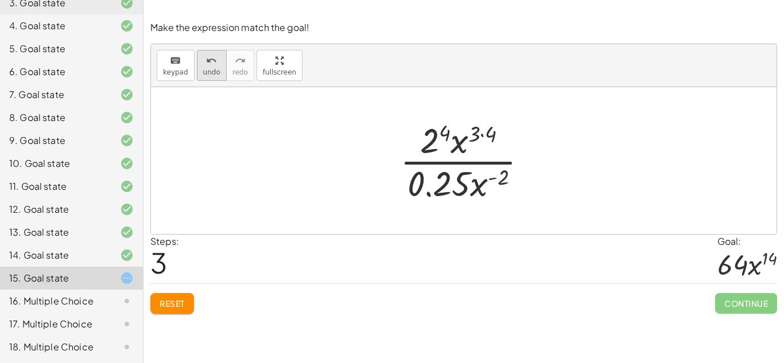
click at [214, 74] on span "undo" at bounding box center [211, 72] width 17 height 8
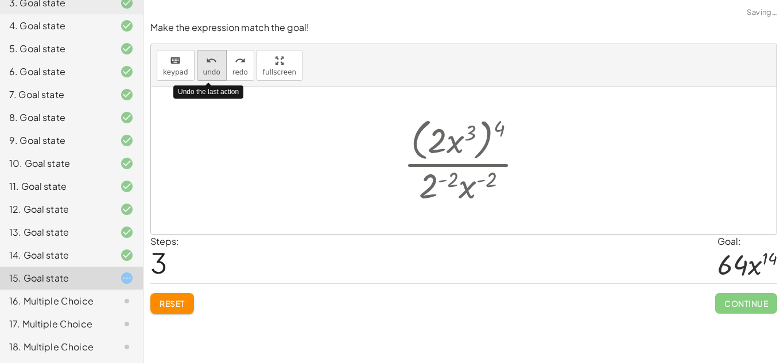
click at [214, 74] on span "undo" at bounding box center [211, 72] width 17 height 8
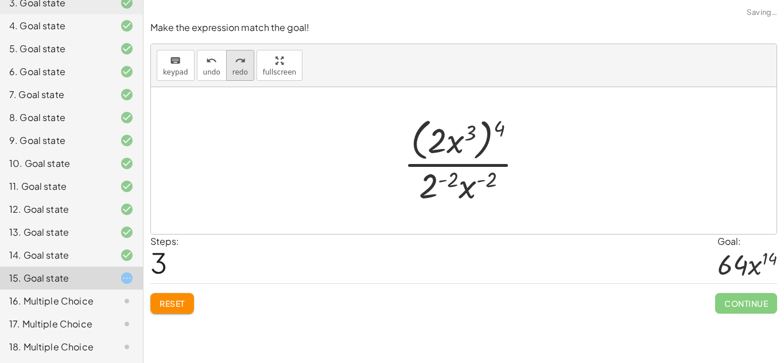
click at [238, 64] on icon "redo" at bounding box center [240, 61] width 11 height 14
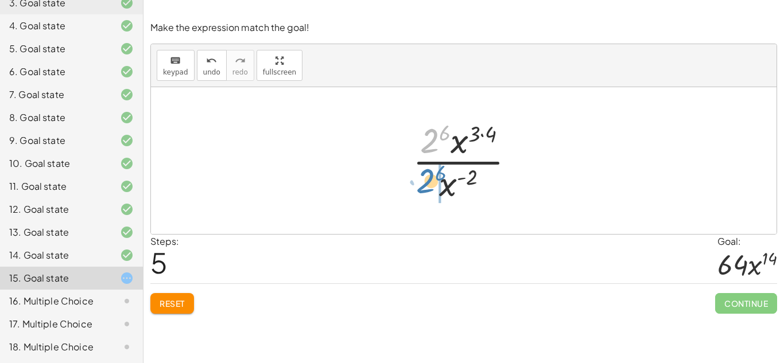
drag, startPoint x: 429, startPoint y: 135, endPoint x: 425, endPoint y: 176, distance: 40.9
click at [425, 176] on div at bounding box center [468, 160] width 123 height 88
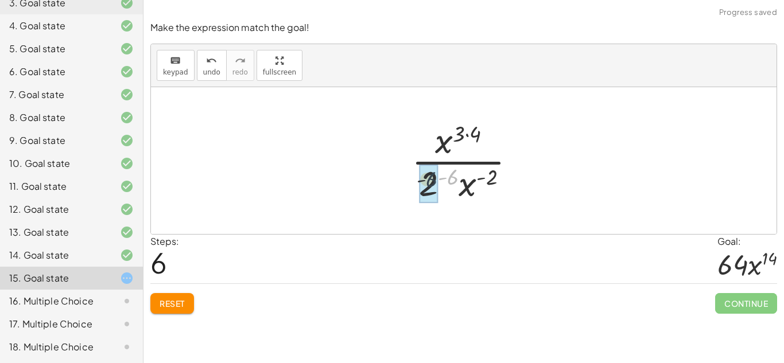
drag, startPoint x: 450, startPoint y: 177, endPoint x: 422, endPoint y: 180, distance: 27.7
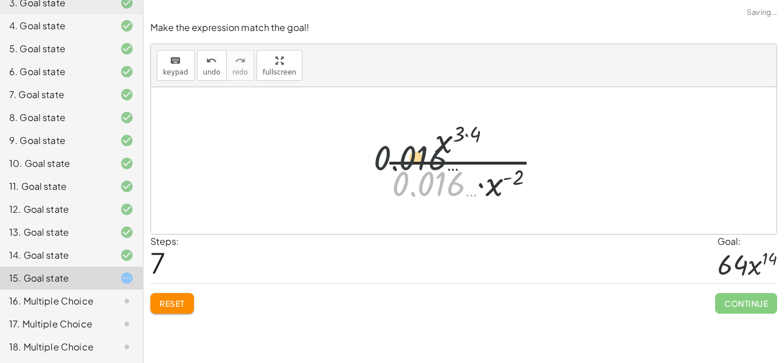
drag, startPoint x: 438, startPoint y: 188, endPoint x: 410, endPoint y: 147, distance: 49.8
click at [410, 147] on div at bounding box center [468, 160] width 178 height 88
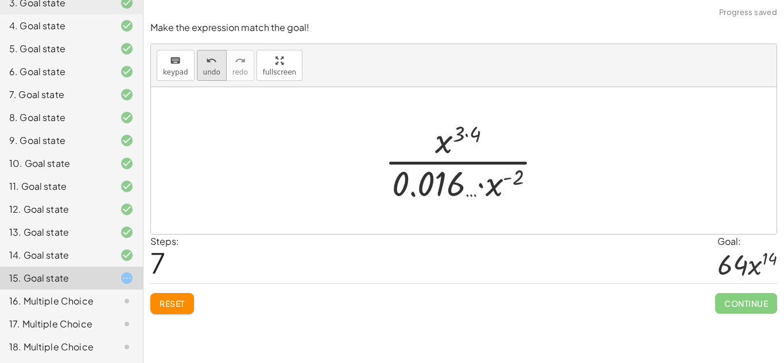
click at [197, 73] on button "undo undo" at bounding box center [212, 65] width 30 height 31
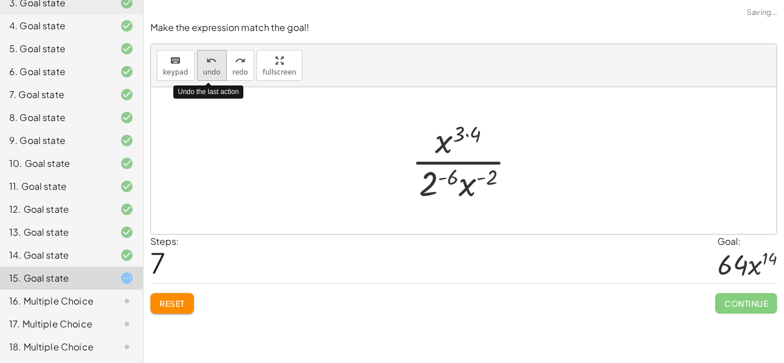
click at [201, 67] on button "undo undo" at bounding box center [212, 65] width 30 height 31
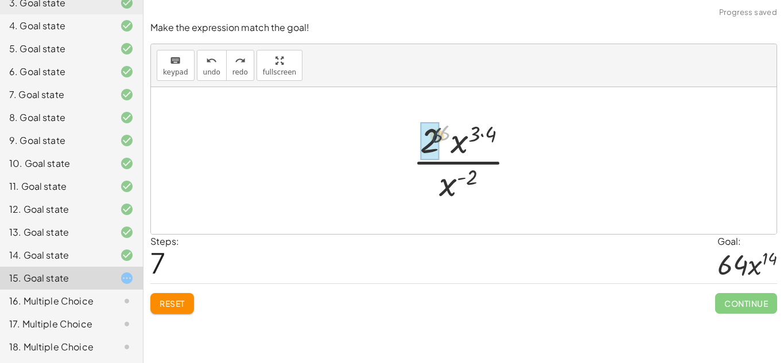
drag, startPoint x: 441, startPoint y: 134, endPoint x: 426, endPoint y: 138, distance: 15.4
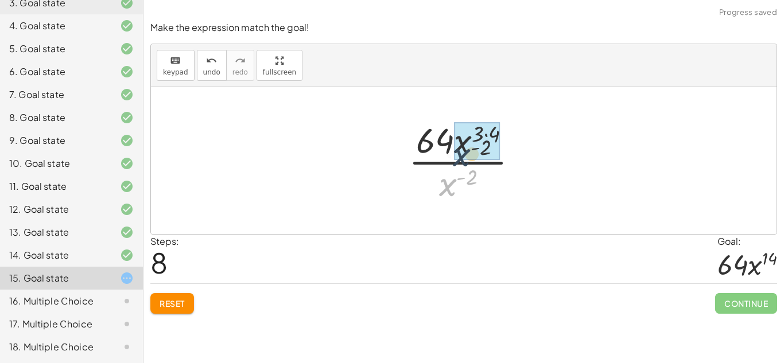
drag, startPoint x: 443, startPoint y: 184, endPoint x: 463, endPoint y: 141, distance: 47.5
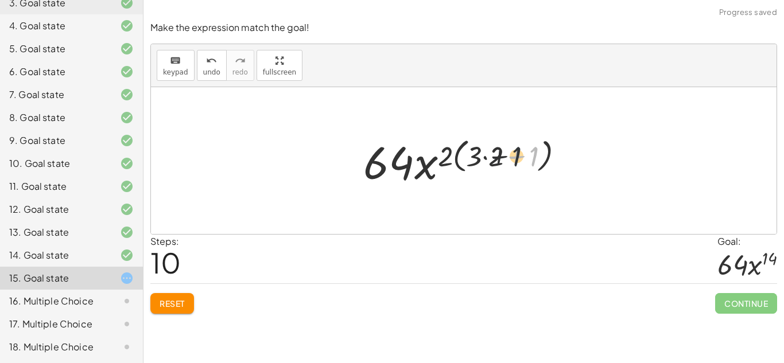
drag, startPoint x: 535, startPoint y: 155, endPoint x: 502, endPoint y: 155, distance: 33.3
click at [502, 155] on div at bounding box center [467, 160] width 221 height 59
drag, startPoint x: 492, startPoint y: 158, endPoint x: 475, endPoint y: 157, distance: 16.6
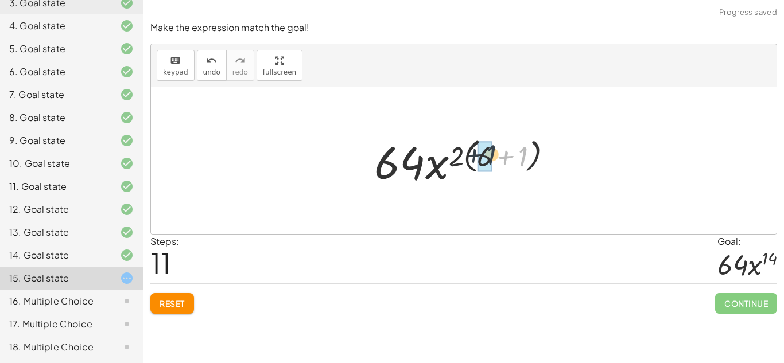
drag, startPoint x: 523, startPoint y: 160, endPoint x: 489, endPoint y: 158, distance: 34.5
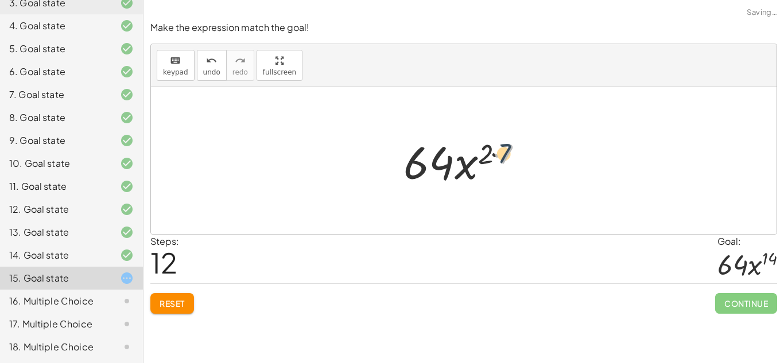
drag, startPoint x: 510, startPoint y: 160, endPoint x: 495, endPoint y: 157, distance: 15.9
click at [495, 157] on div at bounding box center [468, 160] width 141 height 59
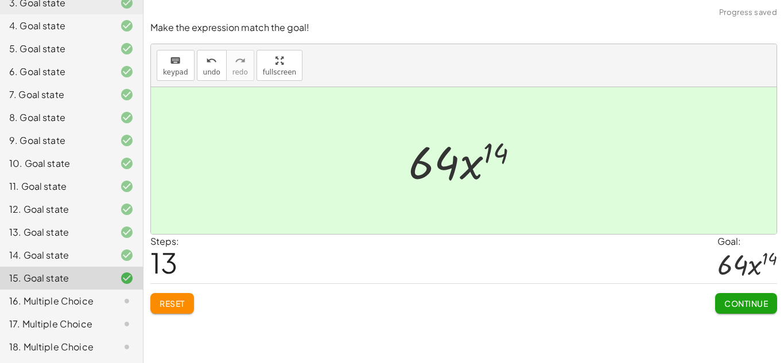
click at [736, 291] on div "Continue" at bounding box center [746, 299] width 62 height 30
click at [744, 301] on span "Continue" at bounding box center [746, 303] width 44 height 10
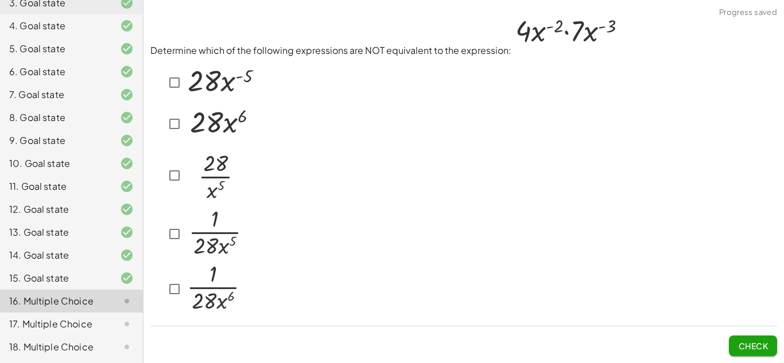
click at [0, 0] on div "Determine which of the following expressions are NOT equivalent to the expressi…" at bounding box center [0, 0] width 0 height 0
click at [764, 340] on button "Check" at bounding box center [753, 346] width 48 height 21
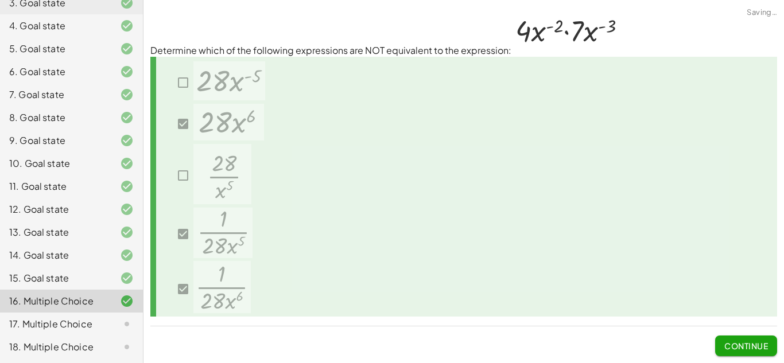
click at [762, 349] on span "Continue" at bounding box center [746, 346] width 44 height 10
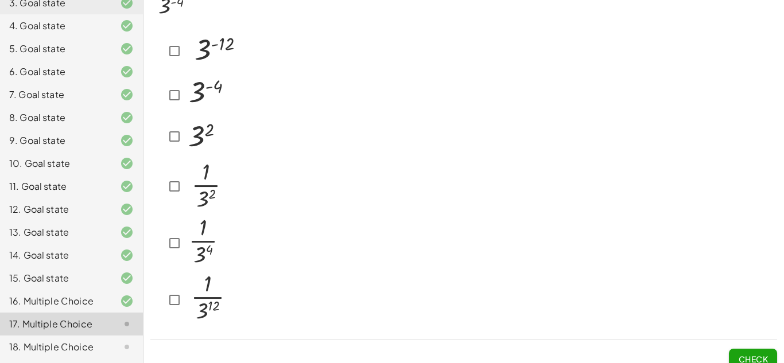
scroll to position [63, 0]
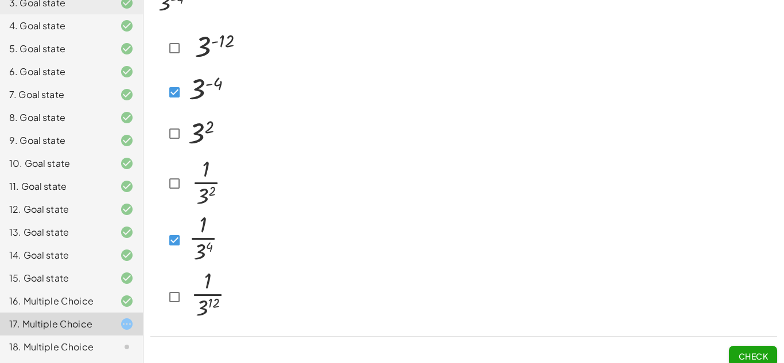
click at [745, 351] on span "Check" at bounding box center [753, 356] width 30 height 10
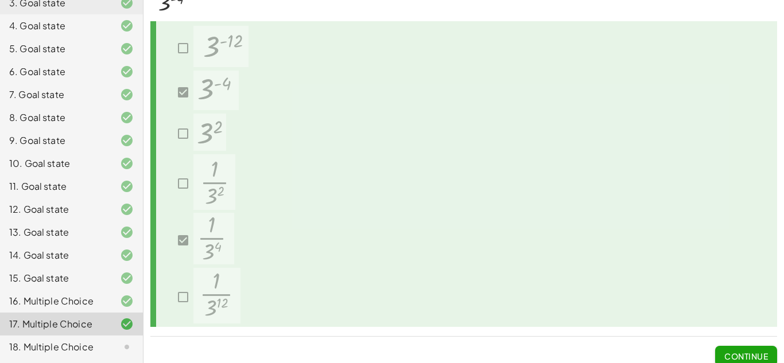
click at [745, 351] on span "Continue" at bounding box center [746, 356] width 44 height 10
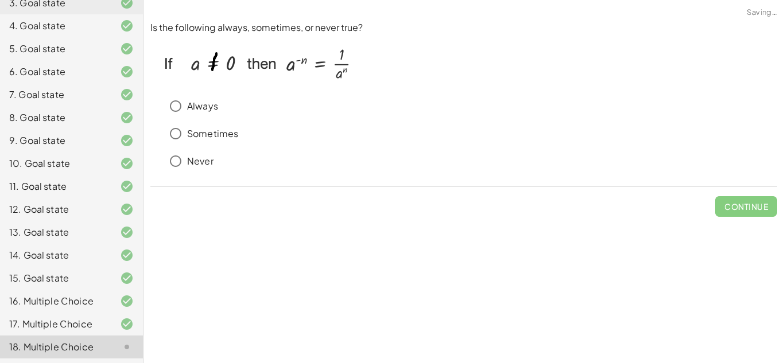
scroll to position [0, 0]
click at [195, 108] on p "Always" at bounding box center [202, 106] width 31 height 13
click at [735, 211] on button "Check" at bounding box center [753, 206] width 48 height 21
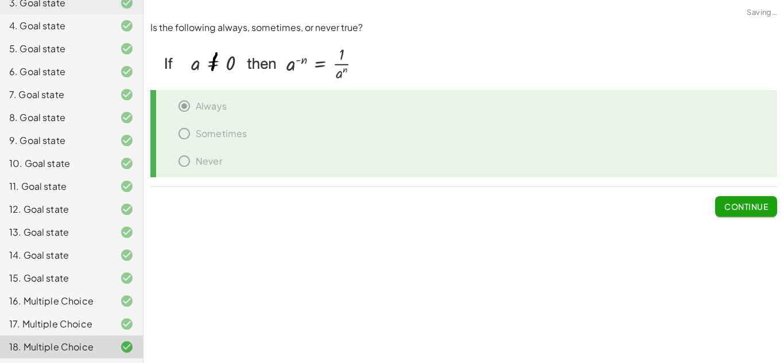
click at [747, 205] on span "Continue" at bounding box center [746, 206] width 44 height 10
